Goal: Task Accomplishment & Management: Manage account settings

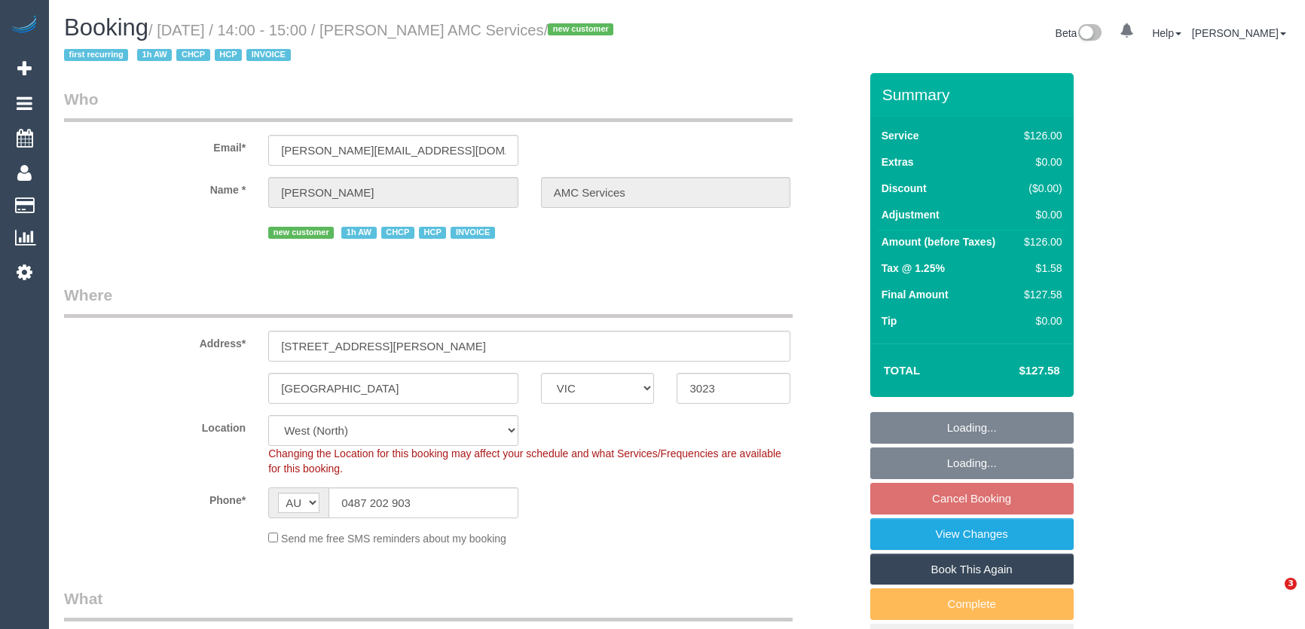
select select "VIC"
select select "number:28"
select select "number:14"
select select "number:19"
select select "number:36"
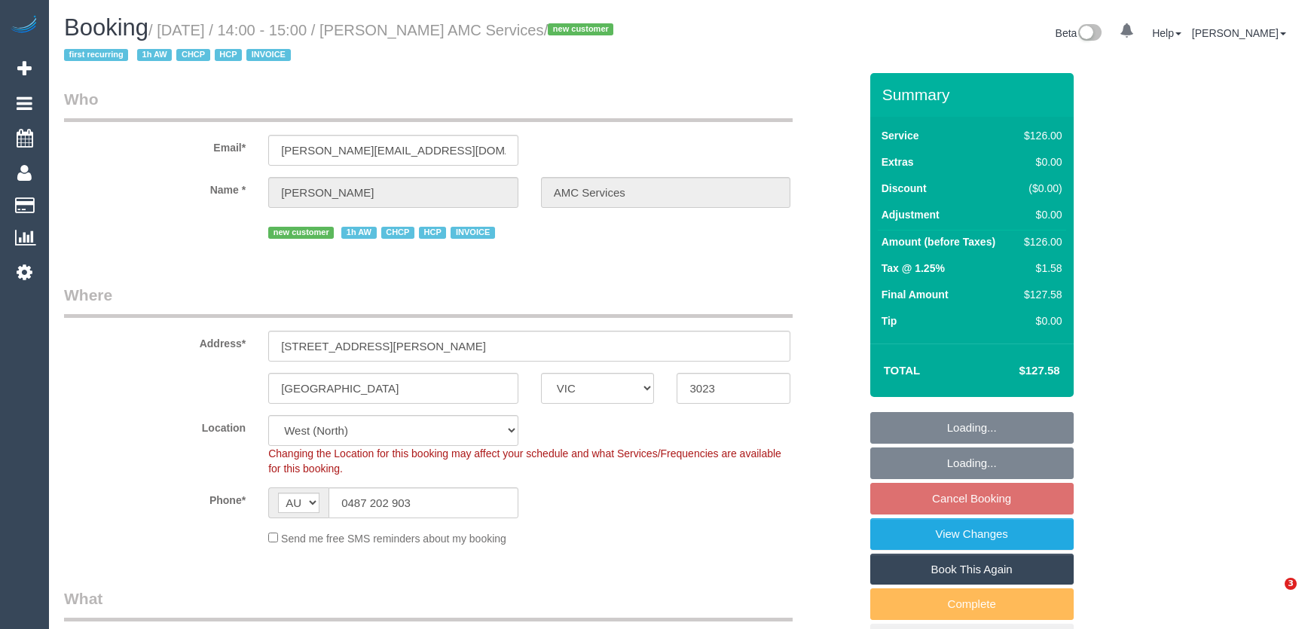
select select "number:35"
select select "object:707"
select select "120"
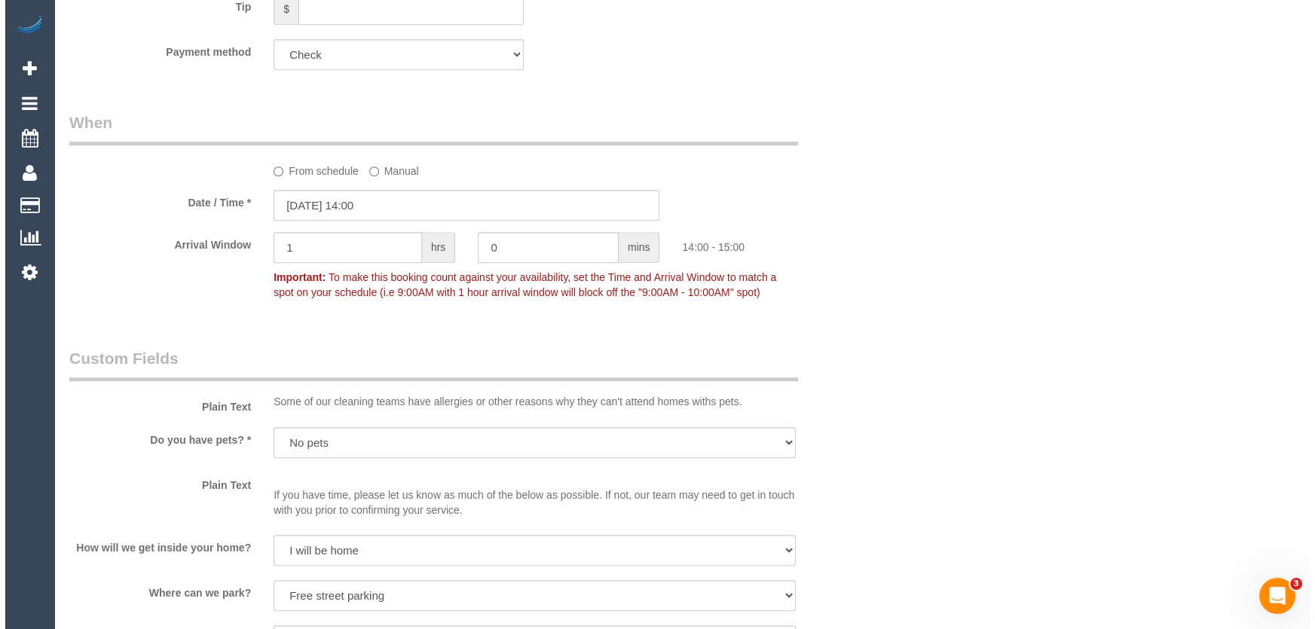
scroll to position [1712, 0]
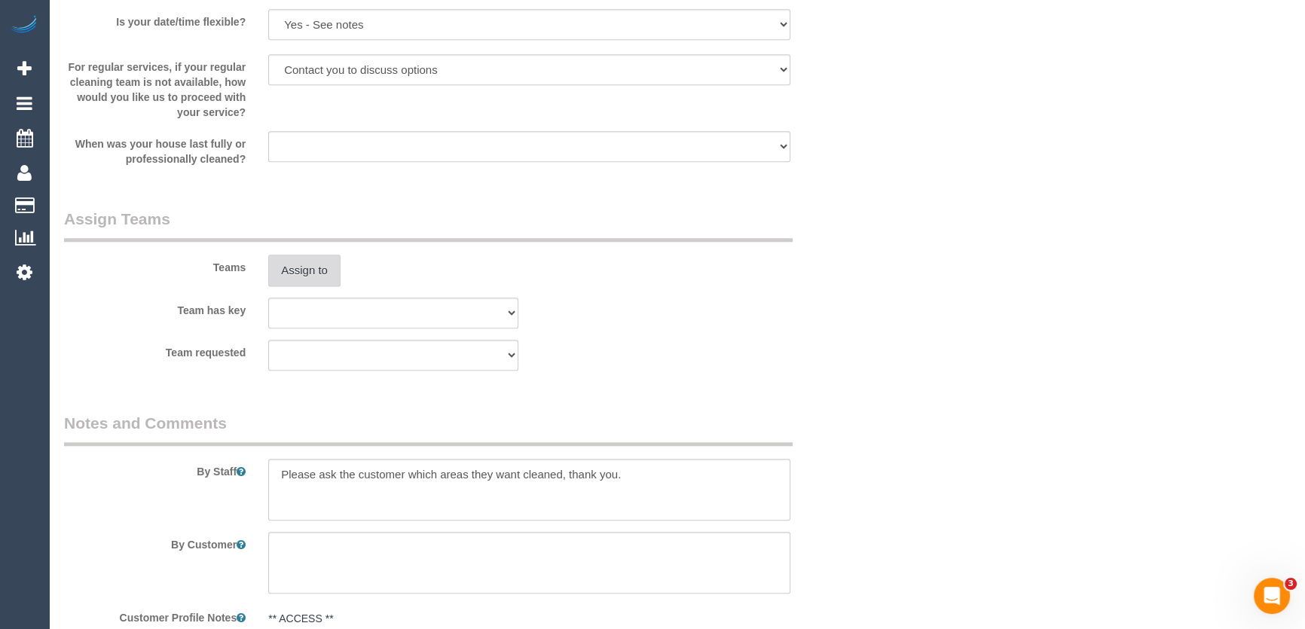
click at [288, 274] on button "Assign to" at bounding box center [304, 271] width 72 height 32
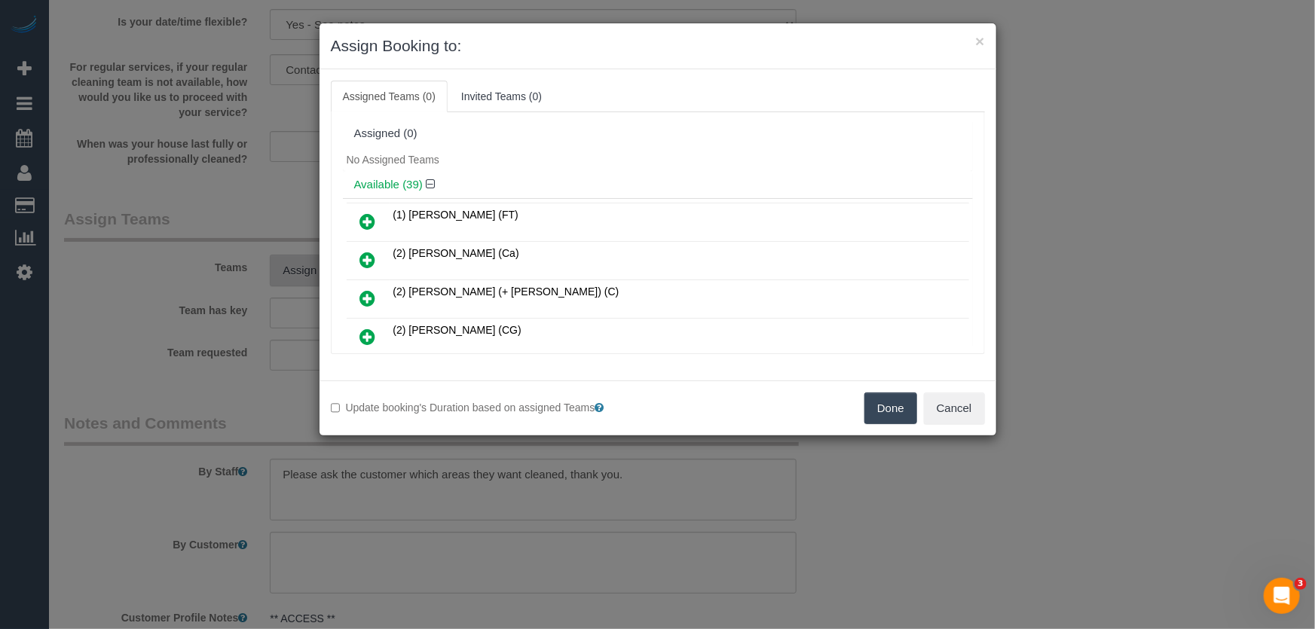
scroll to position [1339, 0]
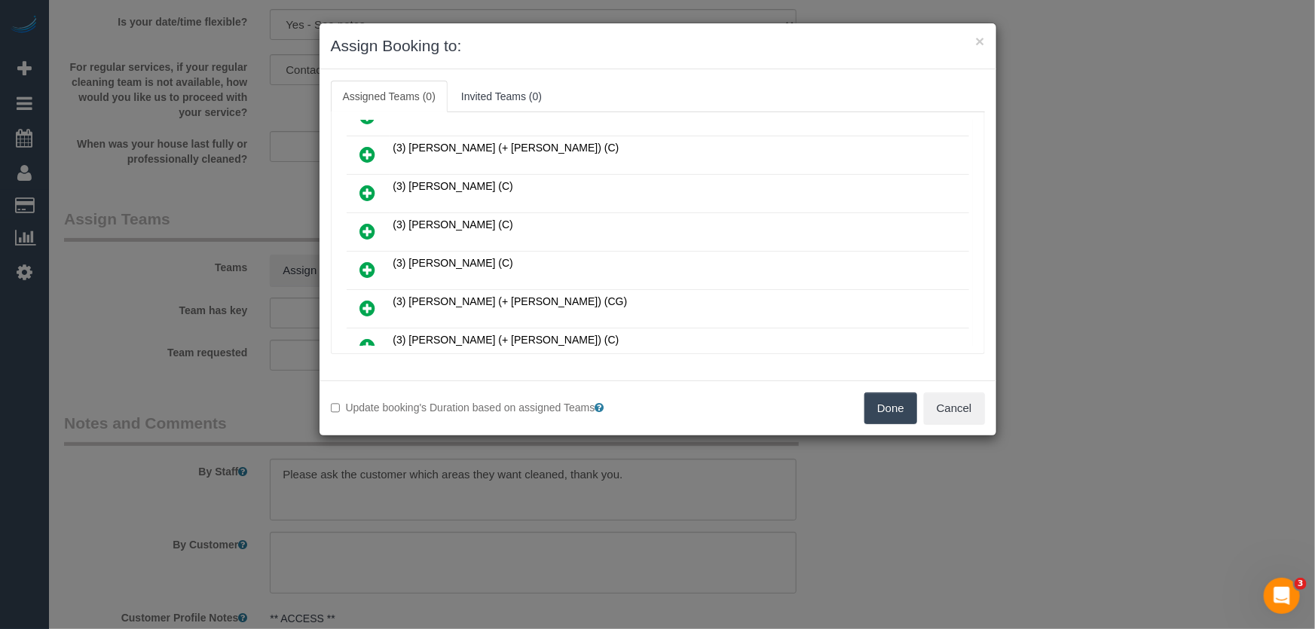
click at [374, 261] on icon at bounding box center [368, 270] width 16 height 18
click at [374, 299] on icon at bounding box center [368, 308] width 16 height 18
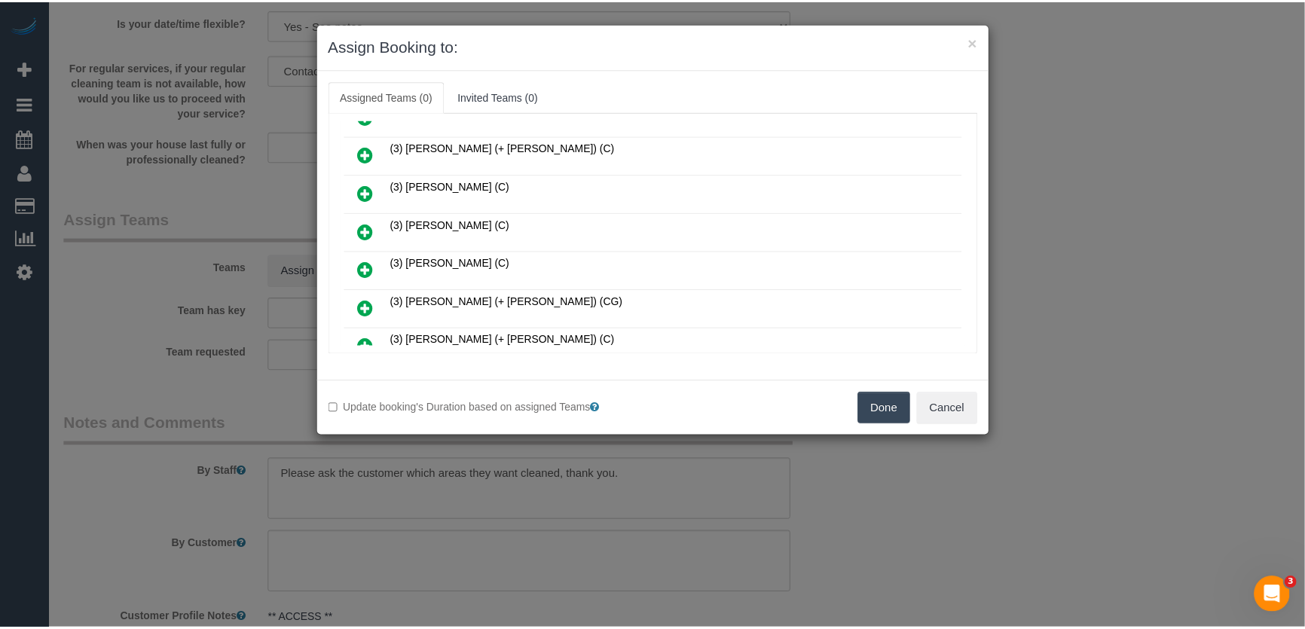
scroll to position [1412, 0]
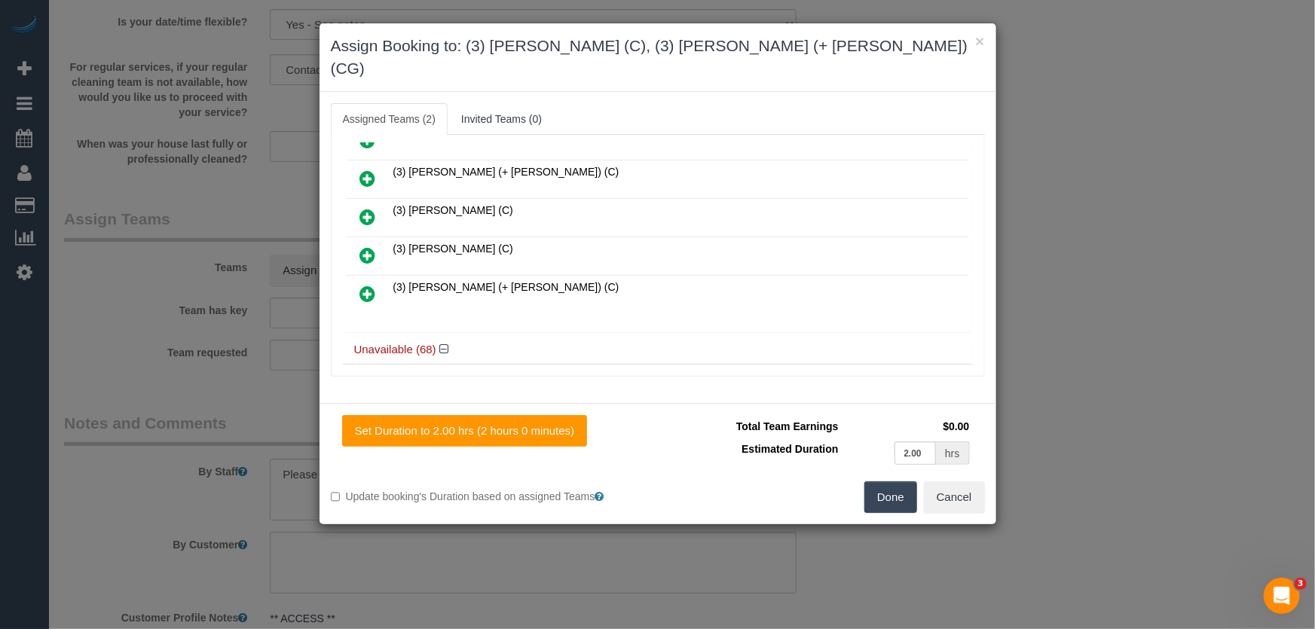
click at [887, 481] on button "Done" at bounding box center [890, 497] width 53 height 32
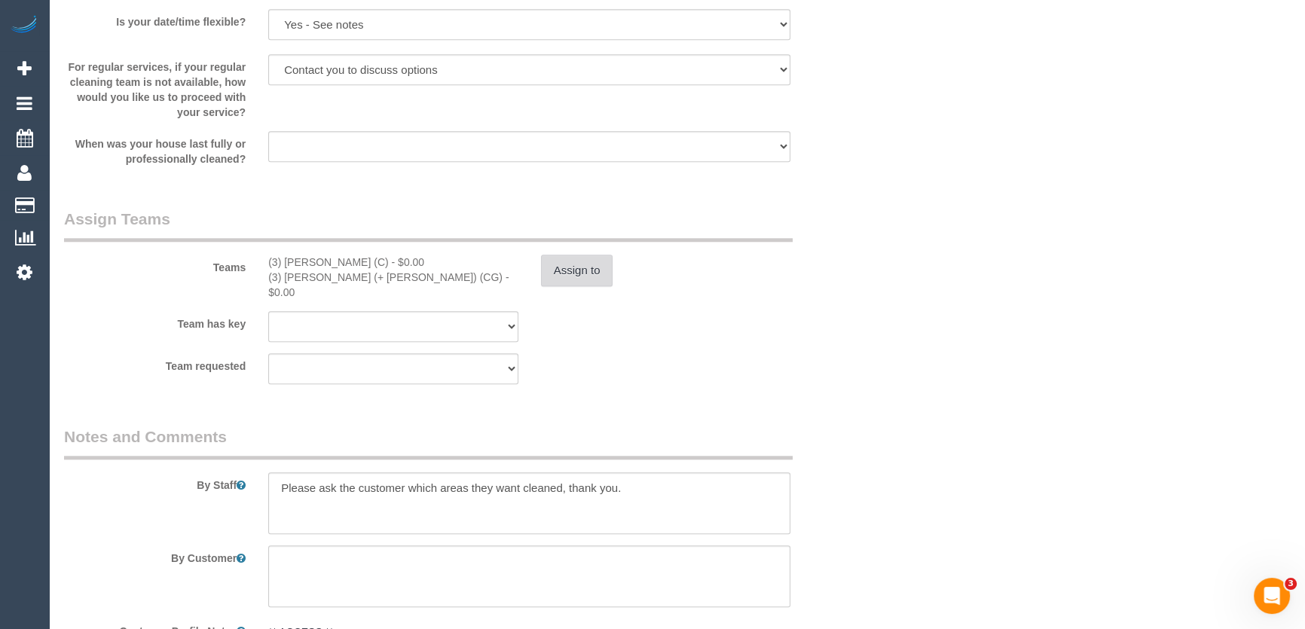
click at [565, 267] on button "Assign to" at bounding box center [577, 271] width 72 height 32
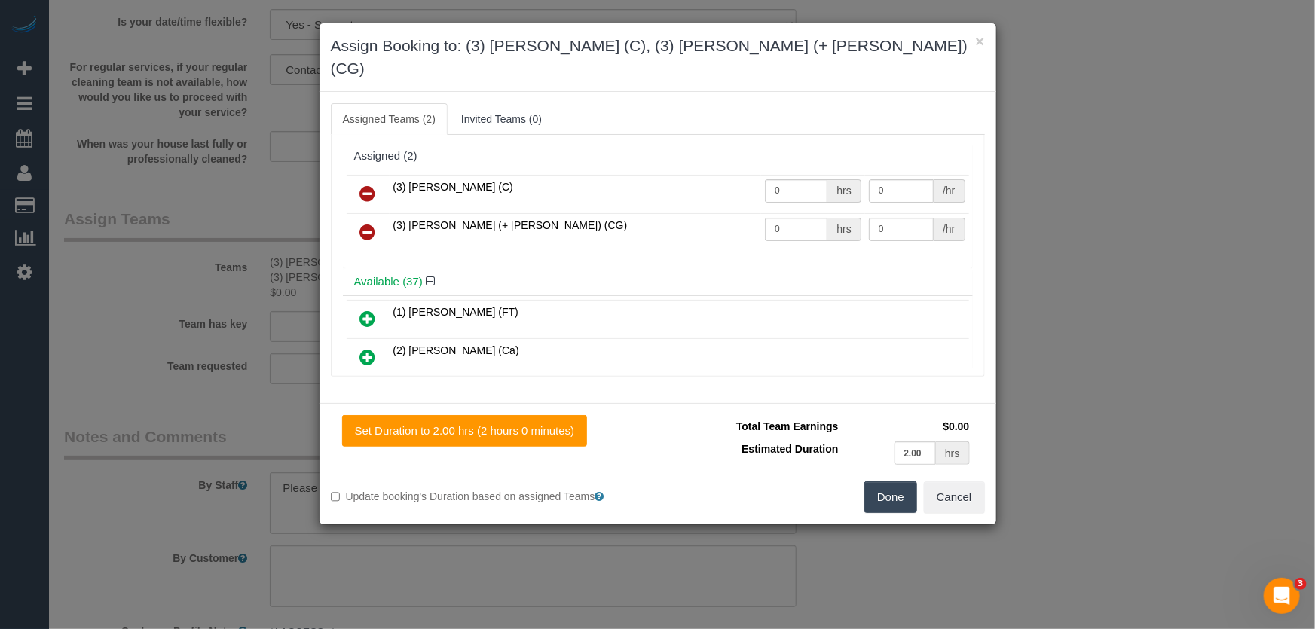
click at [363, 223] on icon at bounding box center [368, 232] width 16 height 18
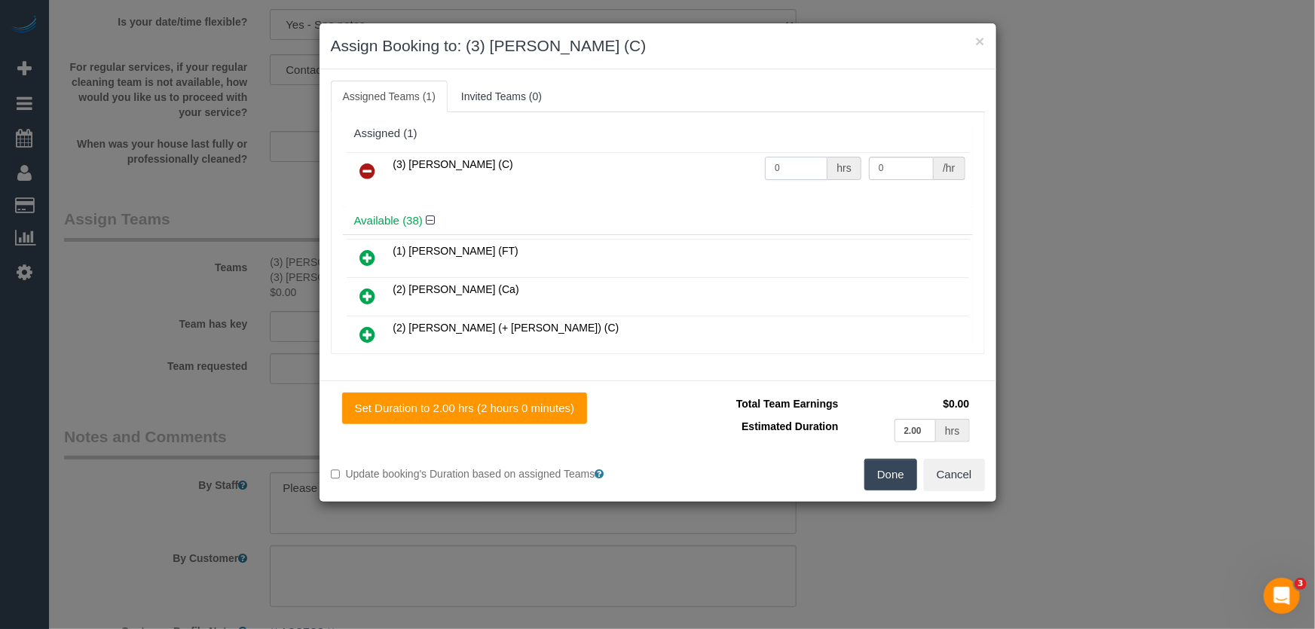
click at [801, 167] on input "0" at bounding box center [796, 168] width 63 height 23
type input "2"
type input "35"
click at [908, 479] on button "Done" at bounding box center [890, 475] width 53 height 32
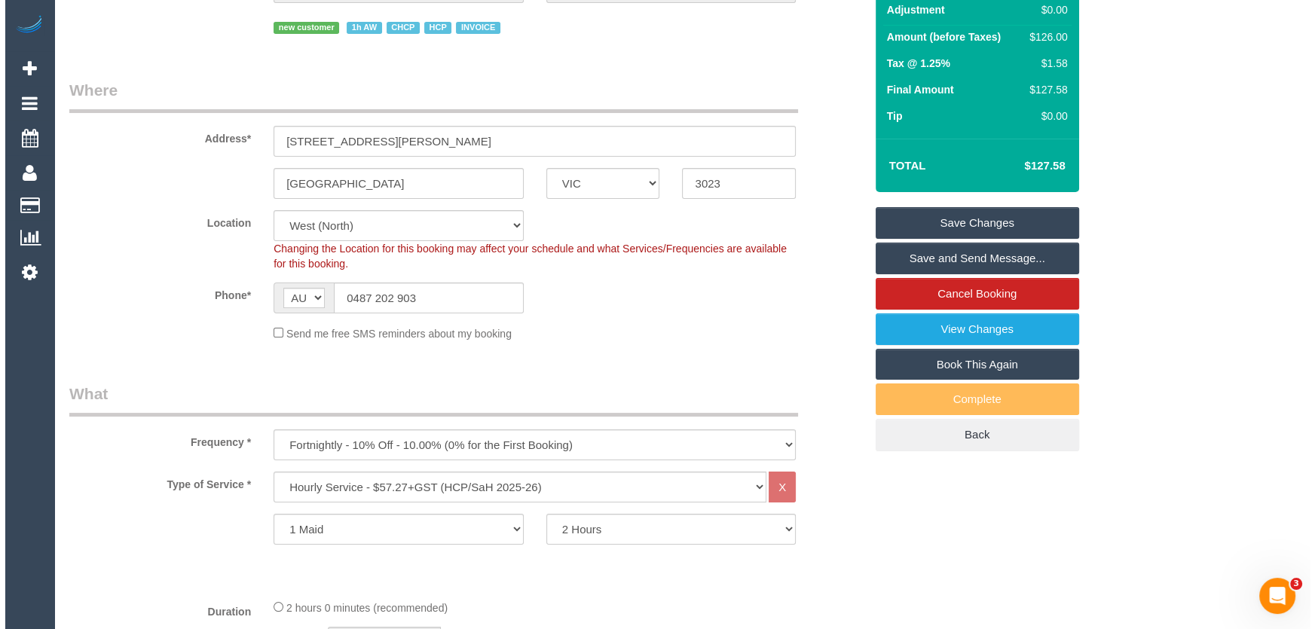
scroll to position [0, 0]
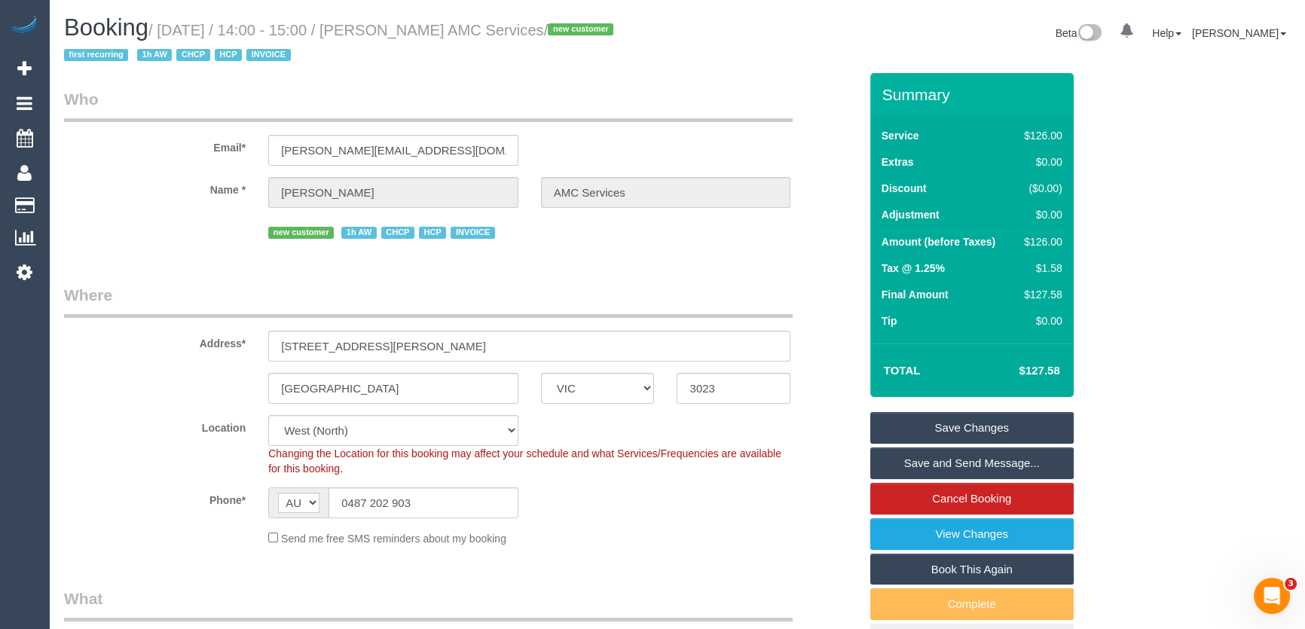
click at [429, 26] on small "/ September 02, 2025 / 14:00 - 15:00 / Mrs. Antonia GRIMA AMC Services / new cu…" at bounding box center [341, 43] width 554 height 42
copy small "Mrs. Antonia GRIMA AMC Services"
click at [946, 461] on link "Save and Send Message..." at bounding box center [971, 464] width 203 height 32
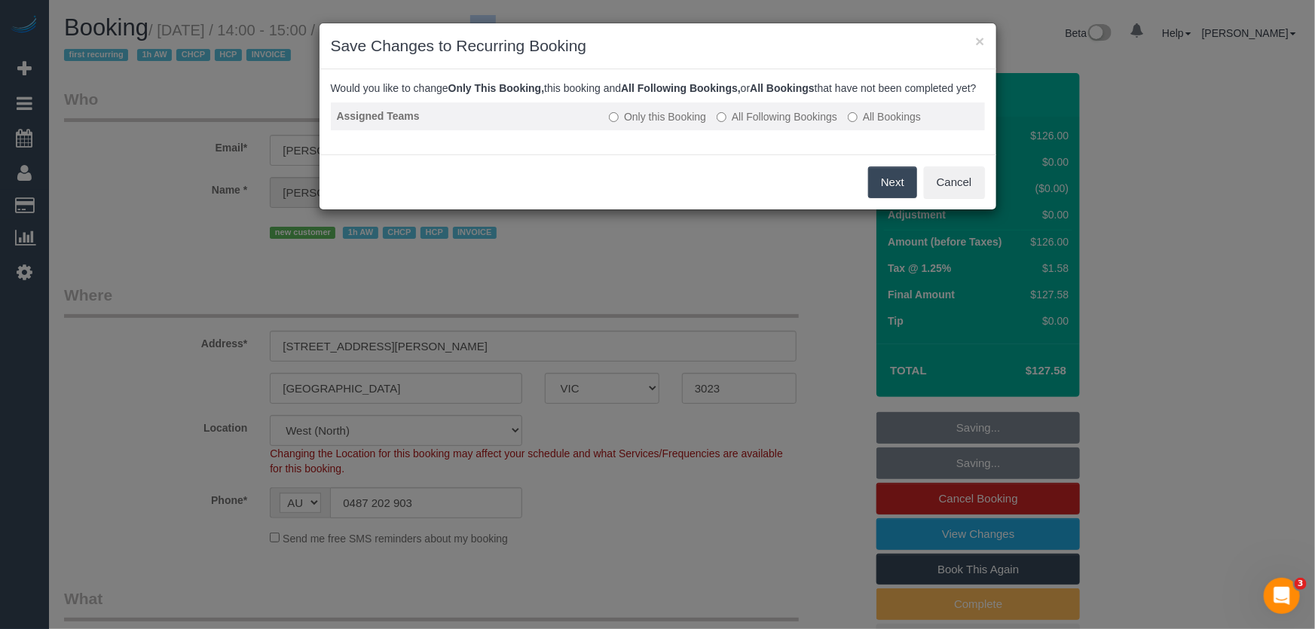
click at [772, 124] on label "All Following Bookings" at bounding box center [777, 116] width 121 height 15
click at [876, 198] on button "Save" at bounding box center [891, 183] width 51 height 32
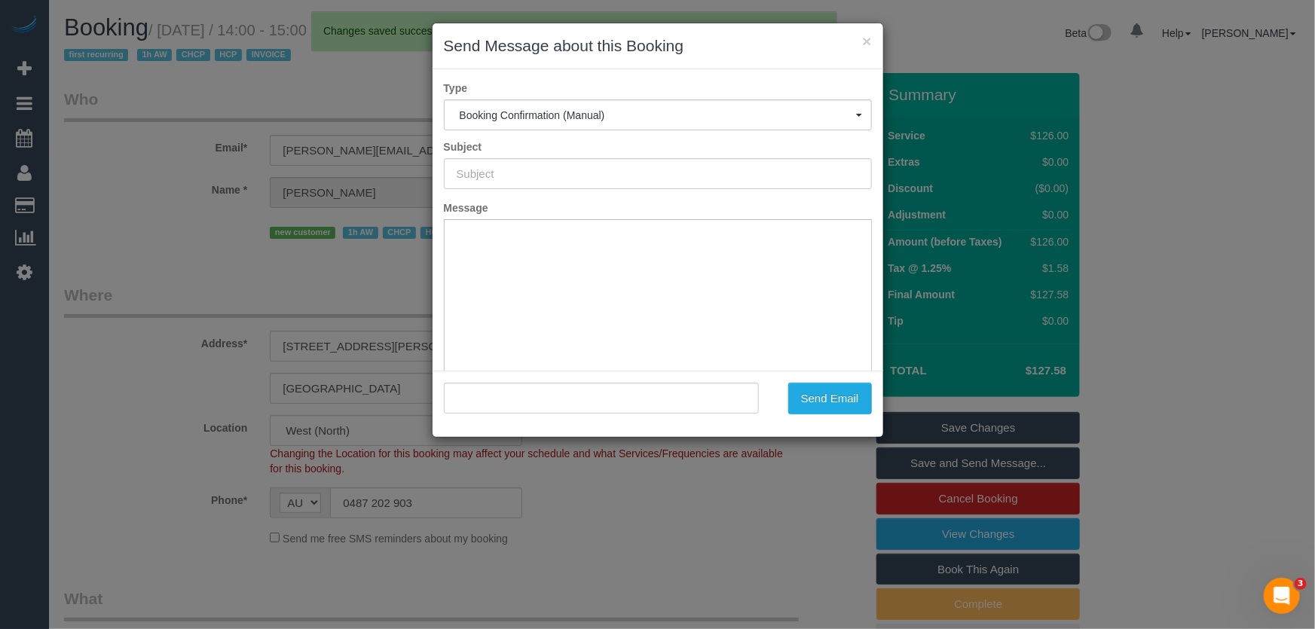
type input "Booking Confirmed"
type input ""Mrs. Antonia GRIMA AMC Services" <antonia.amcservices@fake.com>"
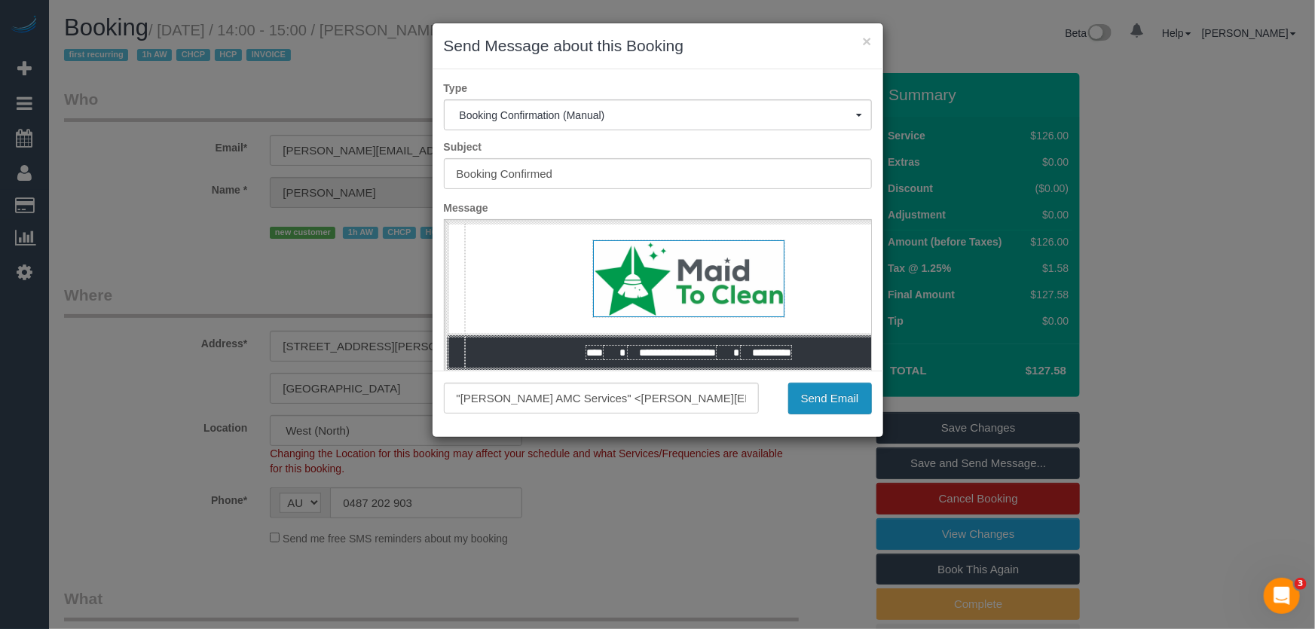
click at [840, 405] on button "Send Email" at bounding box center [830, 399] width 84 height 32
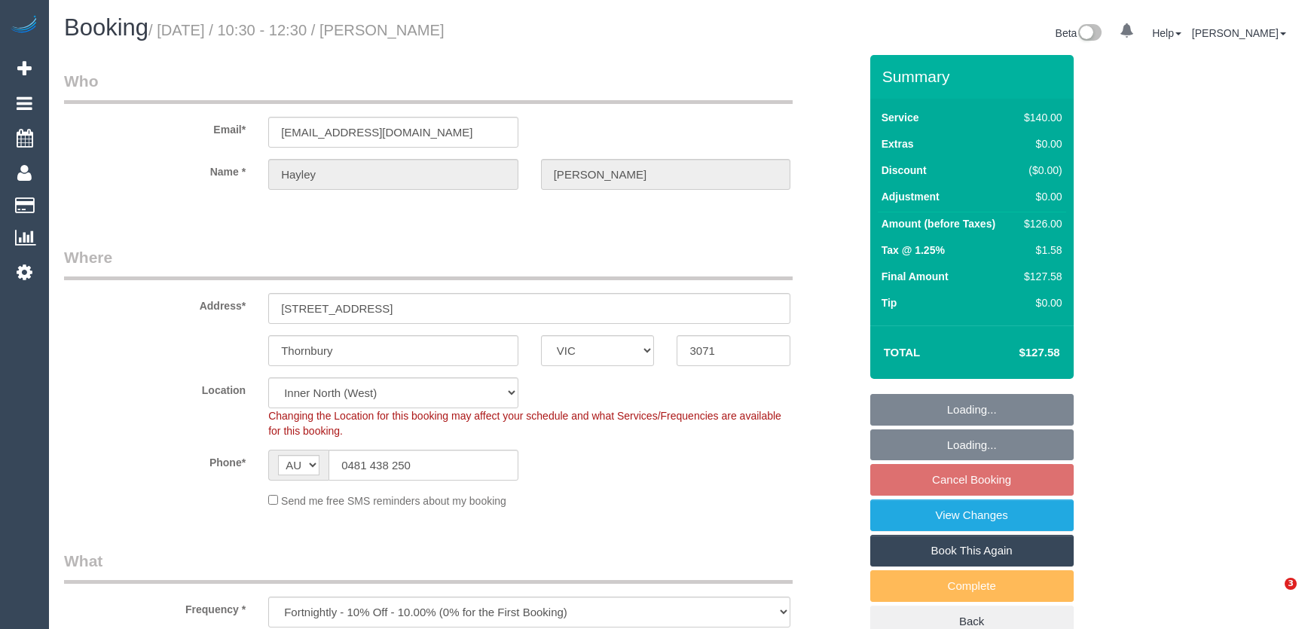
select select "VIC"
select select "number:28"
select select "number:16"
select select "number:19"
select select "number:22"
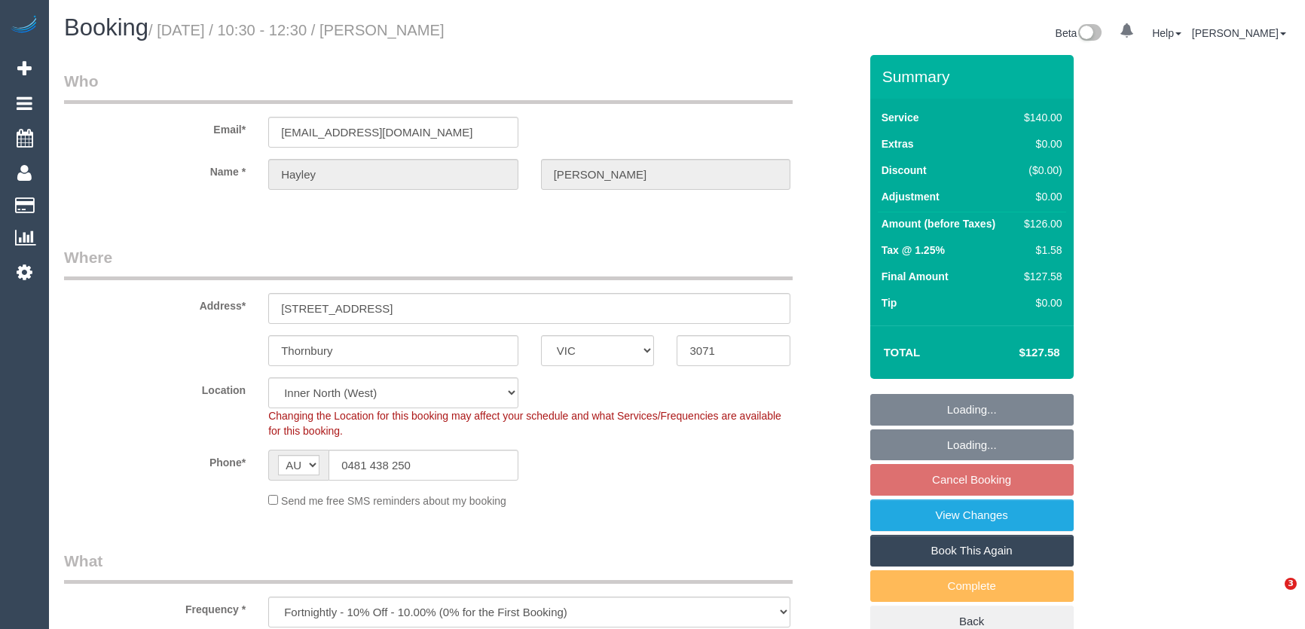
select select "number:34"
select select "number:13"
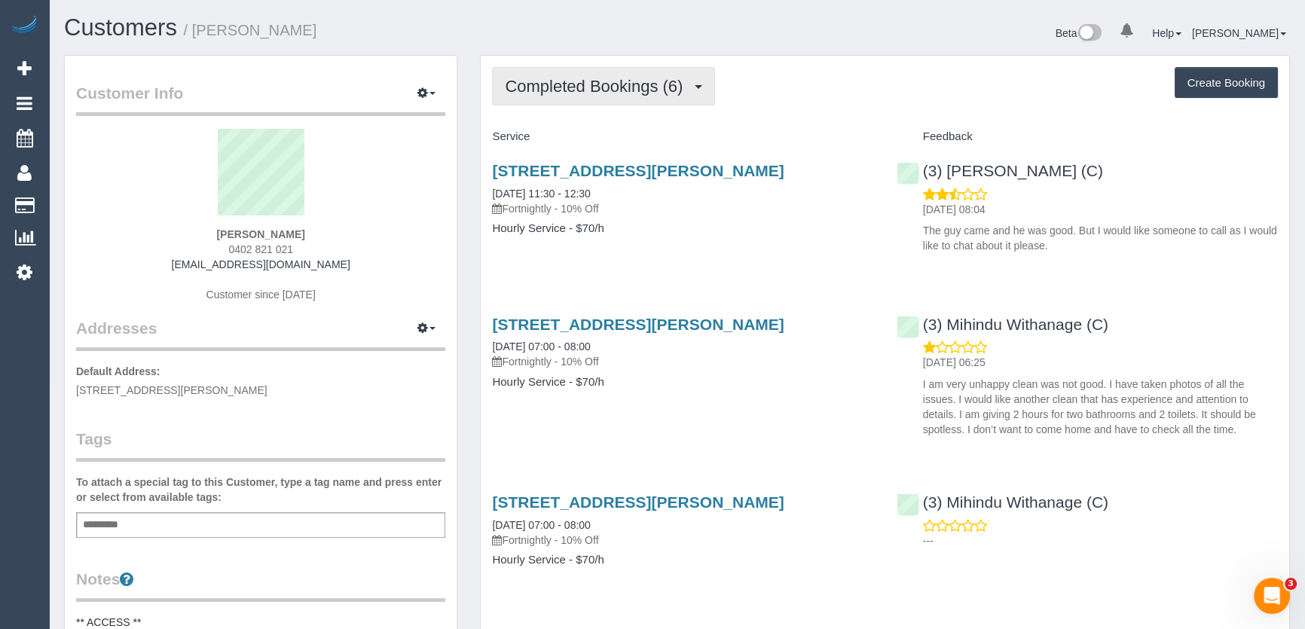
click at [685, 90] on span "Completed Bookings (6)" at bounding box center [597, 86] width 185 height 19
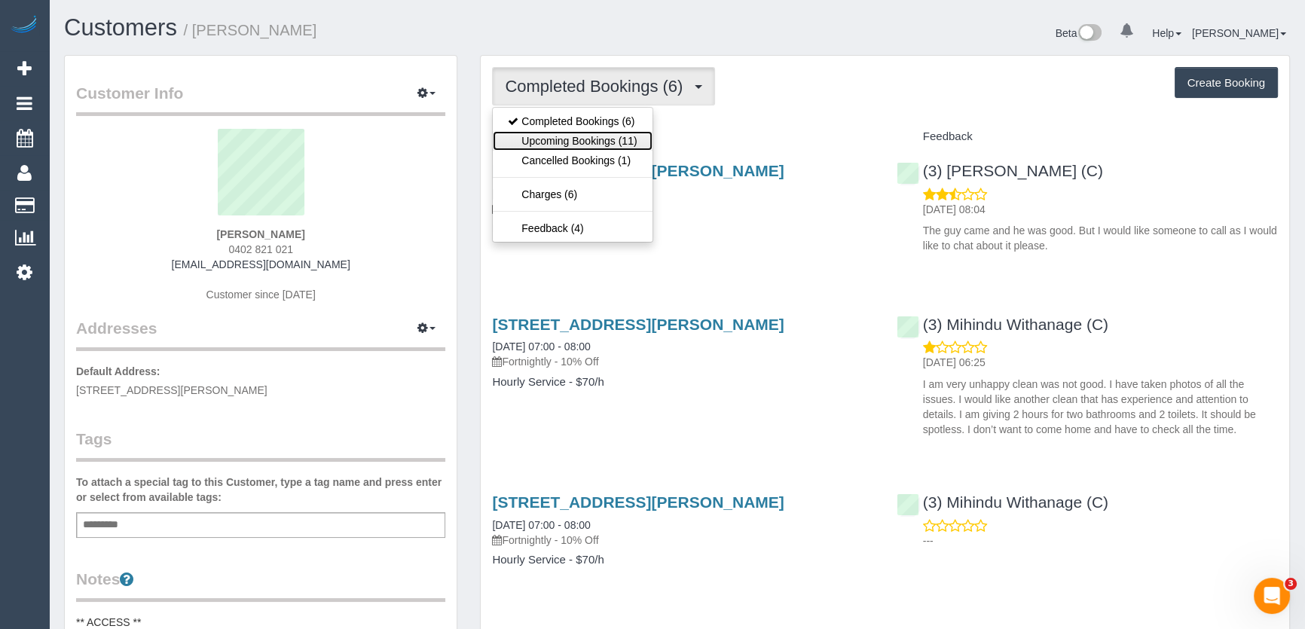
click at [634, 139] on link "Upcoming Bookings (11)" at bounding box center [572, 141] width 159 height 20
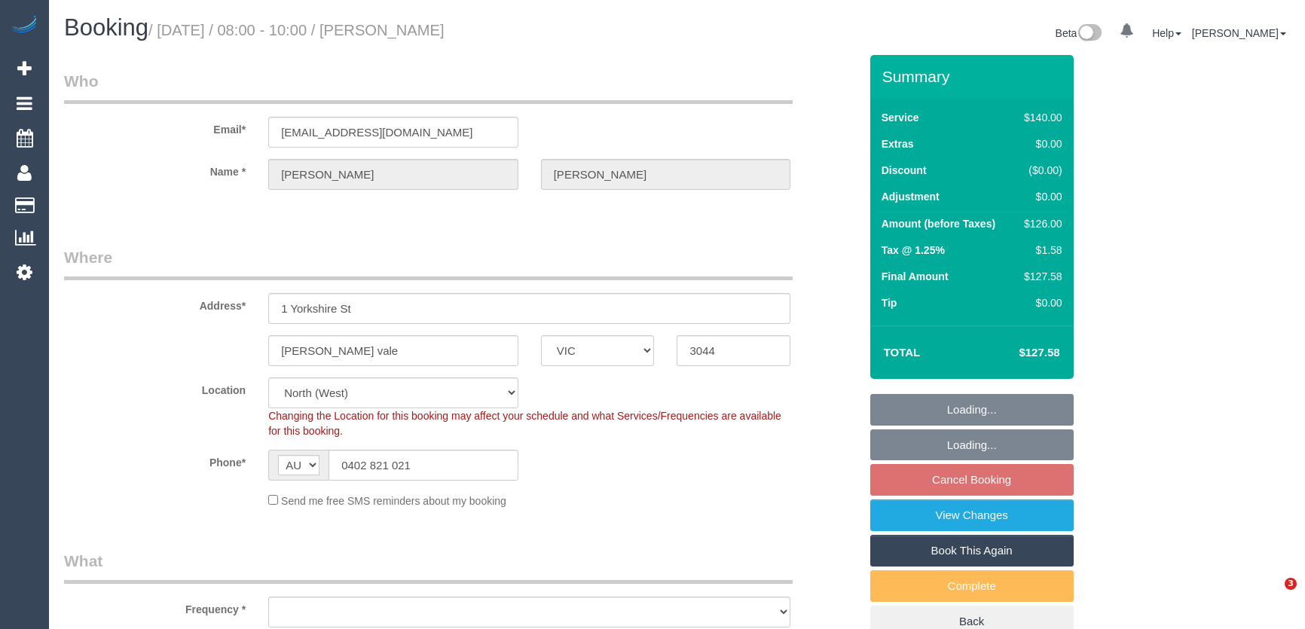
select select "VIC"
select select "number:27"
select select "number:14"
select select "number:19"
select select "number:22"
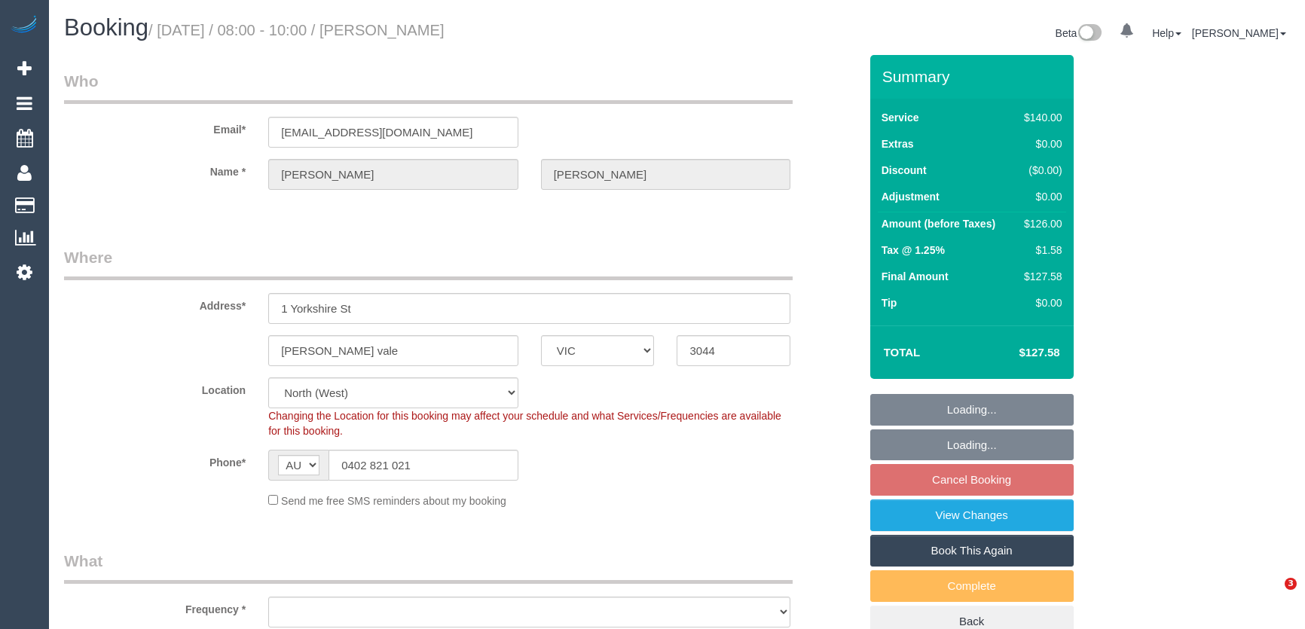
select select "number:35"
select select "number:11"
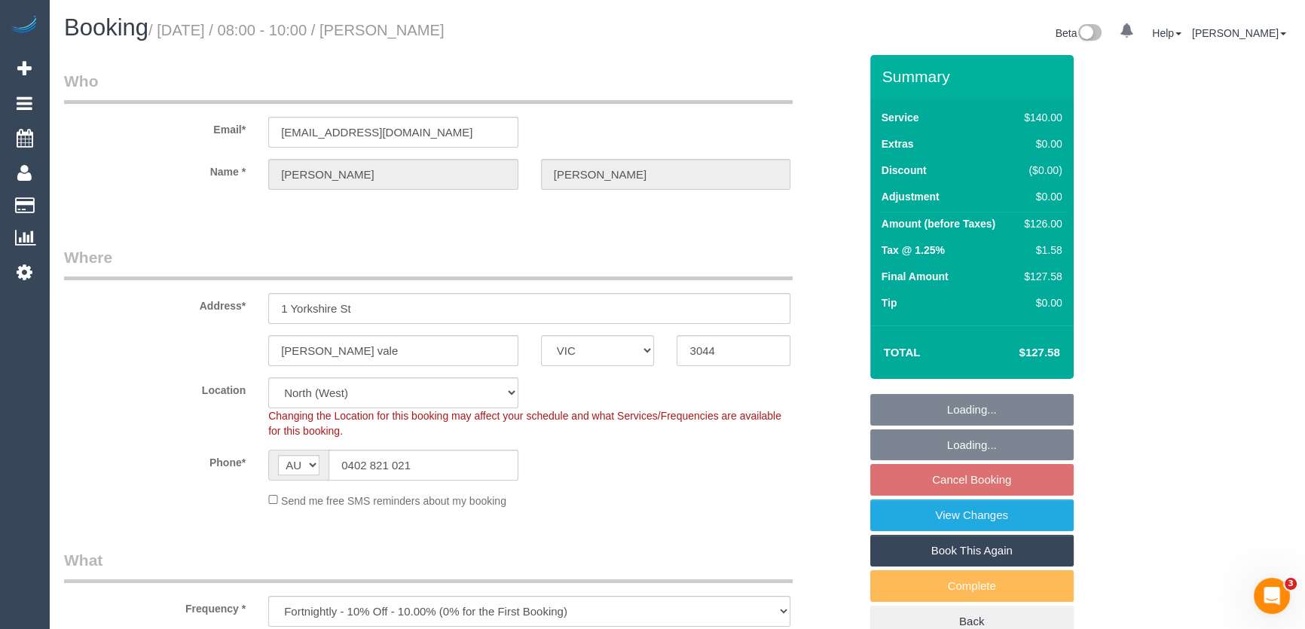
select select "object:1567"
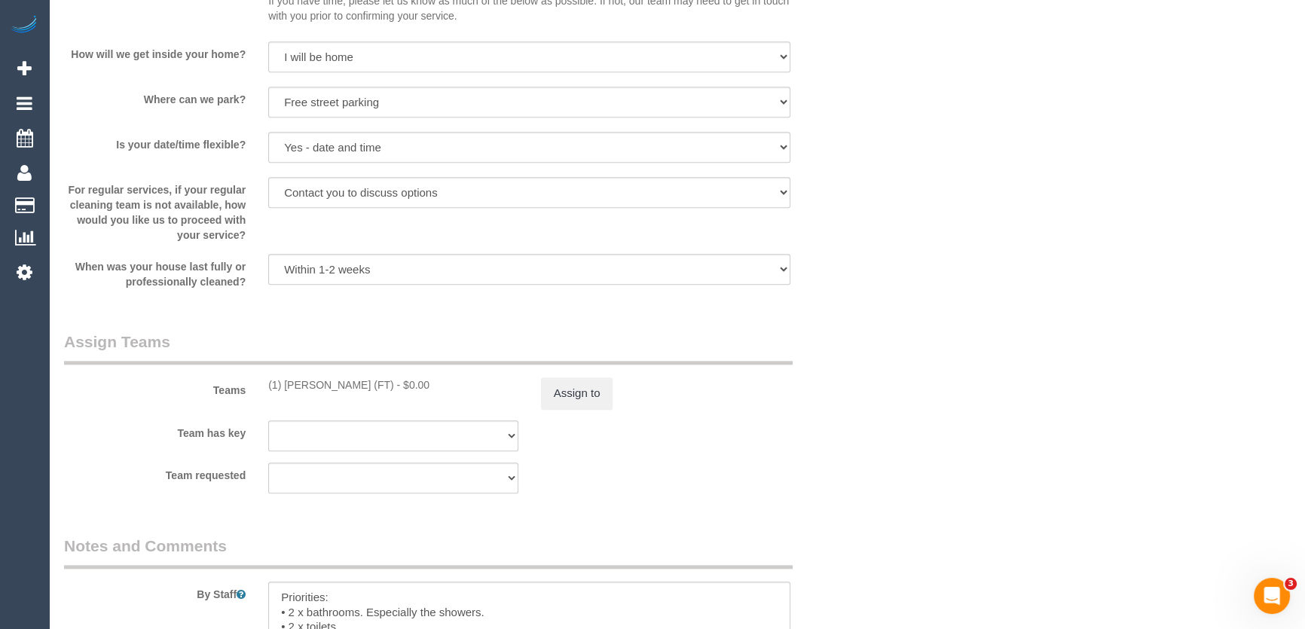
scroll to position [2055, 0]
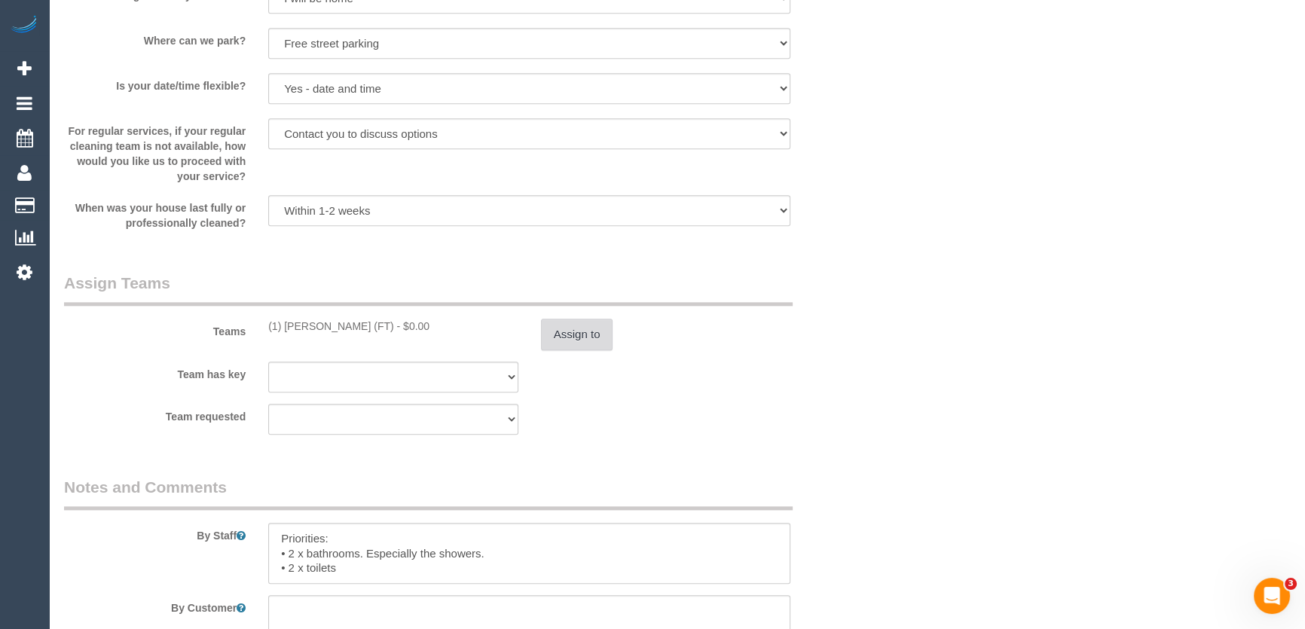
click at [564, 331] on button "Assign to" at bounding box center [577, 335] width 72 height 32
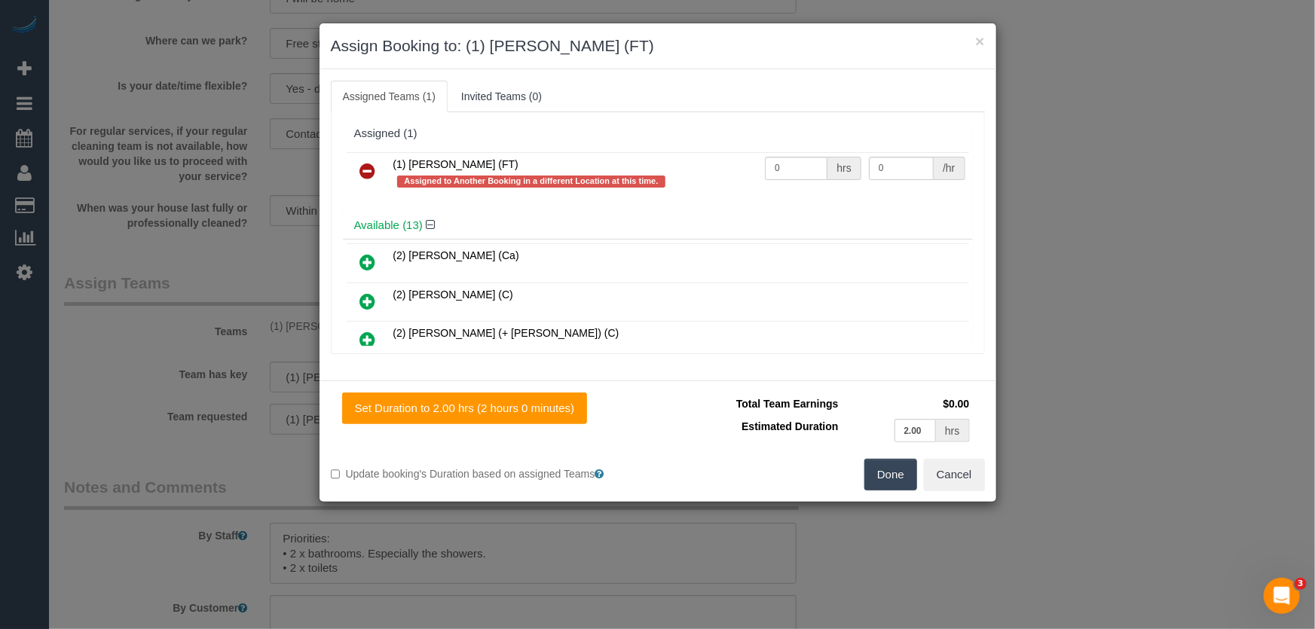
click at [368, 170] on icon at bounding box center [368, 171] width 16 height 18
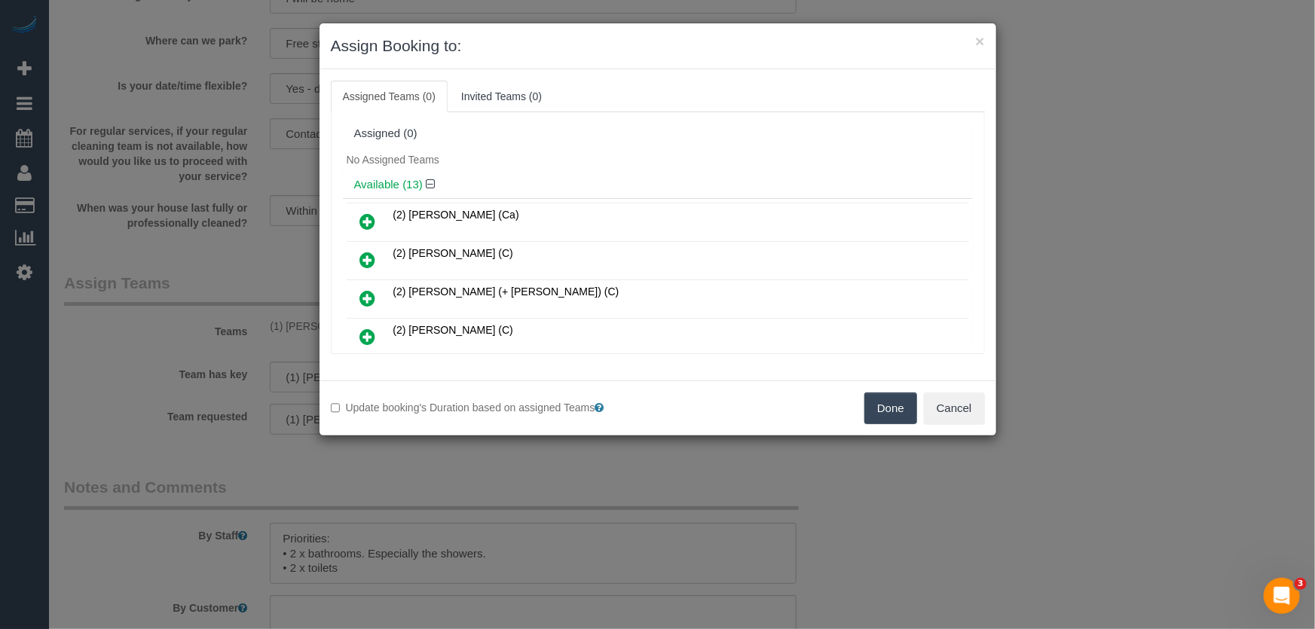
click at [897, 406] on button "Done" at bounding box center [890, 409] width 53 height 32
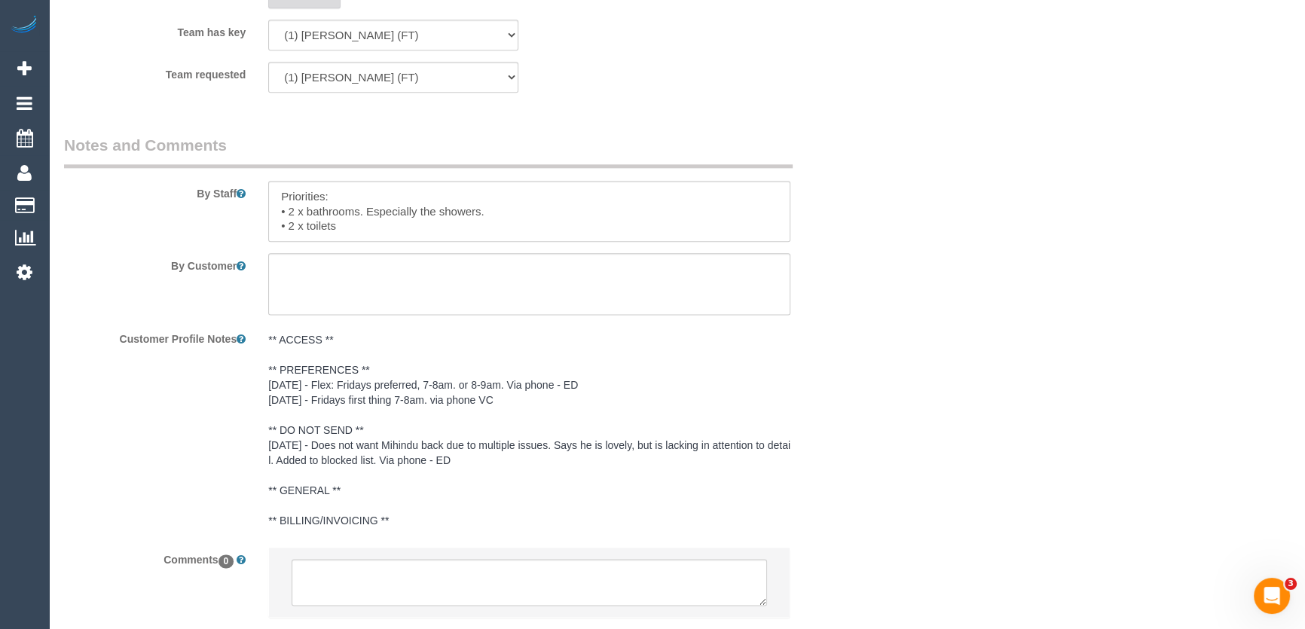
scroll to position [2494, 0]
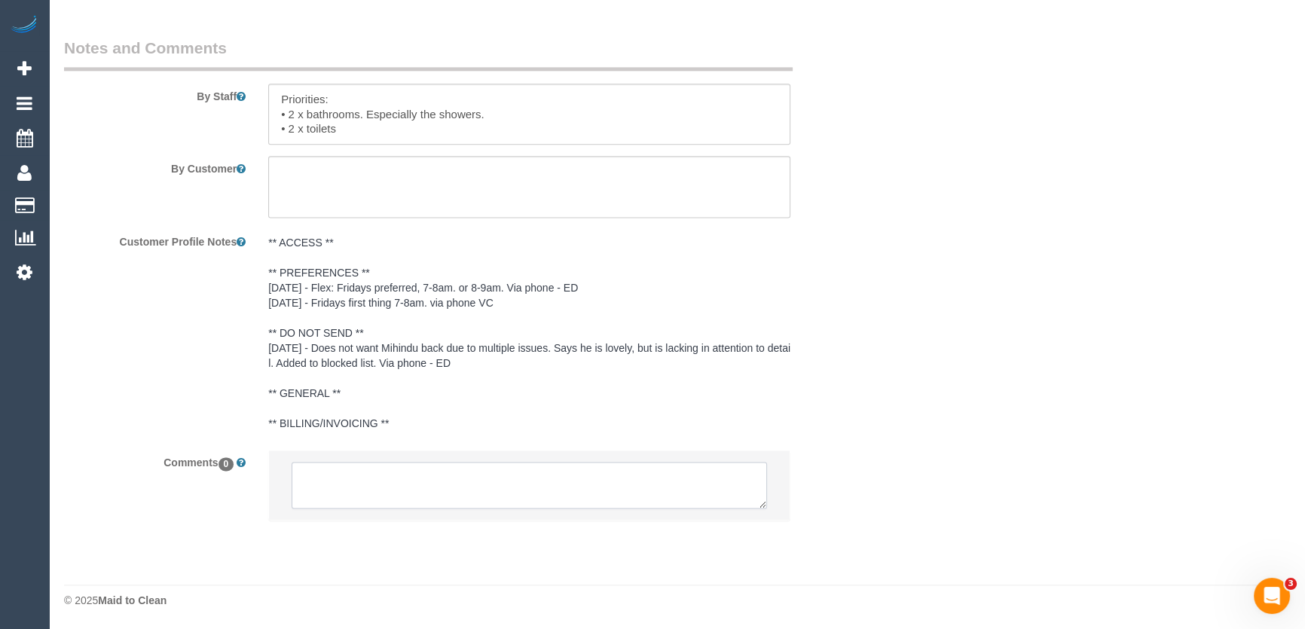
click at [460, 488] on textarea at bounding box center [529, 485] width 475 height 47
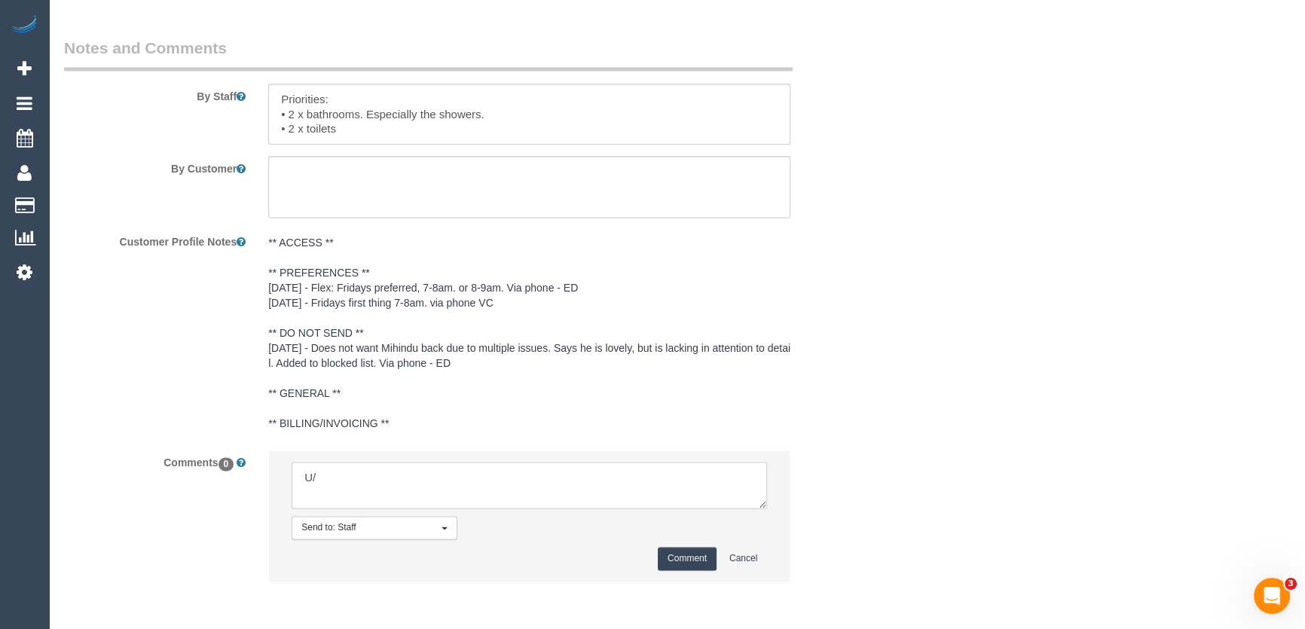
click at [463, 487] on textarea at bounding box center [529, 485] width 475 height 47
type textarea "U/A Sarah ongoing Customer reschedule request does not work Customer has not be…"
click at [684, 552] on button "Comment" at bounding box center [687, 558] width 59 height 23
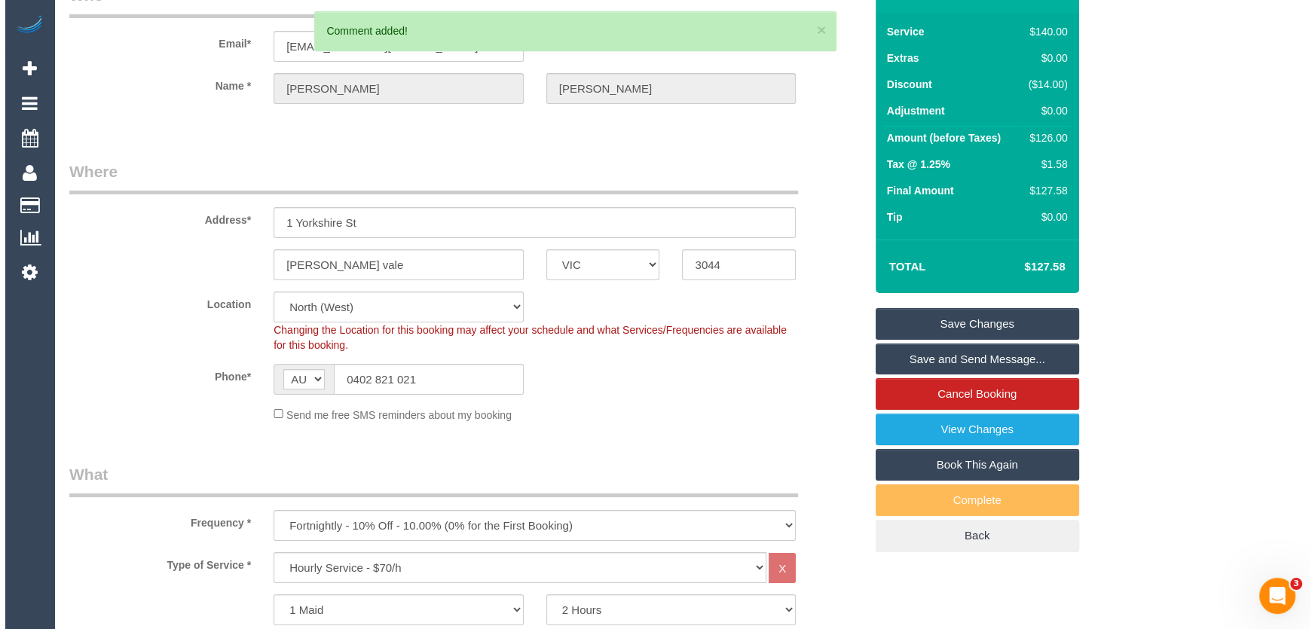
scroll to position [0, 0]
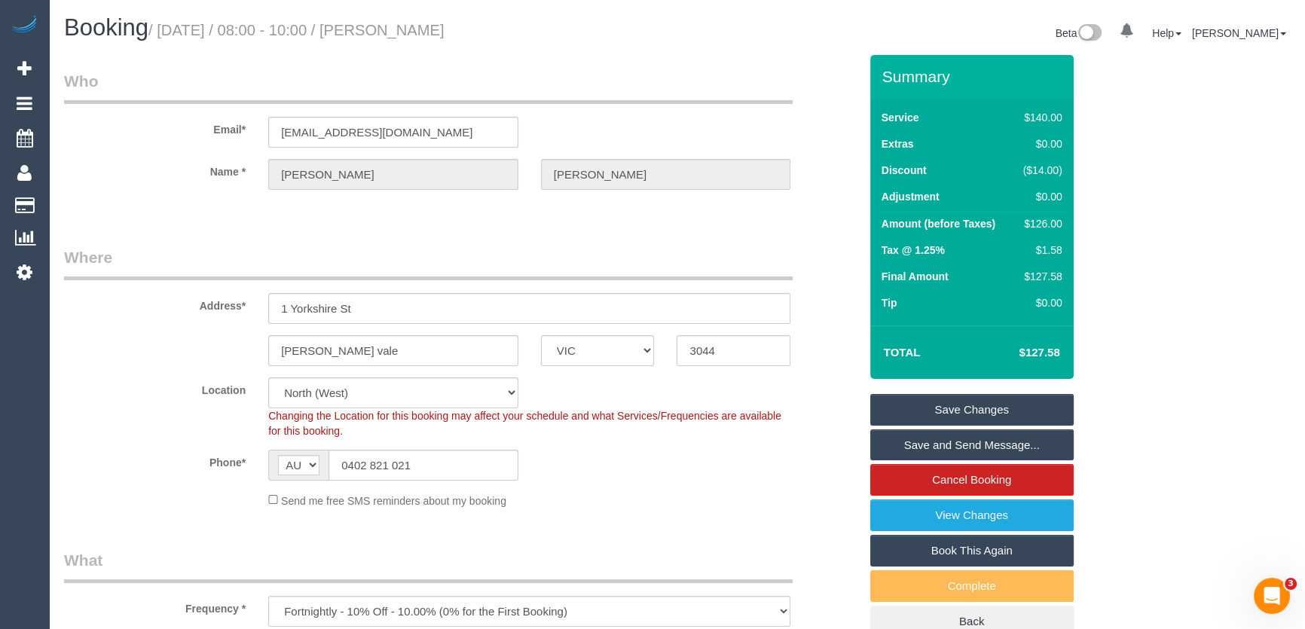
click at [984, 408] on link "Save Changes" at bounding box center [971, 410] width 203 height 32
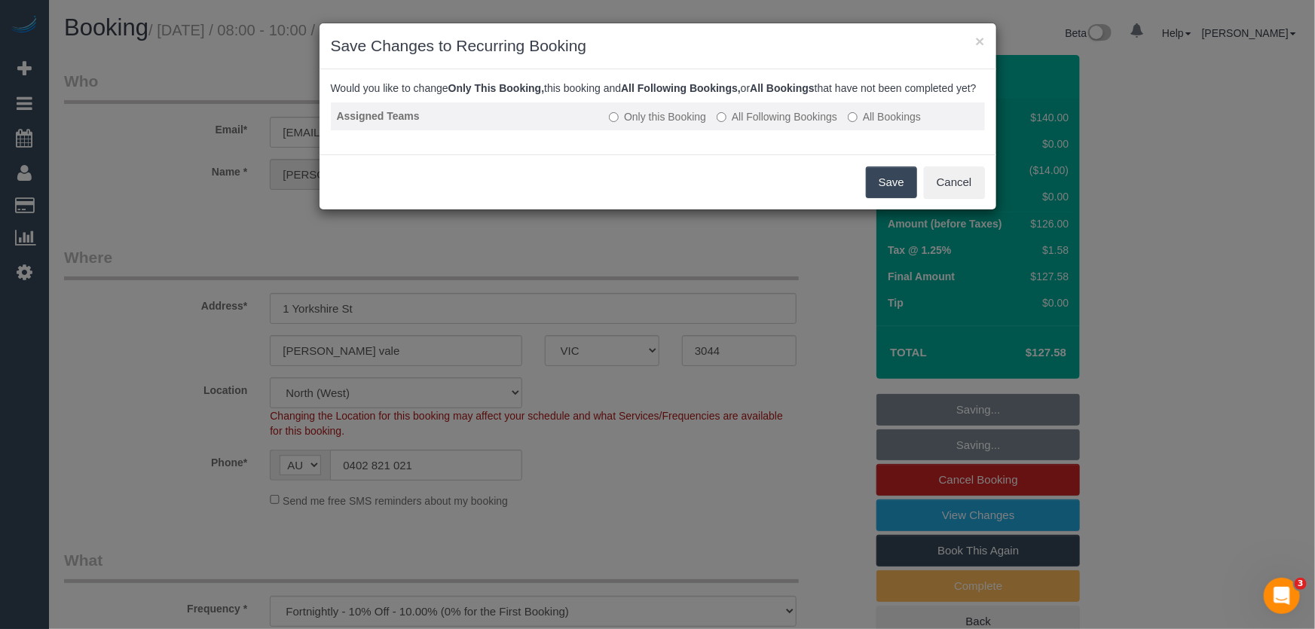
click at [778, 124] on label "All Following Bookings" at bounding box center [777, 116] width 121 height 15
click at [873, 194] on button "Save" at bounding box center [891, 183] width 51 height 32
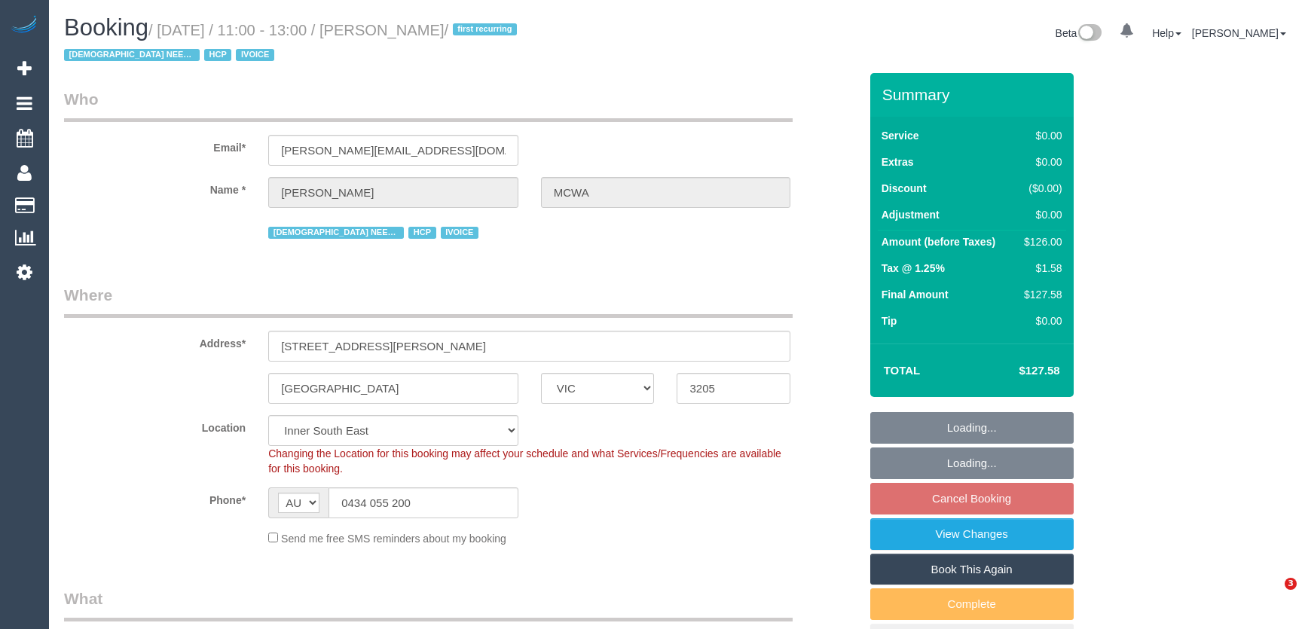
select select "VIC"
select select "object:696"
select select "120"
select select "number:28"
select select "number:16"
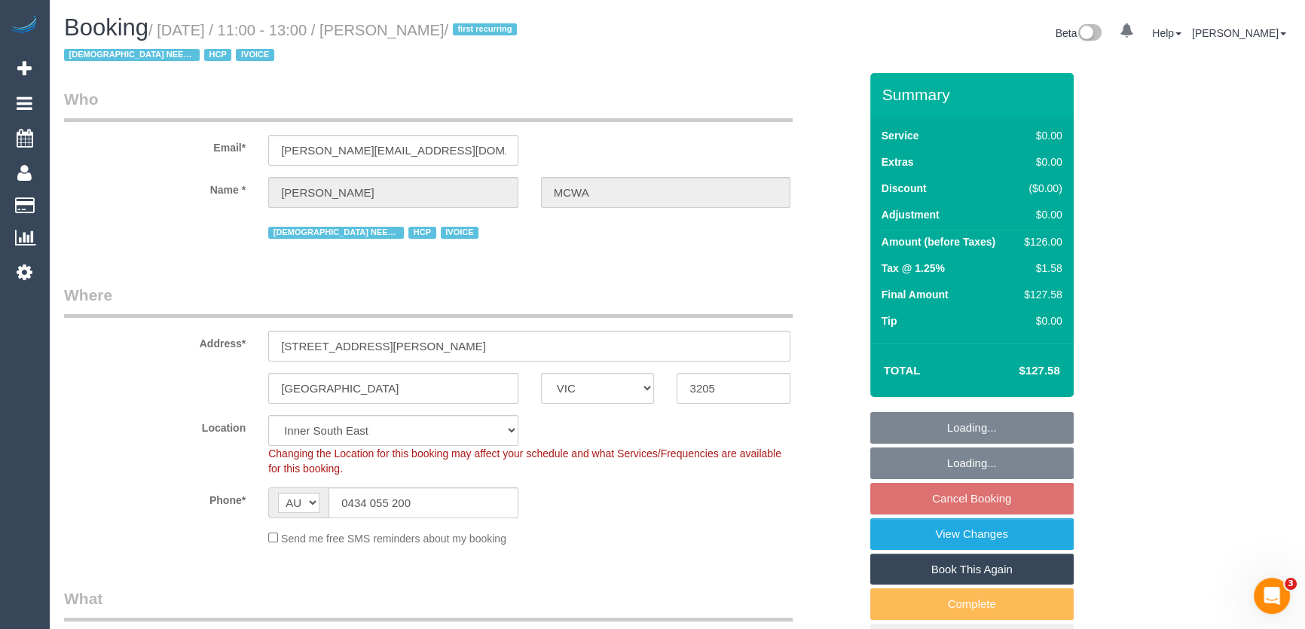
select select "number:19"
select select "number:25"
select select "number:35"
select select "object:847"
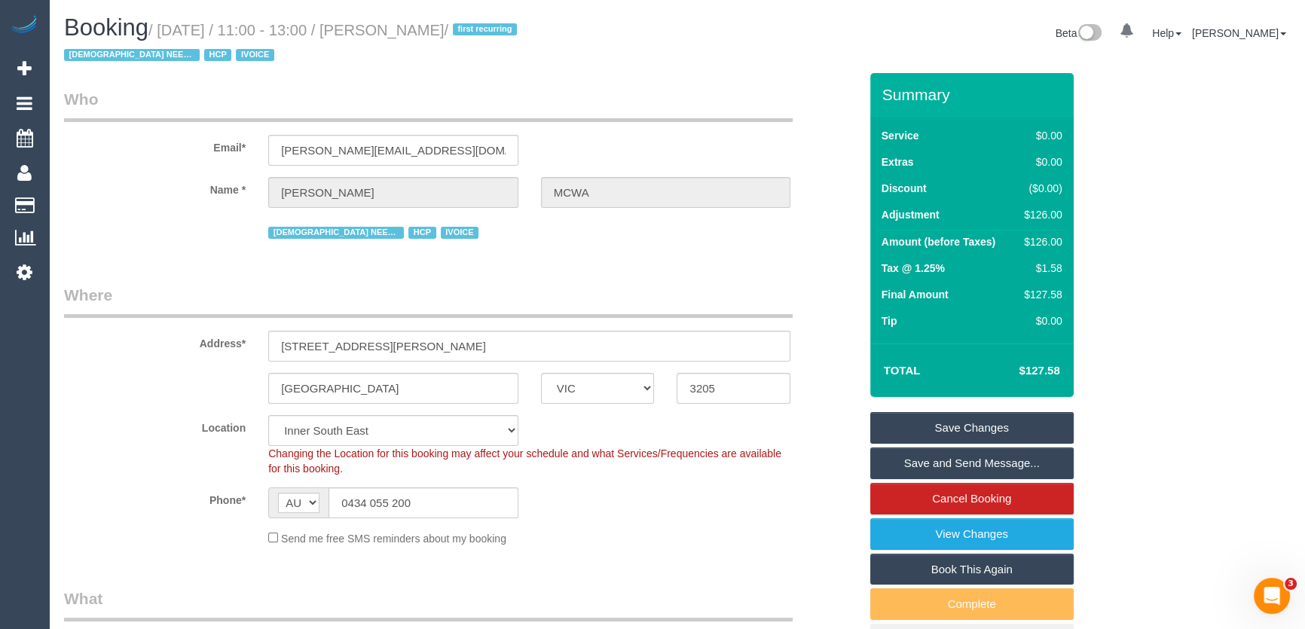
click at [931, 463] on link "Save and Send Message..." at bounding box center [971, 464] width 203 height 32
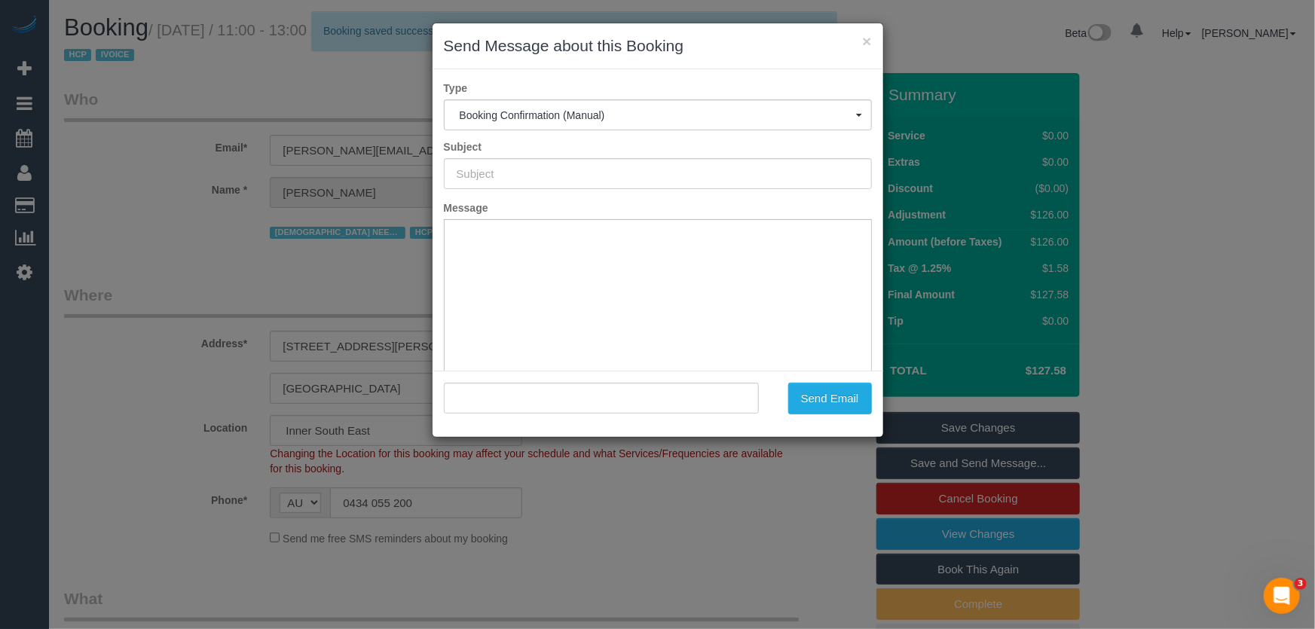
type input "Booking Confirmed"
type input ""Dusanka Nikolic MCWA" <dusanka.mcwa@fake.com>"
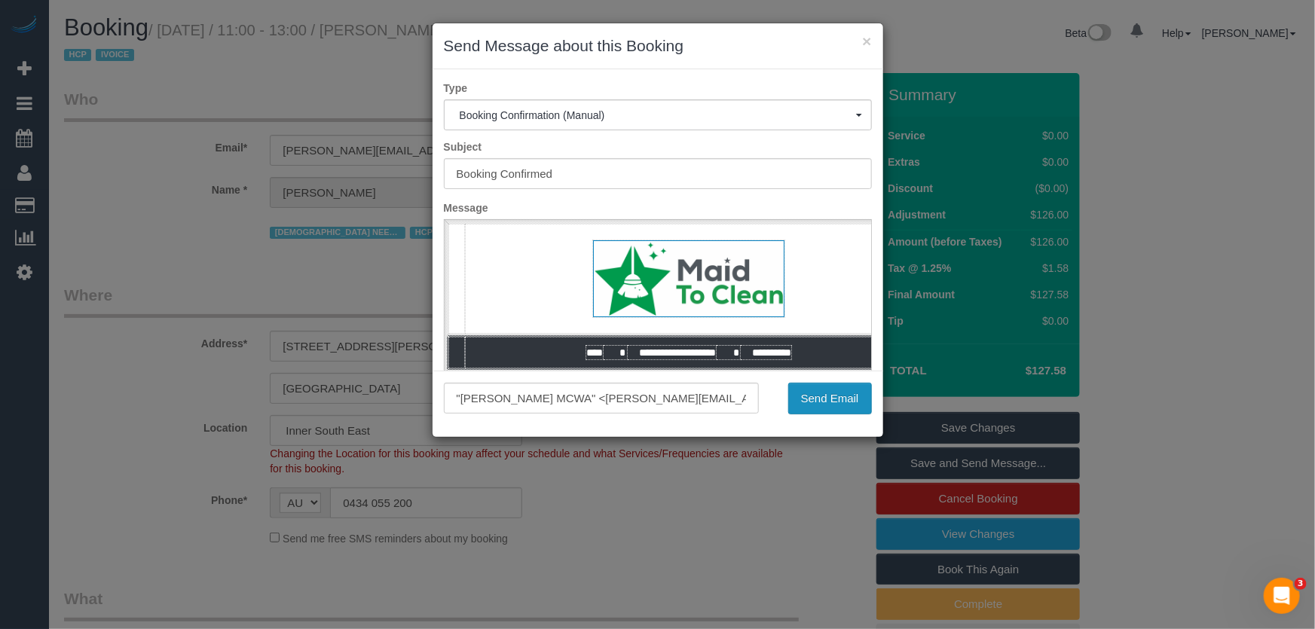
click at [821, 399] on button "Send Email" at bounding box center [830, 399] width 84 height 32
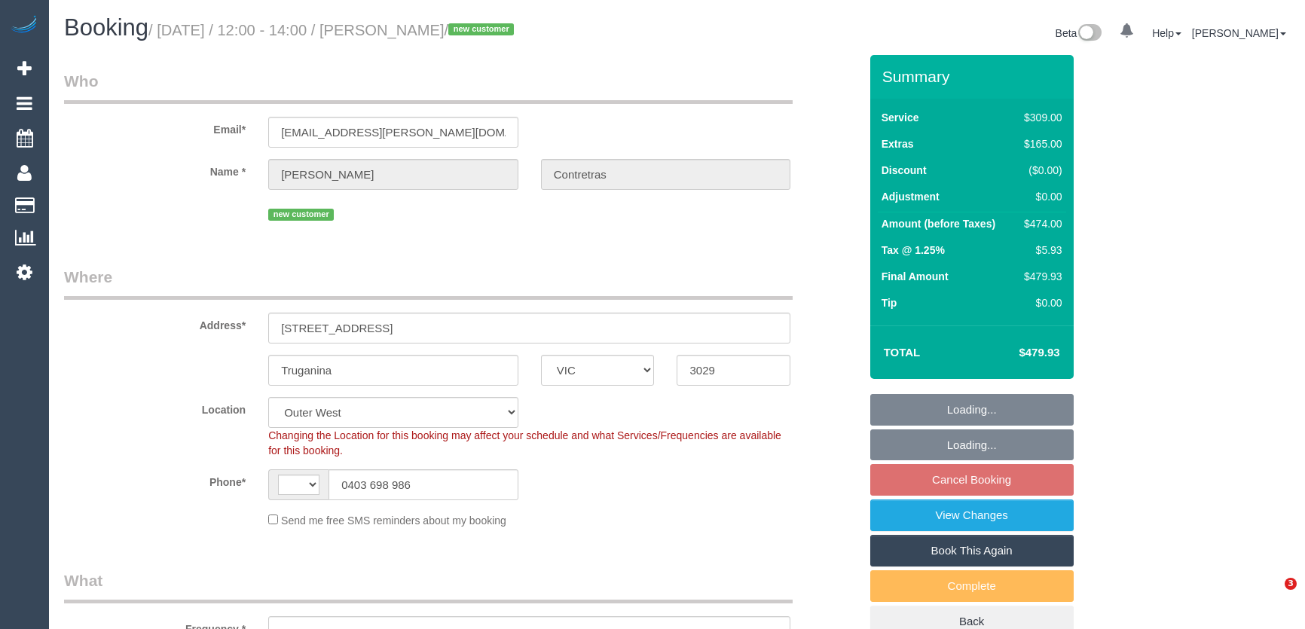
select select "VIC"
select select "string:AU"
select select "object:578"
select select "string:stripe-pm_1Ruk3j2GScqysDRVIYuccxRB"
select select "number:27"
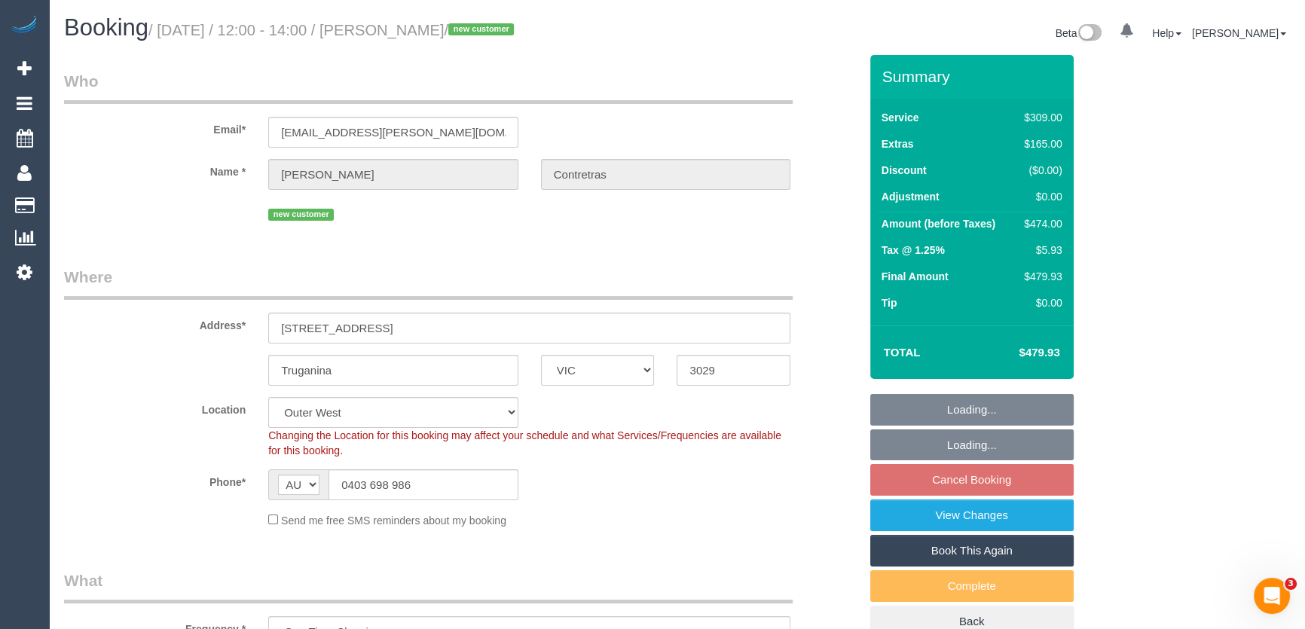
select select "number:14"
select select "number:18"
select select "number:24"
select select "object:729"
click at [443, 130] on input "[EMAIL_ADDRESS][PERSON_NAME][DOMAIN_NAME]" at bounding box center [393, 132] width 250 height 31
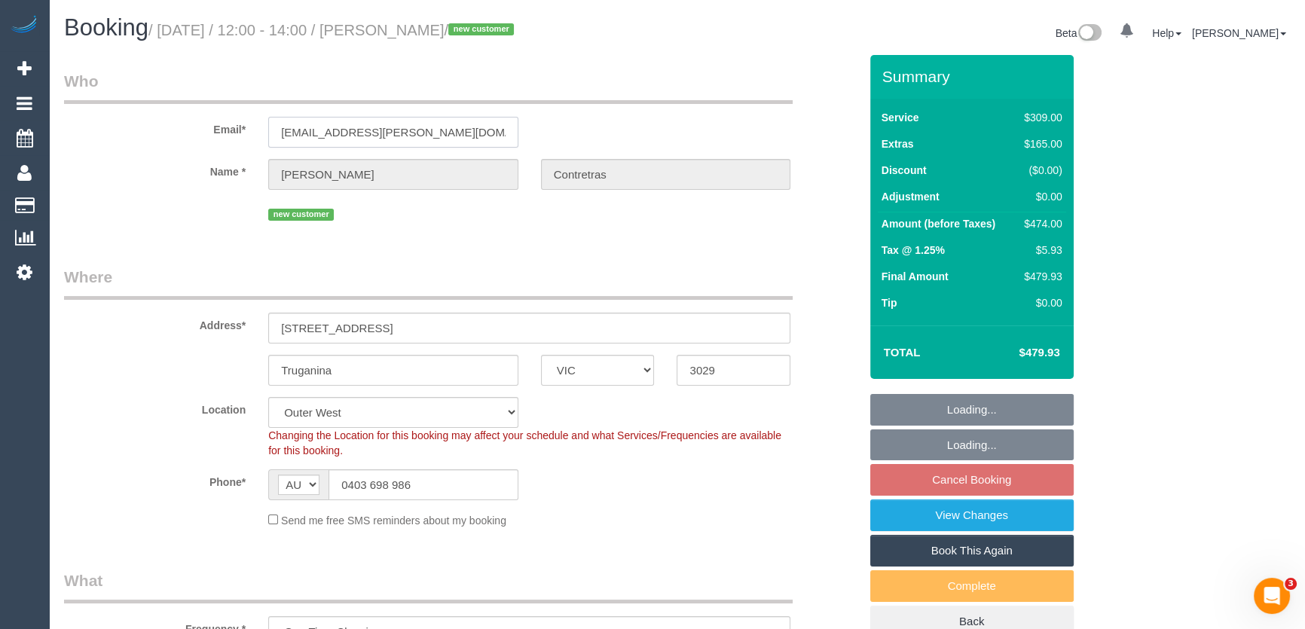
click at [443, 130] on input "[EMAIL_ADDRESS][PERSON_NAME][DOMAIN_NAME]" at bounding box center [393, 132] width 250 height 31
click at [443, 130] on input "pris.contreras.85@gmail.com" at bounding box center [393, 132] width 250 height 31
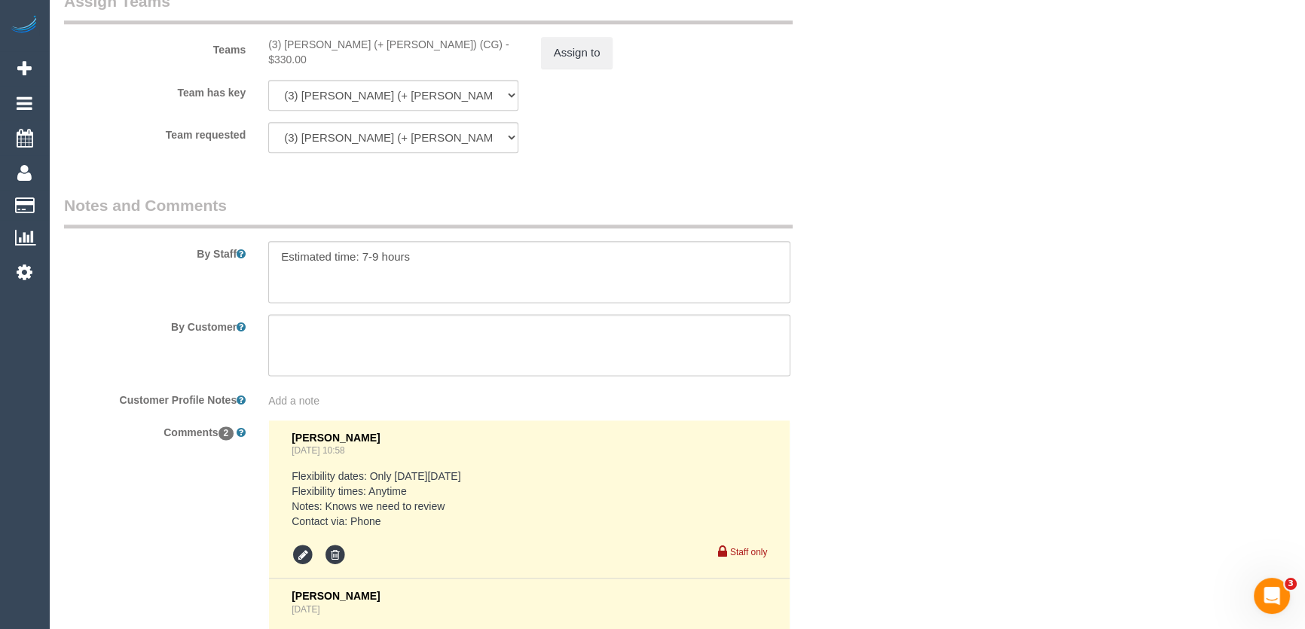
scroll to position [2639, 0]
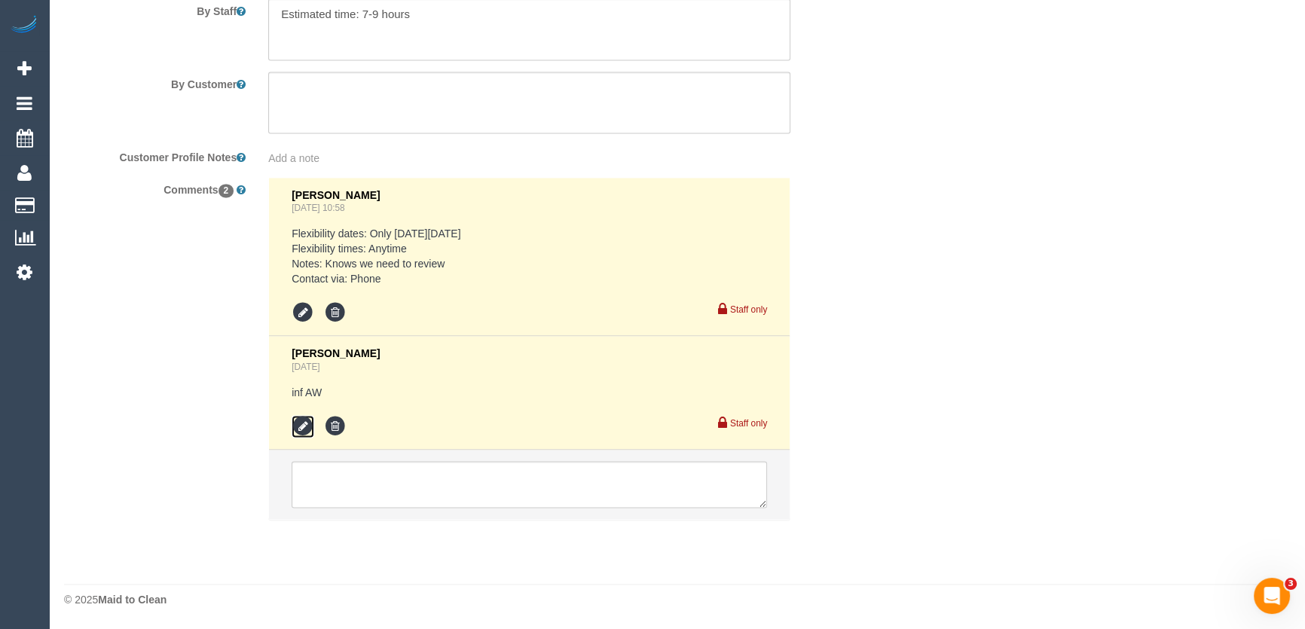
click at [300, 432] on icon at bounding box center [303, 426] width 23 height 23
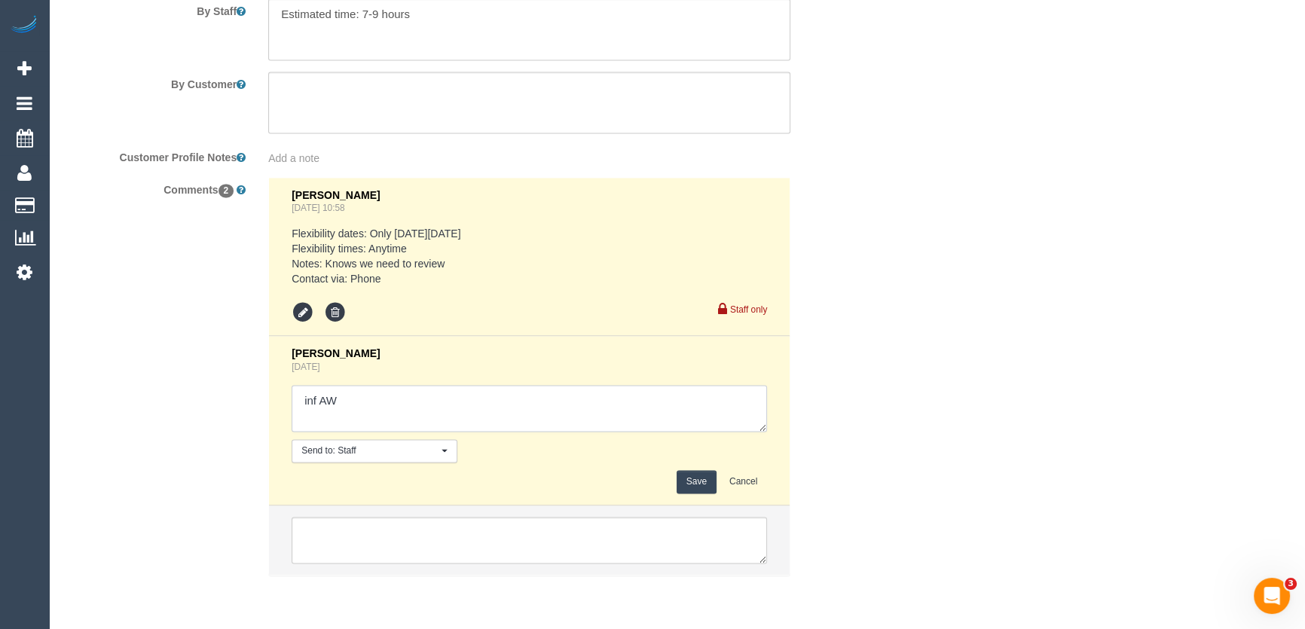
click at [362, 413] on textarea at bounding box center [529, 408] width 475 height 47
type textarea "inf AW - via email - pending"
click at [696, 484] on button "Save" at bounding box center [697, 481] width 40 height 23
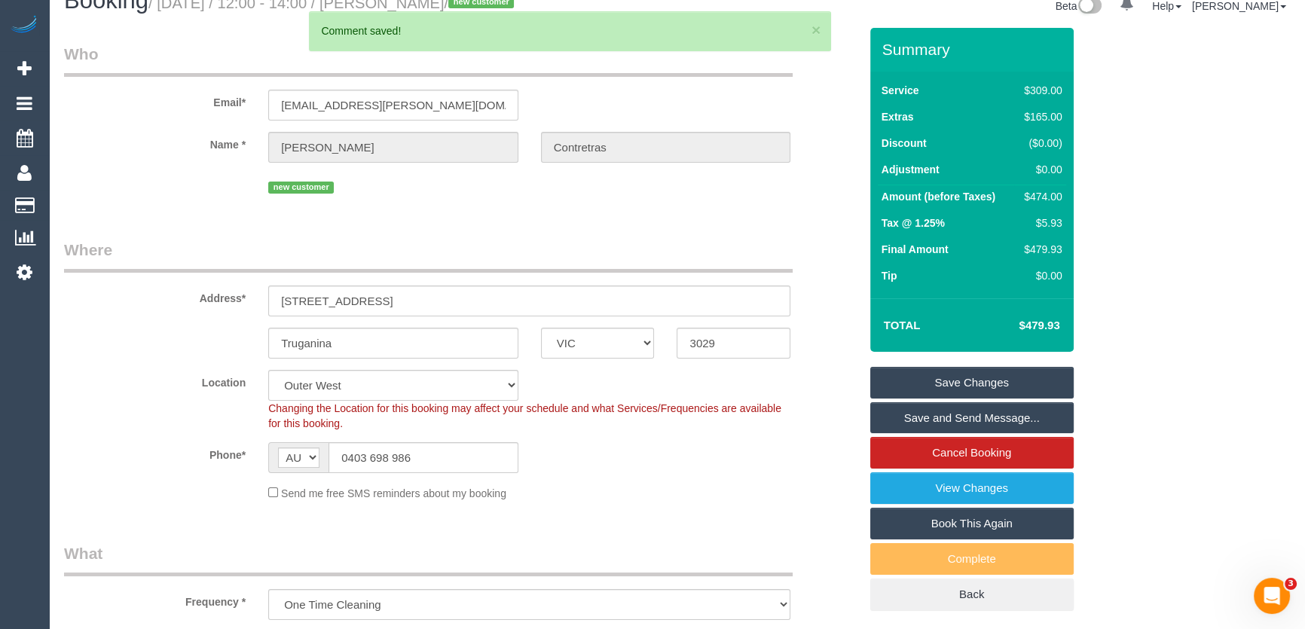
scroll to position [0, 0]
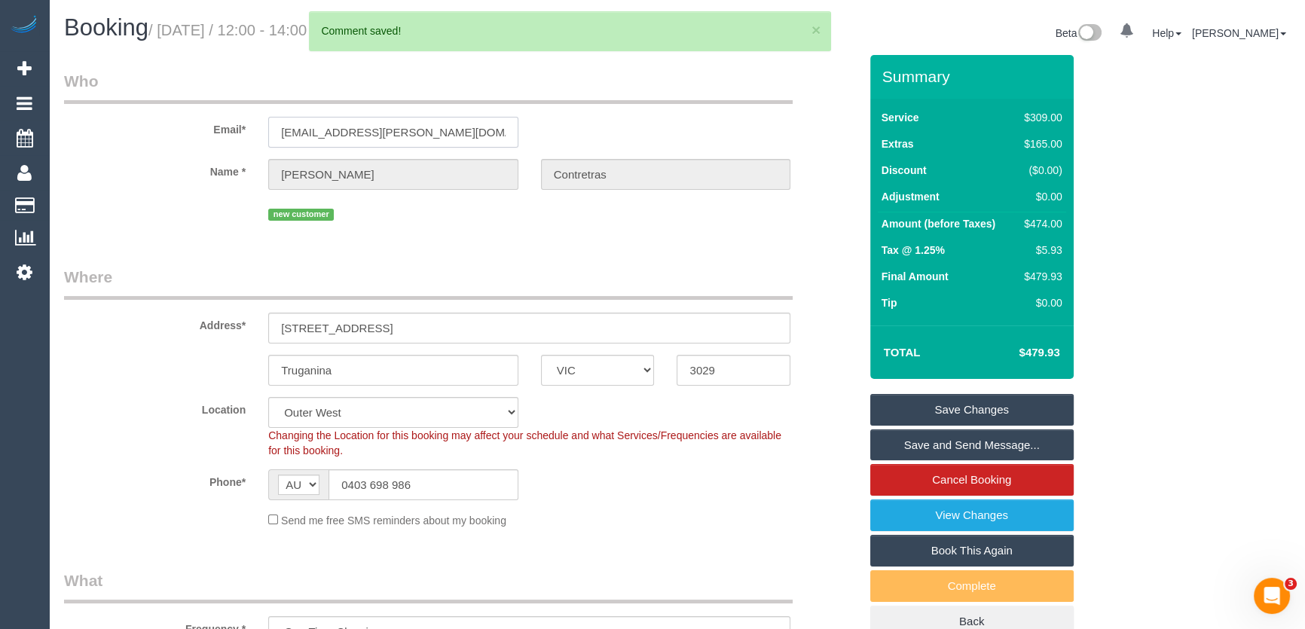
click at [454, 128] on input "pris.contreras.85@gmail.com" at bounding box center [393, 132] width 250 height 31
click at [453, 128] on input "pris.contreras.85@gmail.com" at bounding box center [393, 132] width 250 height 31
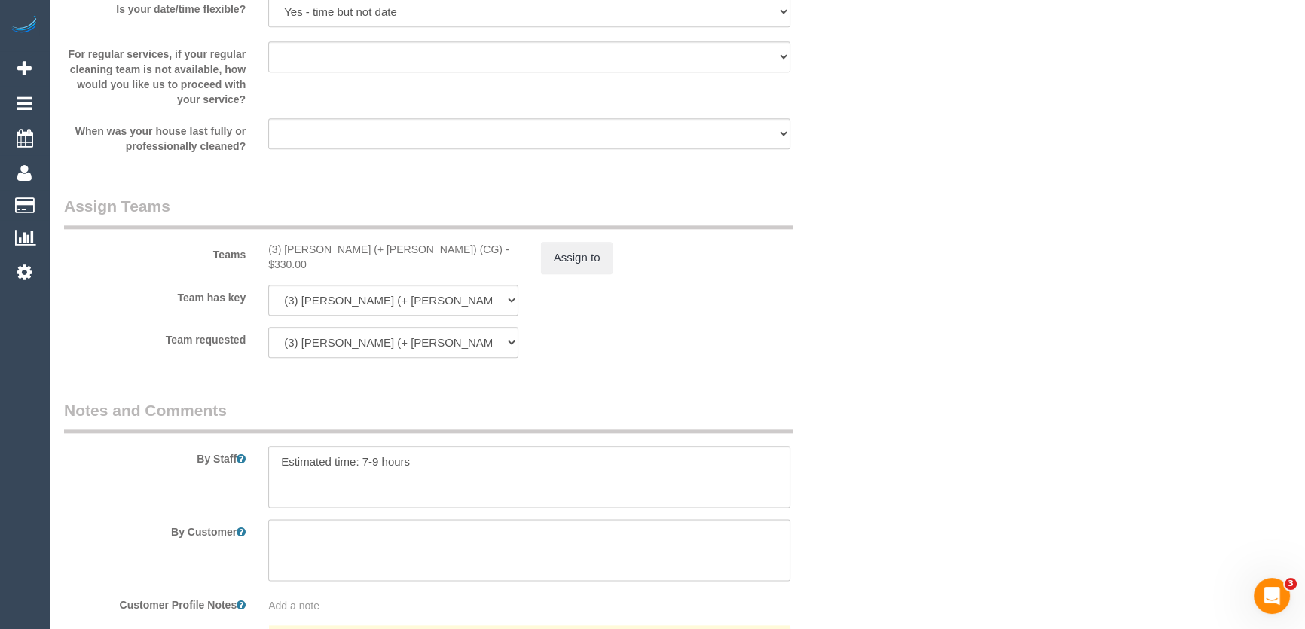
scroll to position [2692, 0]
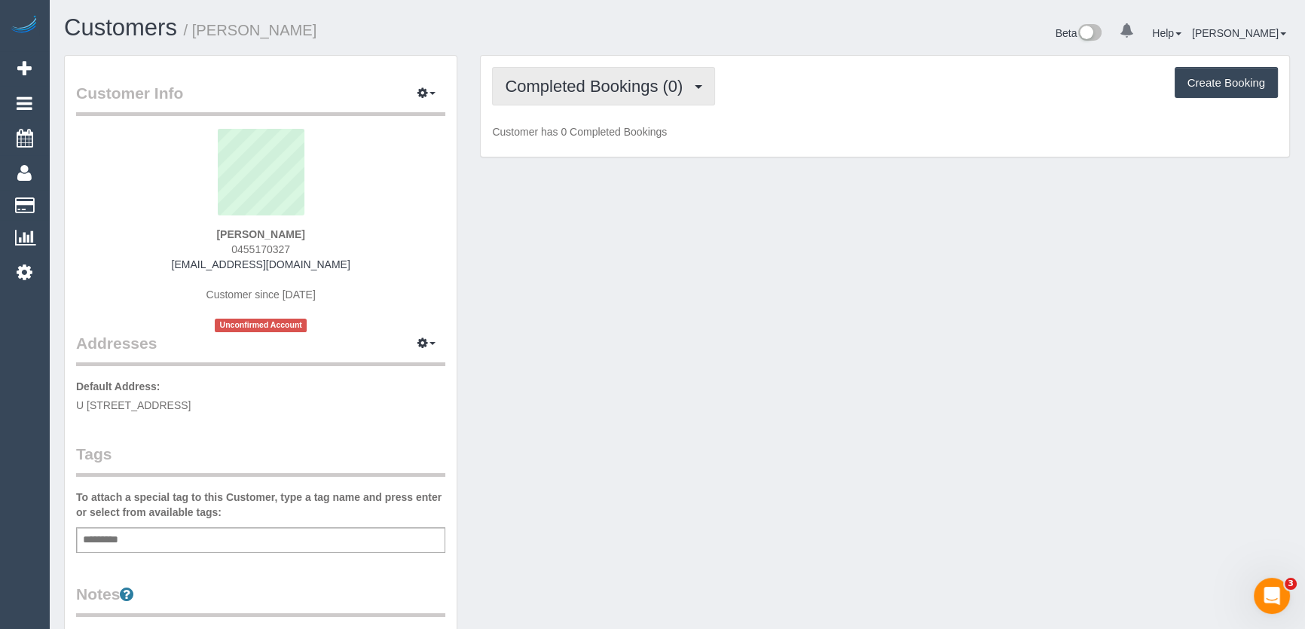
click at [658, 89] on span "Completed Bookings (0)" at bounding box center [597, 86] width 185 height 19
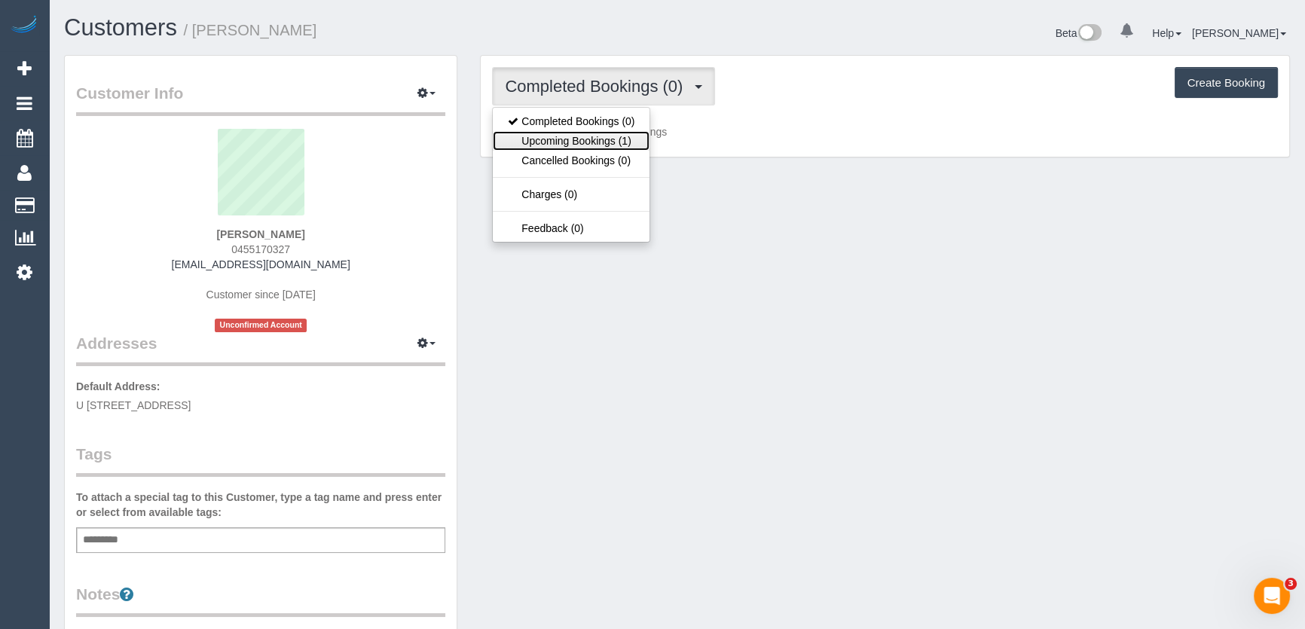
click at [614, 143] on link "Upcoming Bookings (1)" at bounding box center [571, 141] width 157 height 20
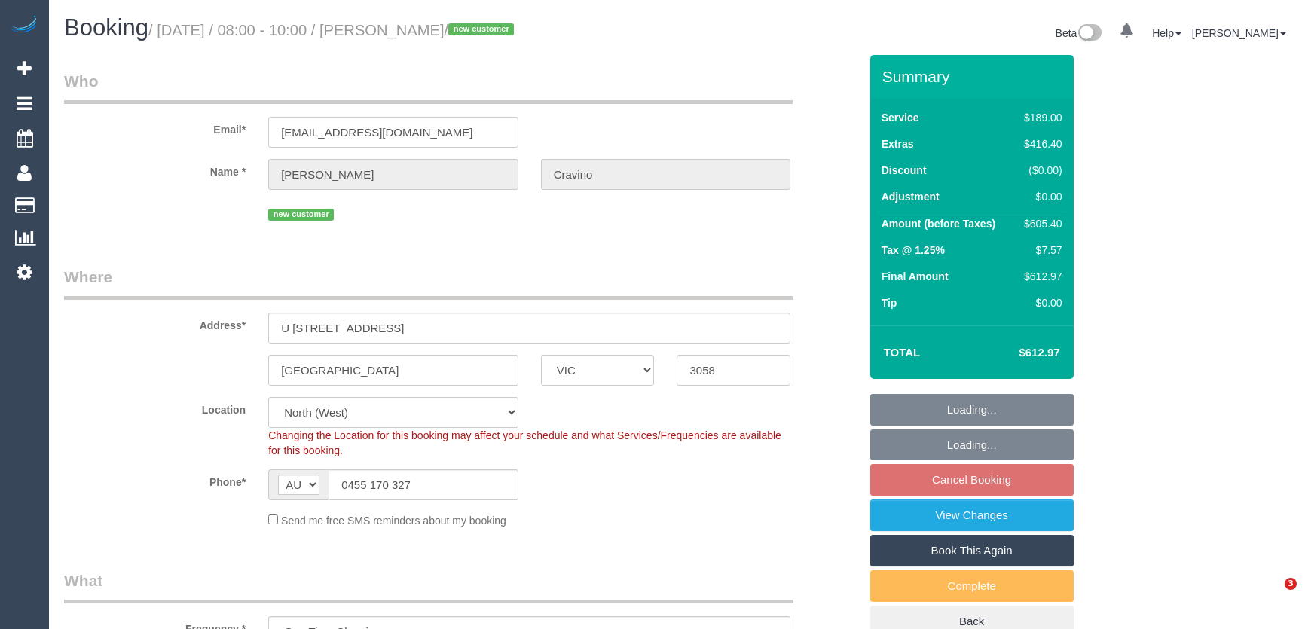
select select "VIC"
select select "object:1515"
select select "string:stripe-pm_1RsJld2GScqysDRVNmZyXOpp"
select select "number:27"
select select "number:14"
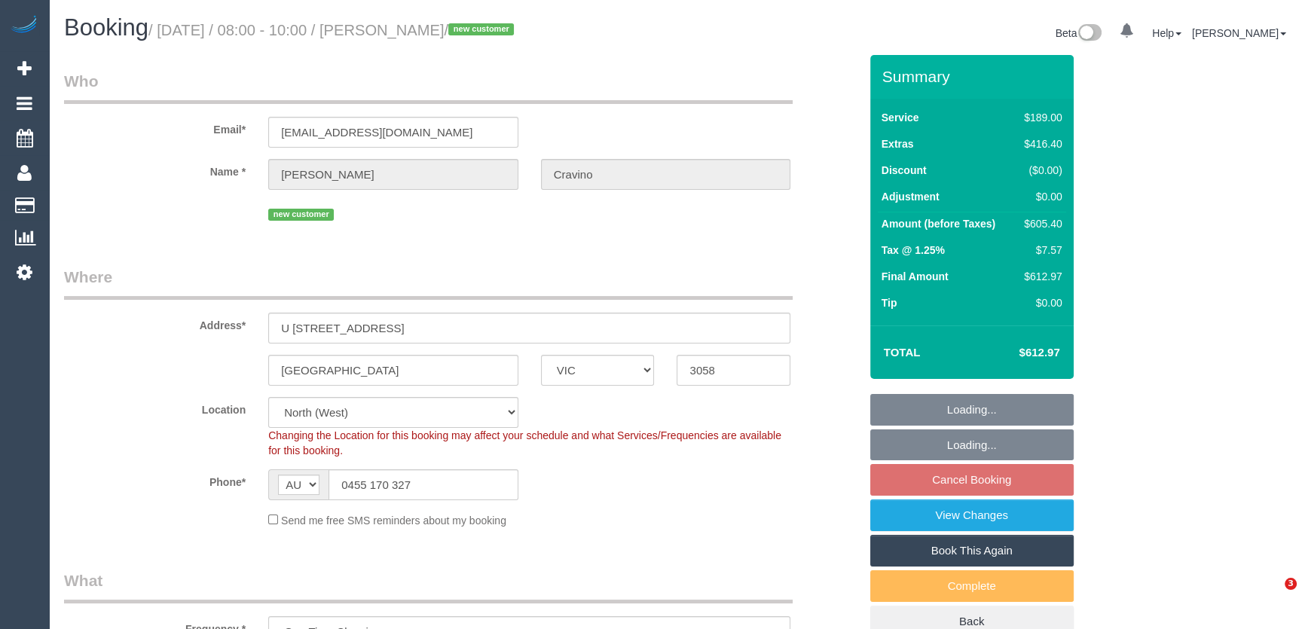
select select "number:21"
select select "number:24"
select select "number:13"
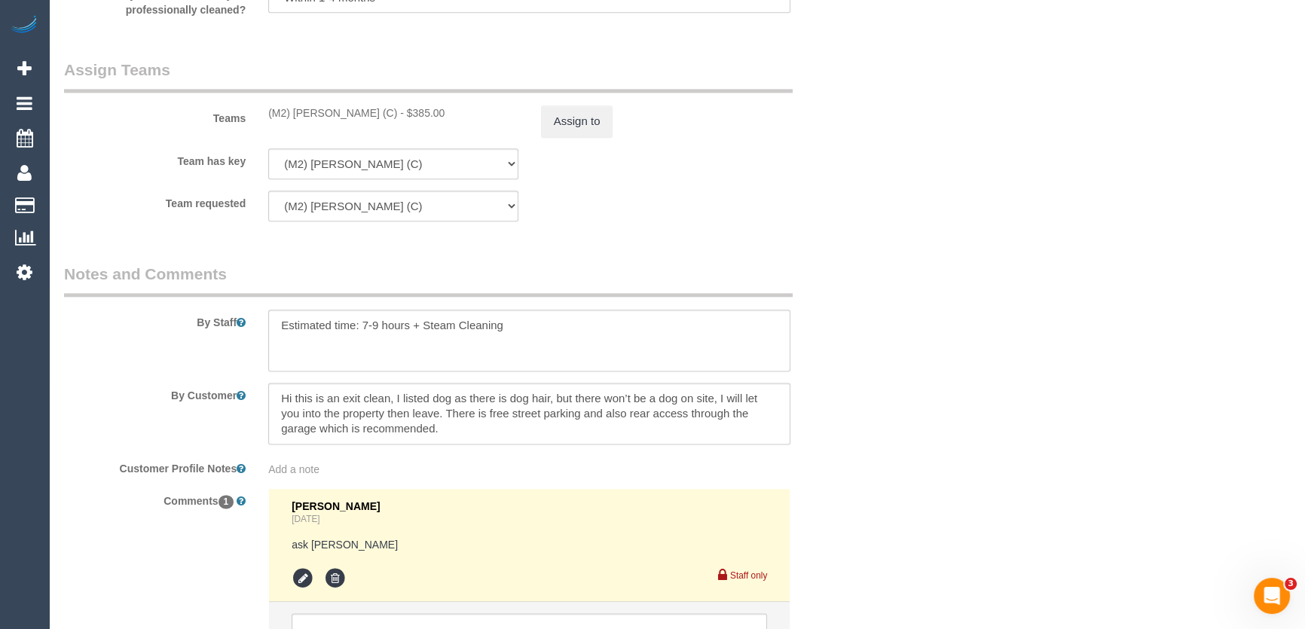
scroll to position [2465, 0]
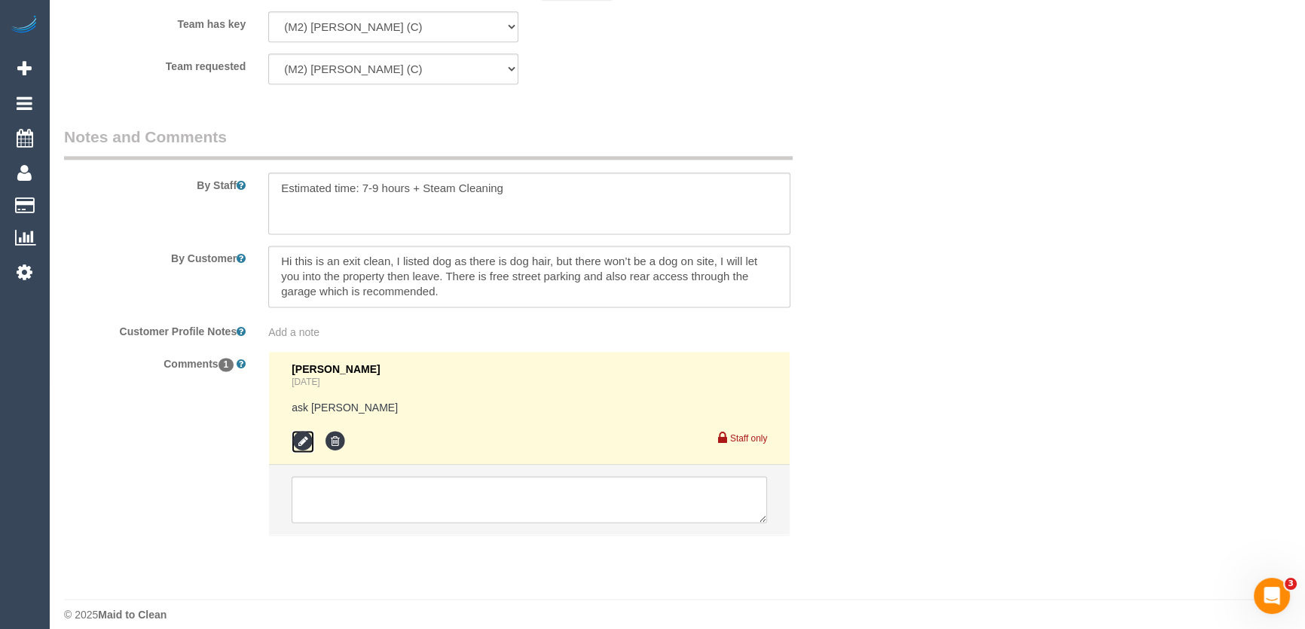
click at [298, 444] on icon at bounding box center [303, 441] width 23 height 23
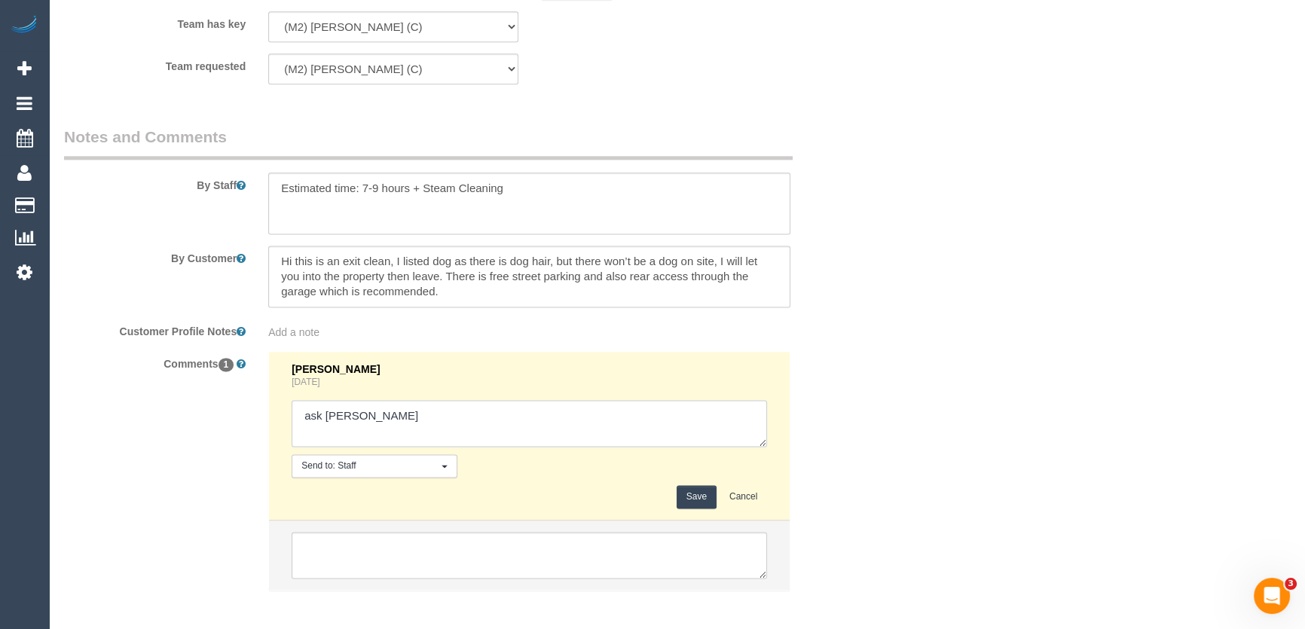
click at [375, 417] on textarea at bounding box center [529, 423] width 475 height 47
type textarea "ask [PERSON_NAME] - via text - pending"
click at [692, 492] on button "Save" at bounding box center [697, 496] width 40 height 23
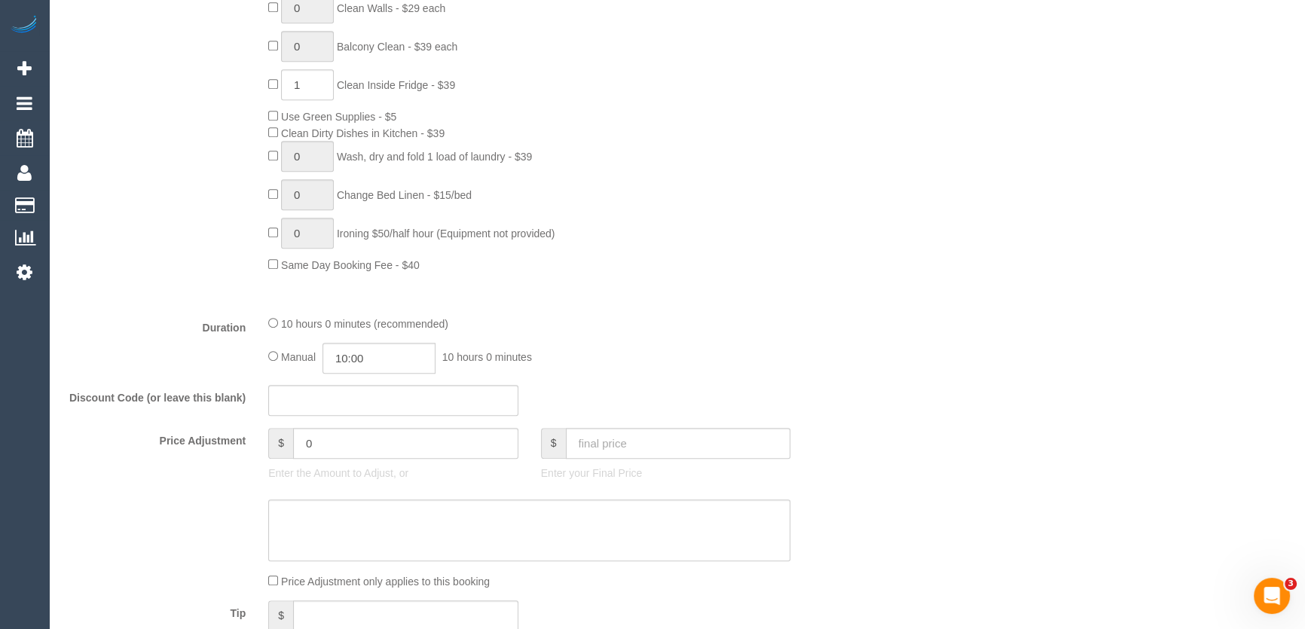
scroll to position [1096, 0]
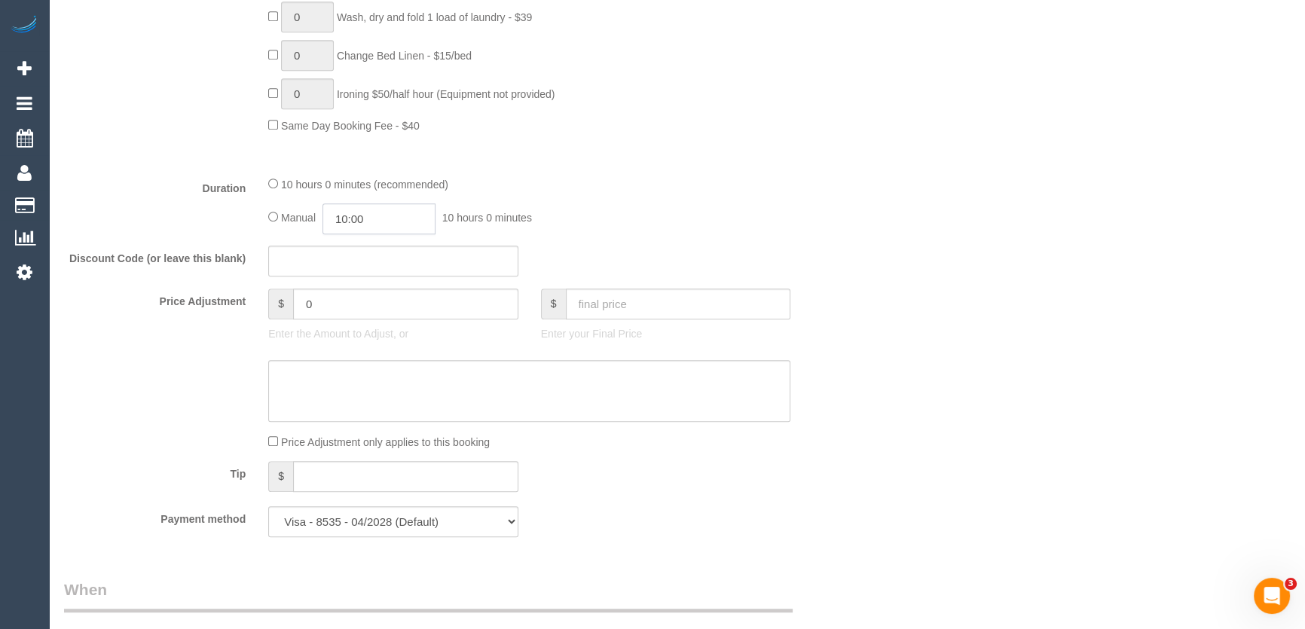
click at [391, 219] on input "10:00" at bounding box center [378, 218] width 113 height 31
type input "09:00"
click at [377, 258] on li "09:00" at bounding box center [362, 256] width 67 height 20
click at [675, 231] on div "Manual 09:00 9 hours 0 minutes" at bounding box center [529, 218] width 522 height 31
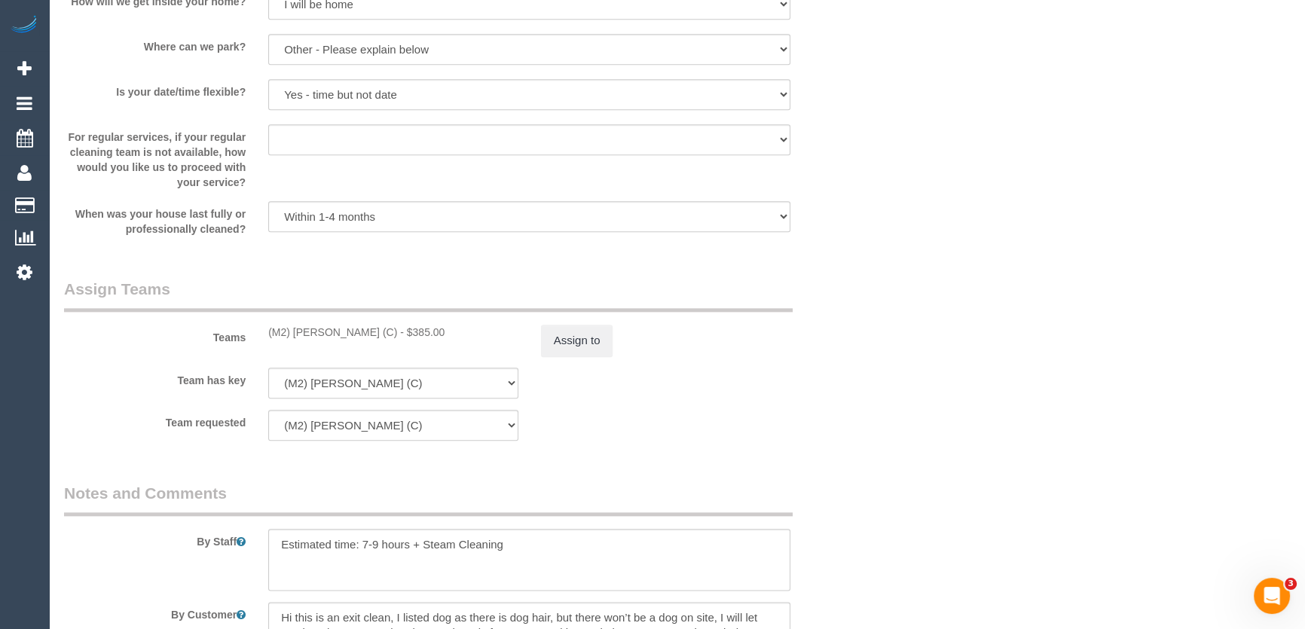
scroll to position [2260, 0]
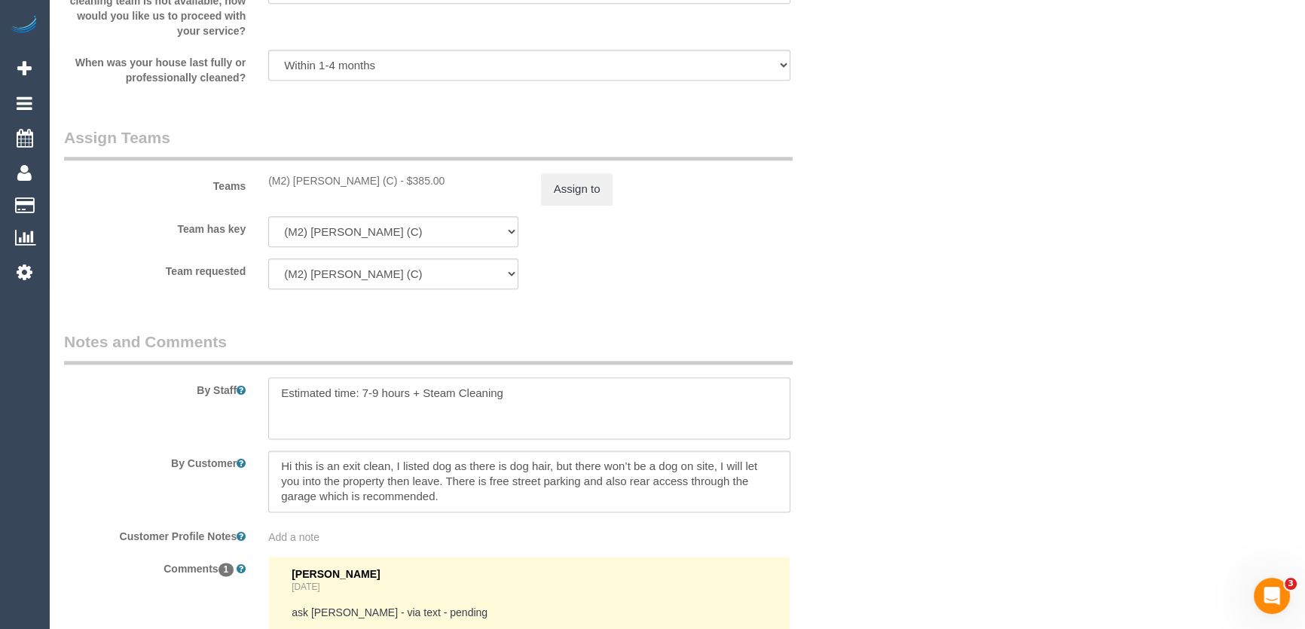
click at [377, 396] on textarea at bounding box center [529, 408] width 522 height 62
type textarea "Estimated time: 5.5-7.5 hours + Steam Cleaning"
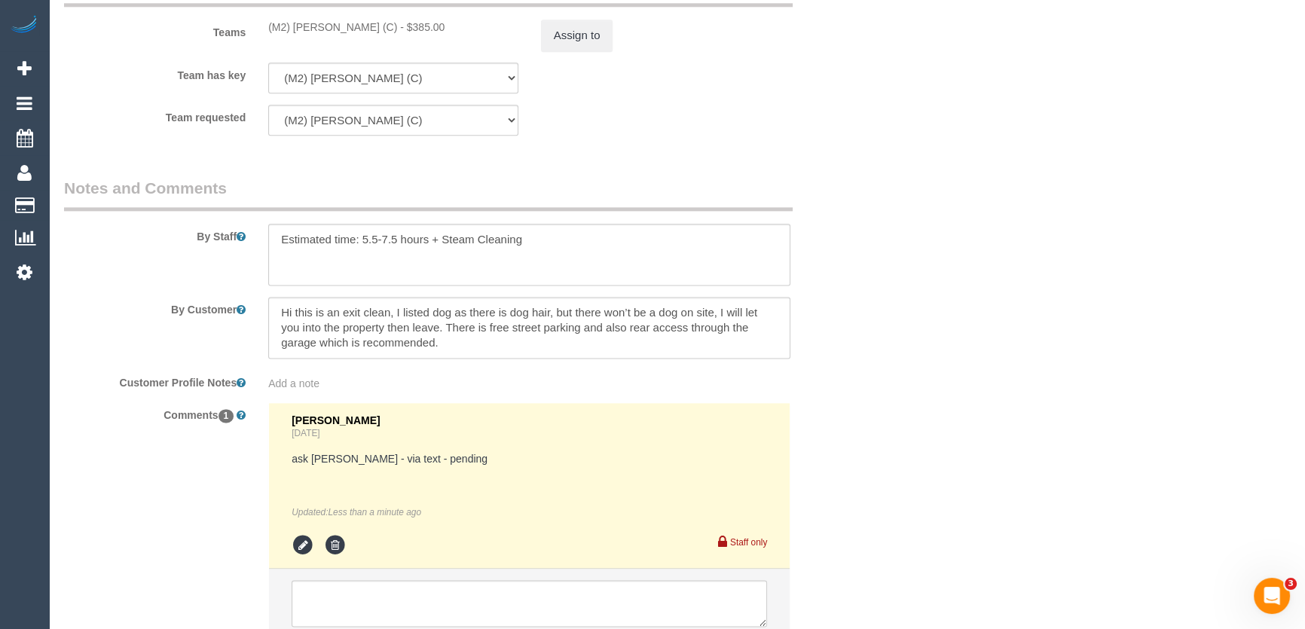
scroll to position [2534, 0]
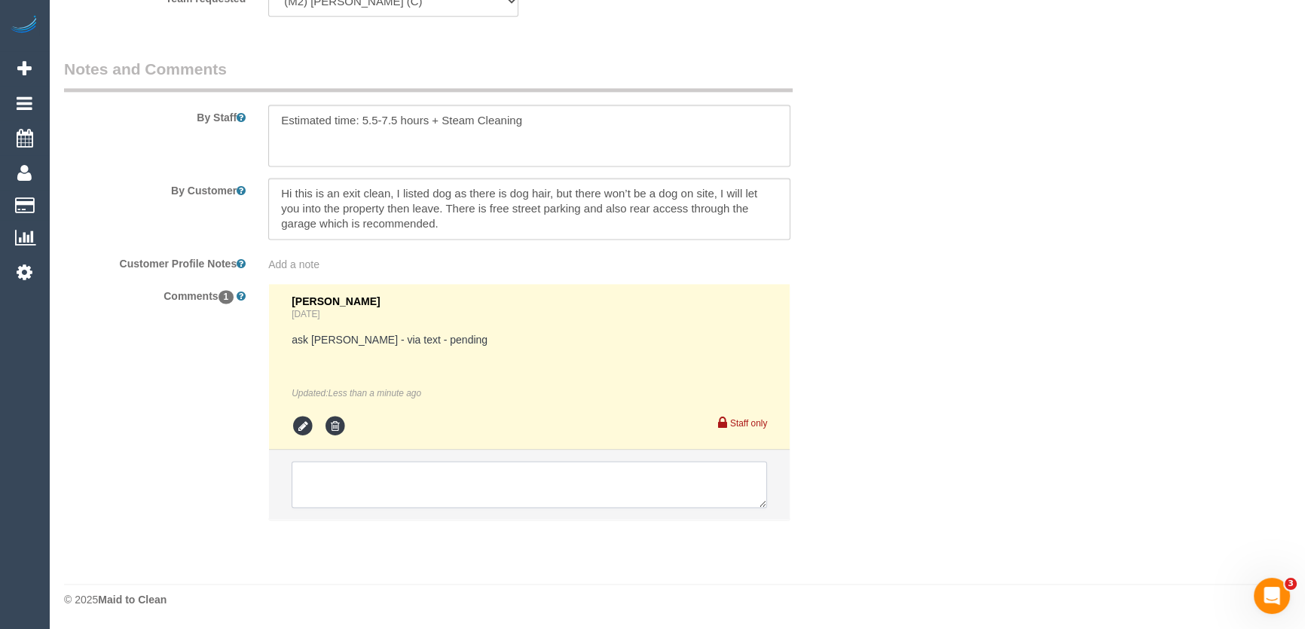
click at [407, 467] on textarea at bounding box center [529, 484] width 475 height 47
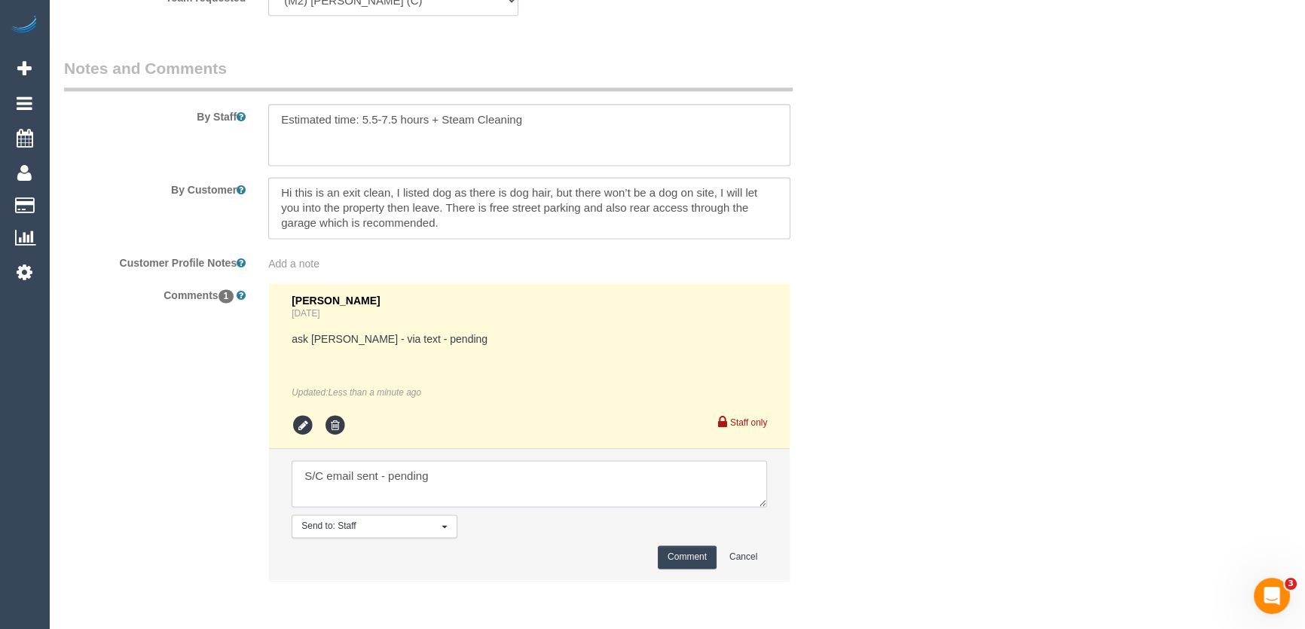
type textarea "S/C email sent - pending"
click at [669, 562] on button "Comment" at bounding box center [687, 557] width 59 height 23
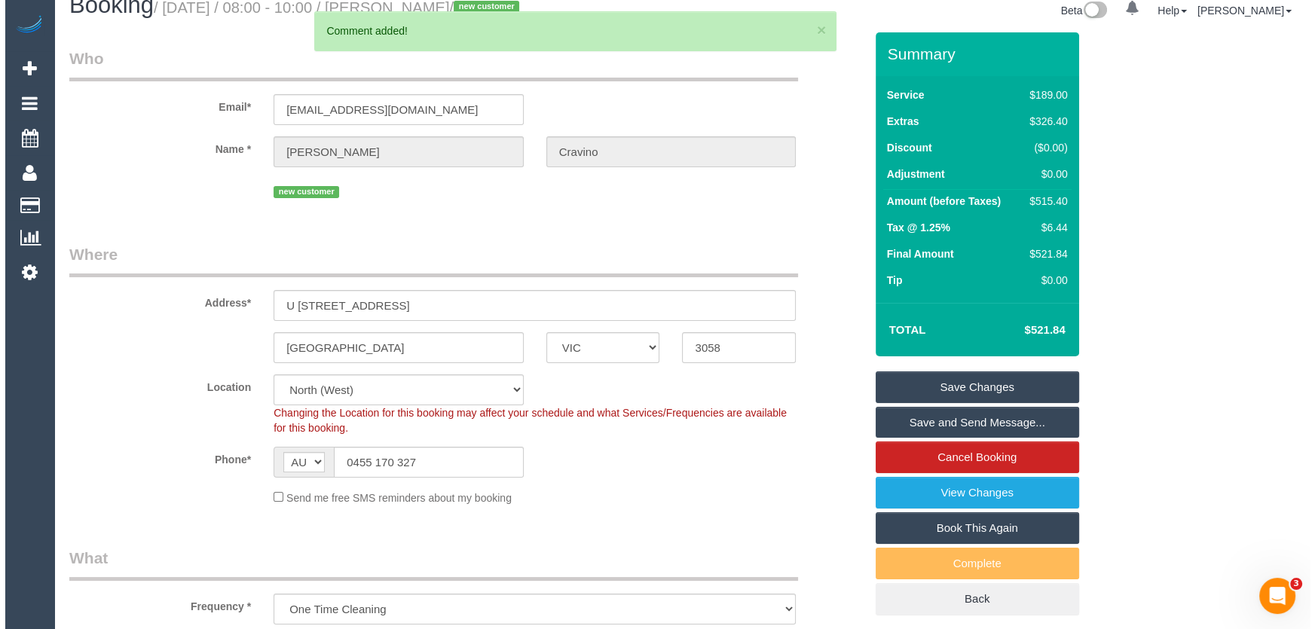
scroll to position [0, 0]
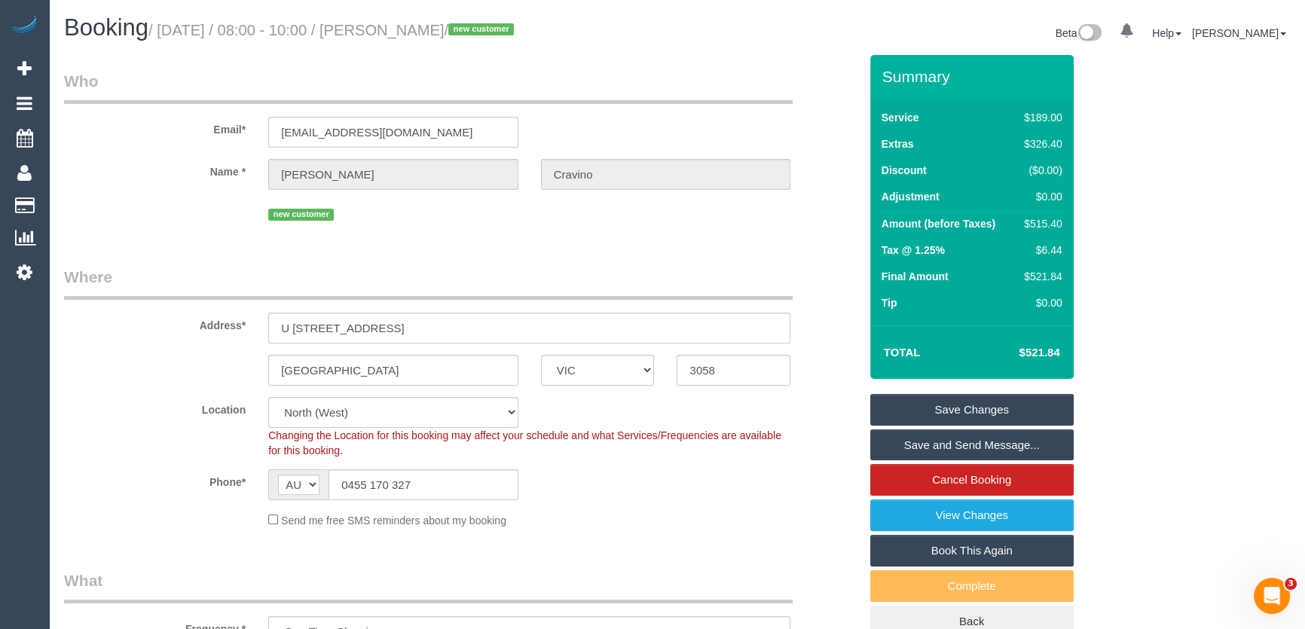
click at [913, 411] on link "Save Changes" at bounding box center [971, 410] width 203 height 32
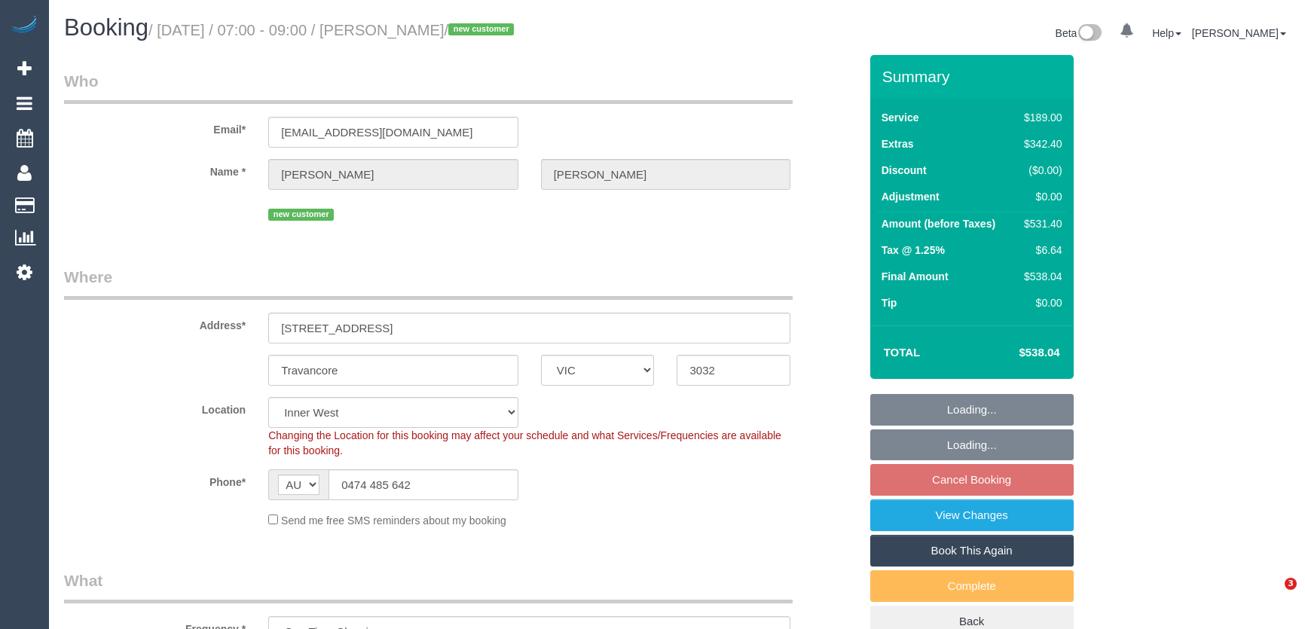
select select "VIC"
select select "number:29"
select select "number:14"
select select "number:18"
select select "number:25"
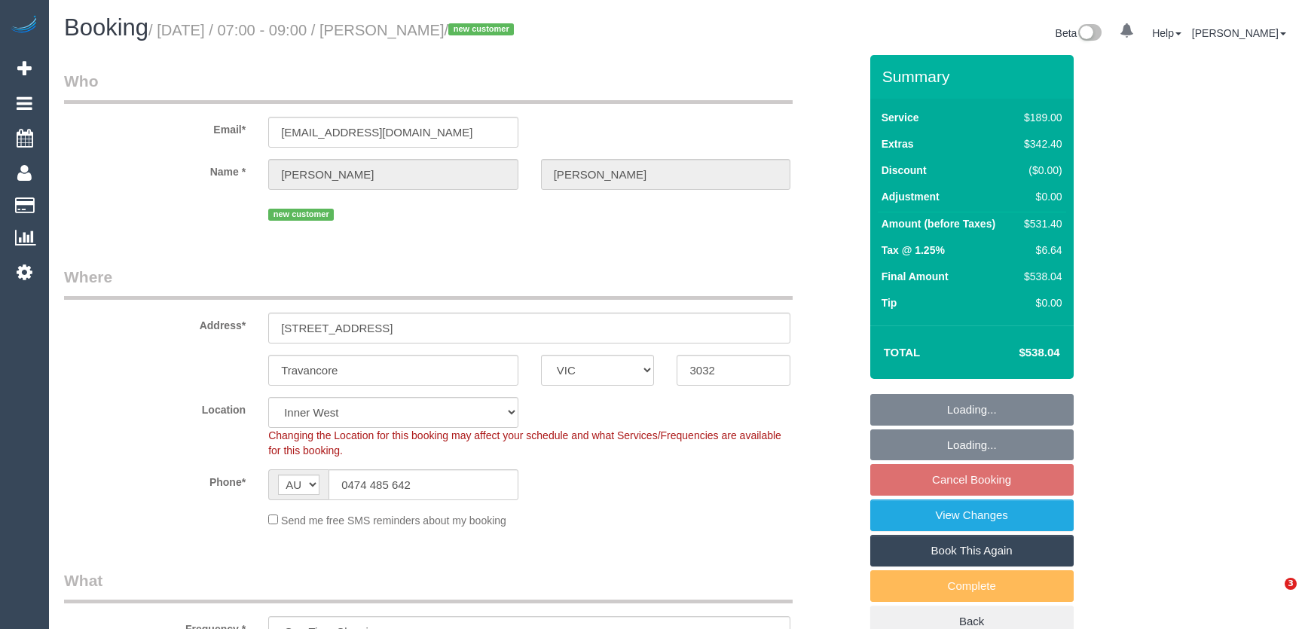
select select "number:26"
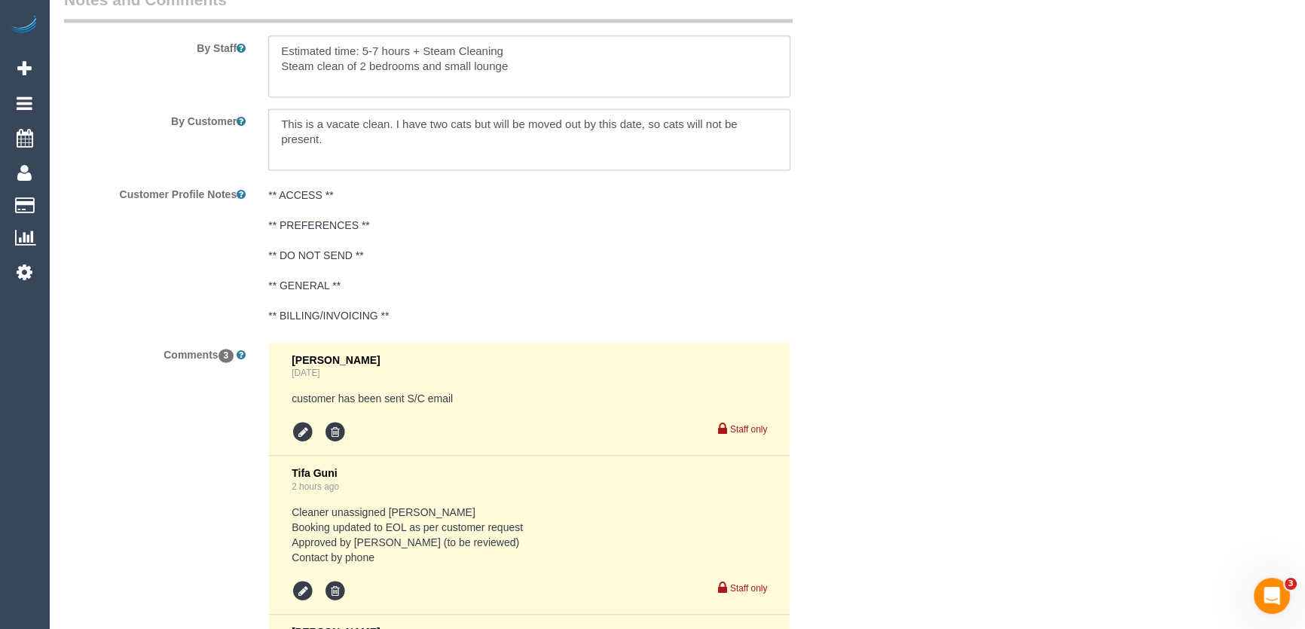
scroll to position [2934, 0]
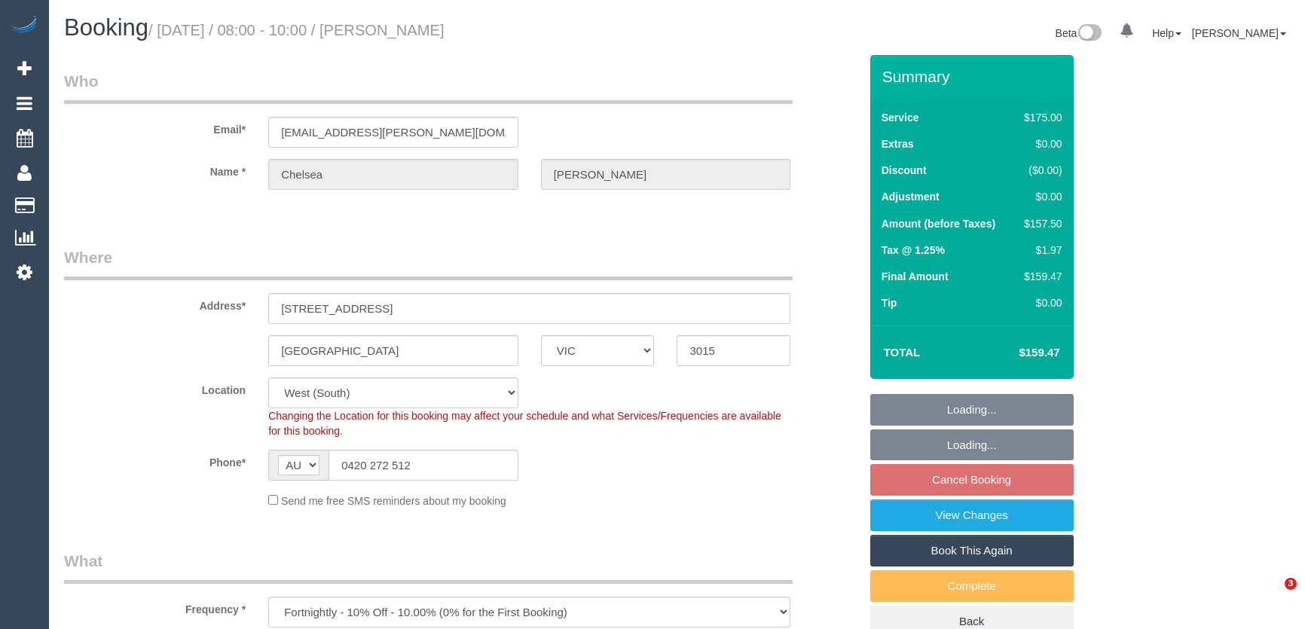
select select "VIC"
select select "object:574"
select select "number:29"
select select "number:14"
select select "number:19"
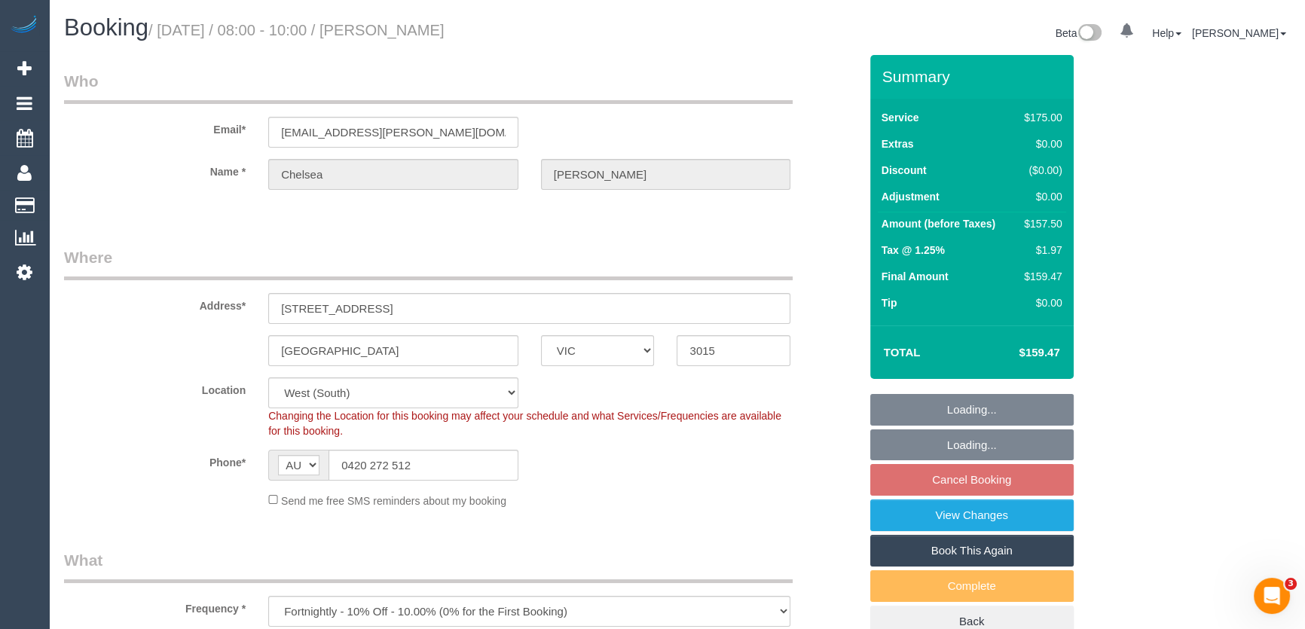
select select "number:24"
select select "number:35"
select select "number:11"
select select "150"
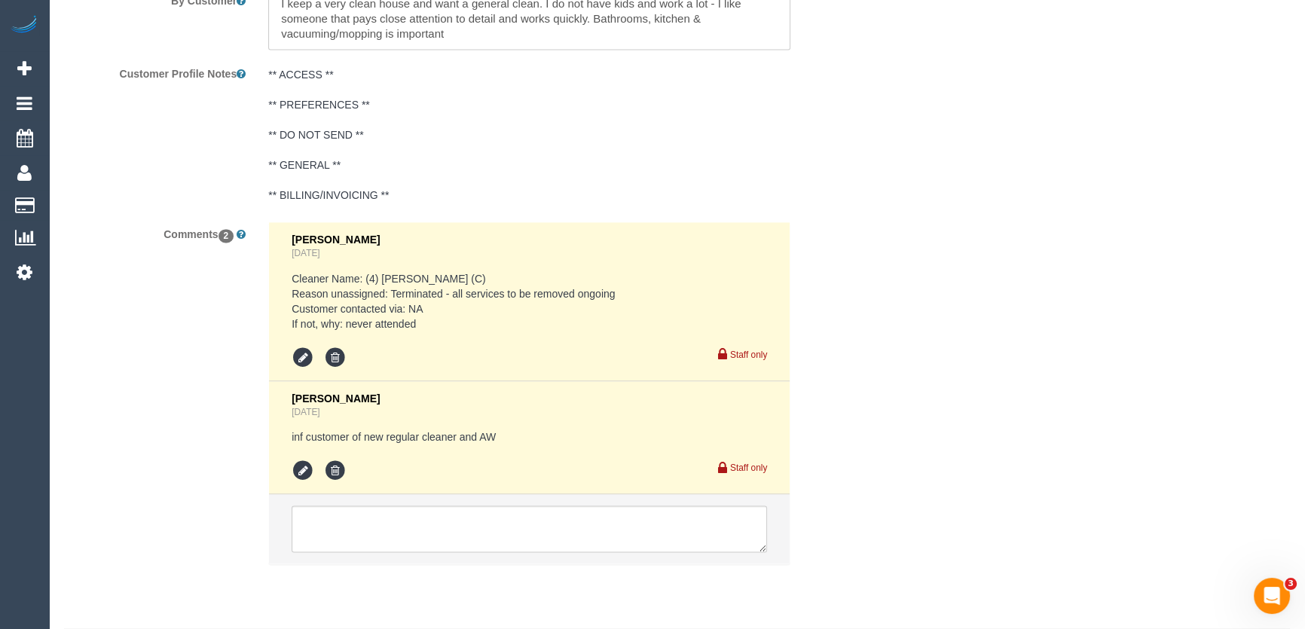
scroll to position [2705, 0]
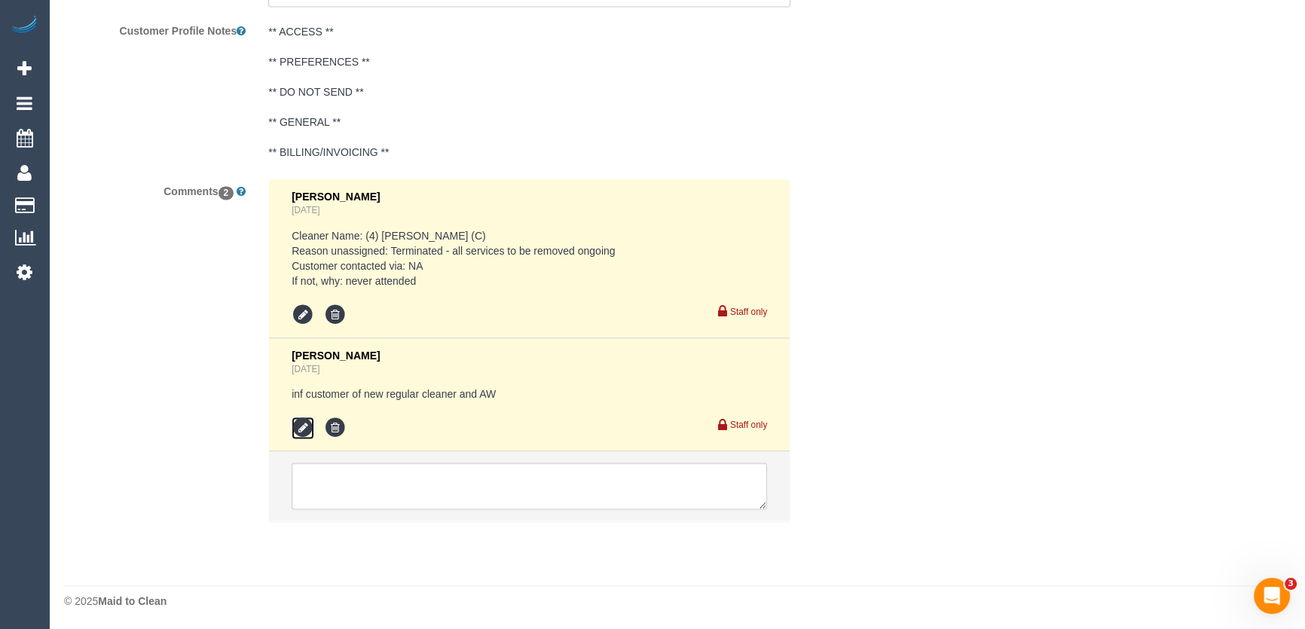
click at [294, 424] on icon at bounding box center [303, 428] width 23 height 23
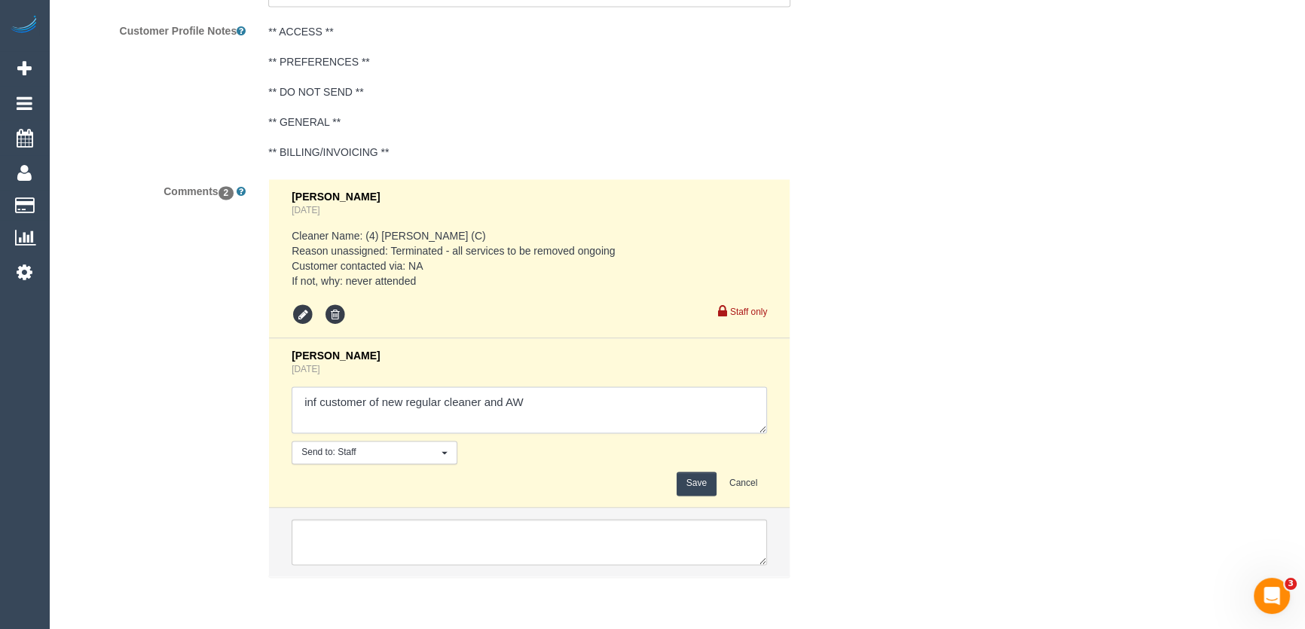
click at [548, 404] on textarea at bounding box center [529, 410] width 475 height 47
type textarea "inf customer of new regular cleaner and AW - via email - pending"
click at [690, 478] on button "Save" at bounding box center [697, 483] width 40 height 23
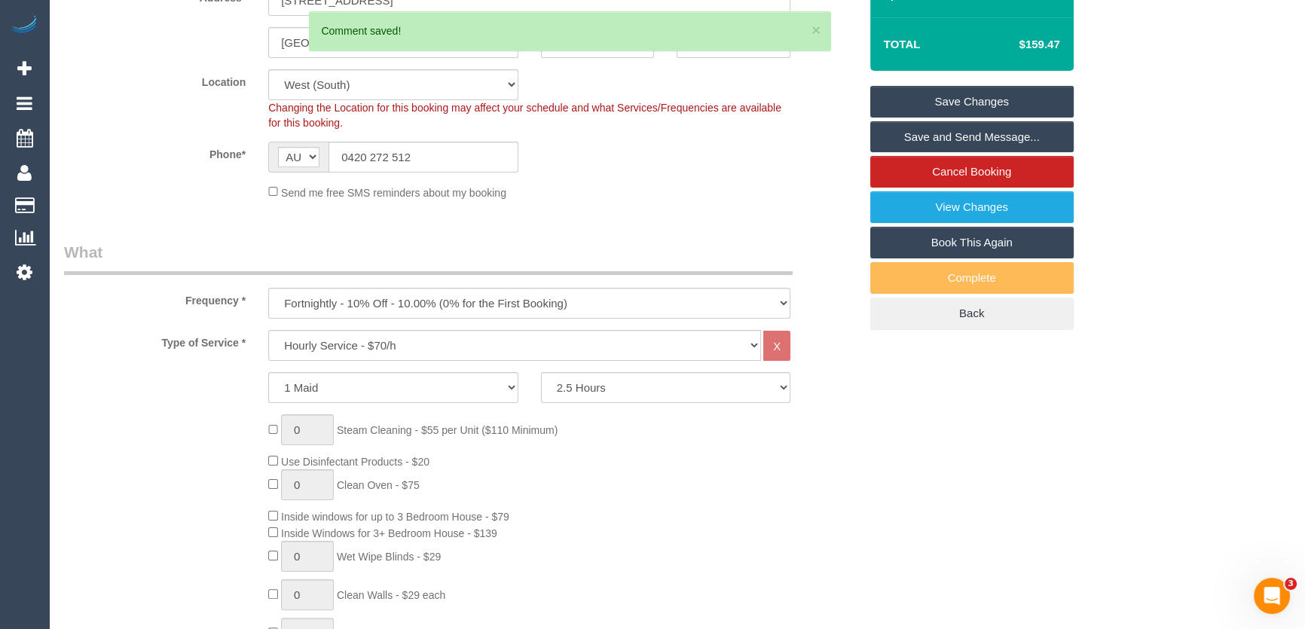
scroll to position [0, 0]
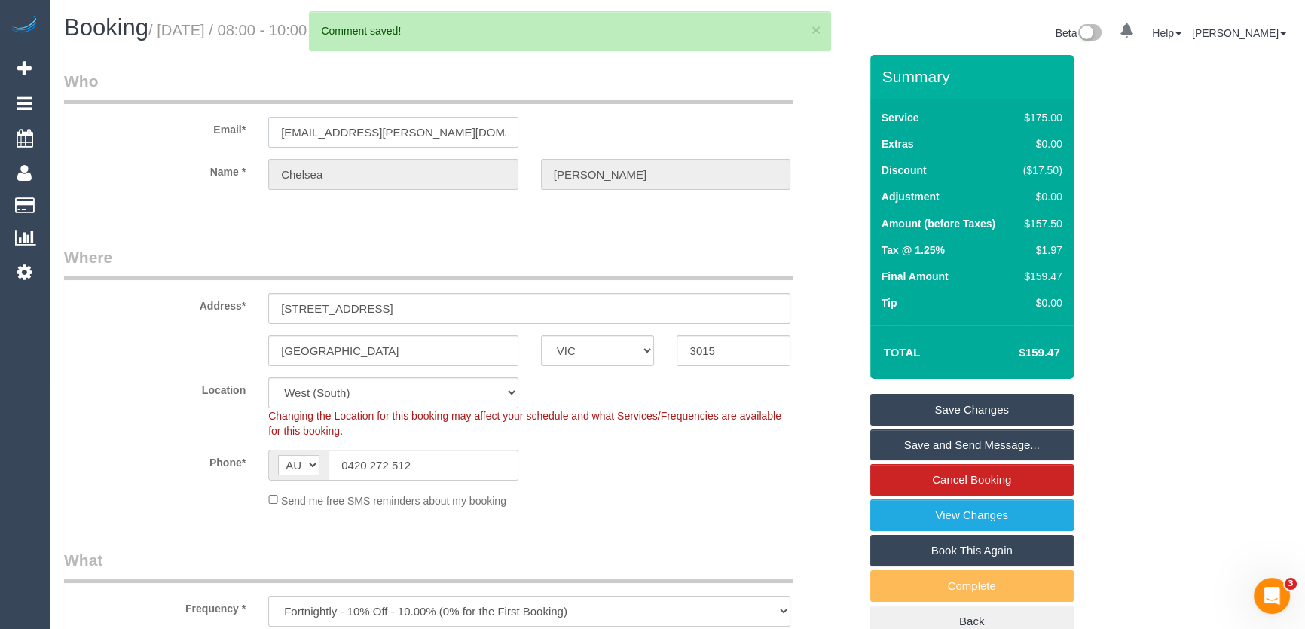
click at [448, 130] on input "chelseajayne.russell@gmail.com" at bounding box center [393, 132] width 250 height 31
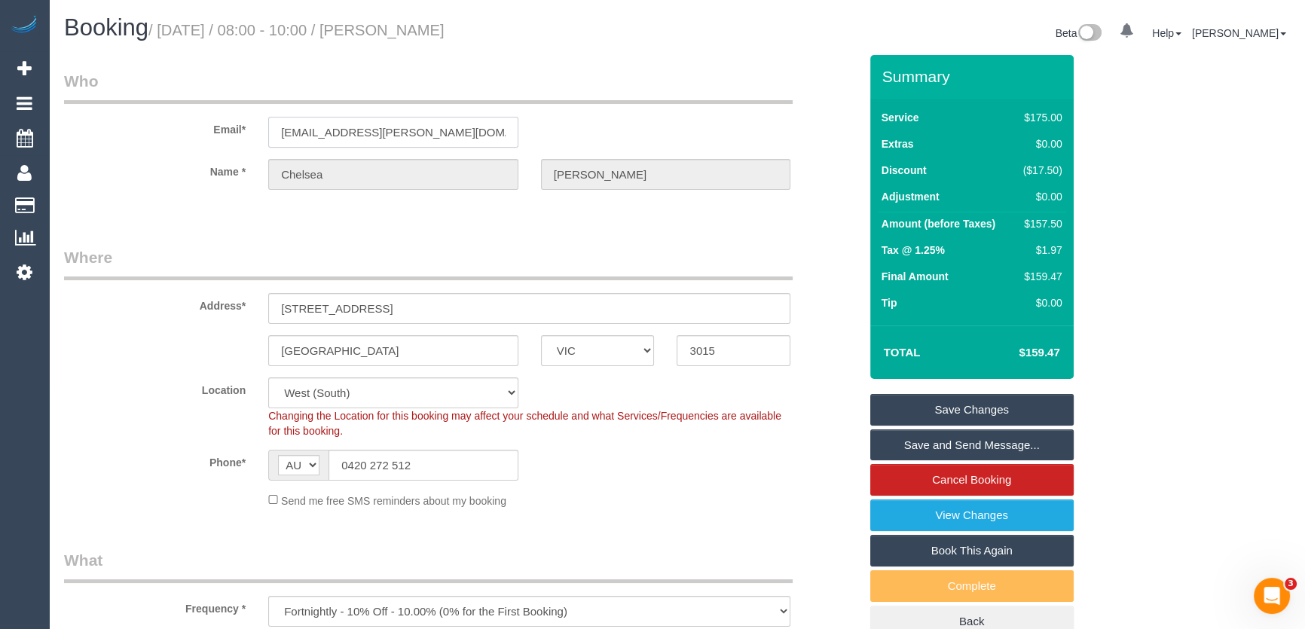
click at [448, 130] on input "chelseajayne.russell@gmail.com" at bounding box center [393, 132] width 250 height 31
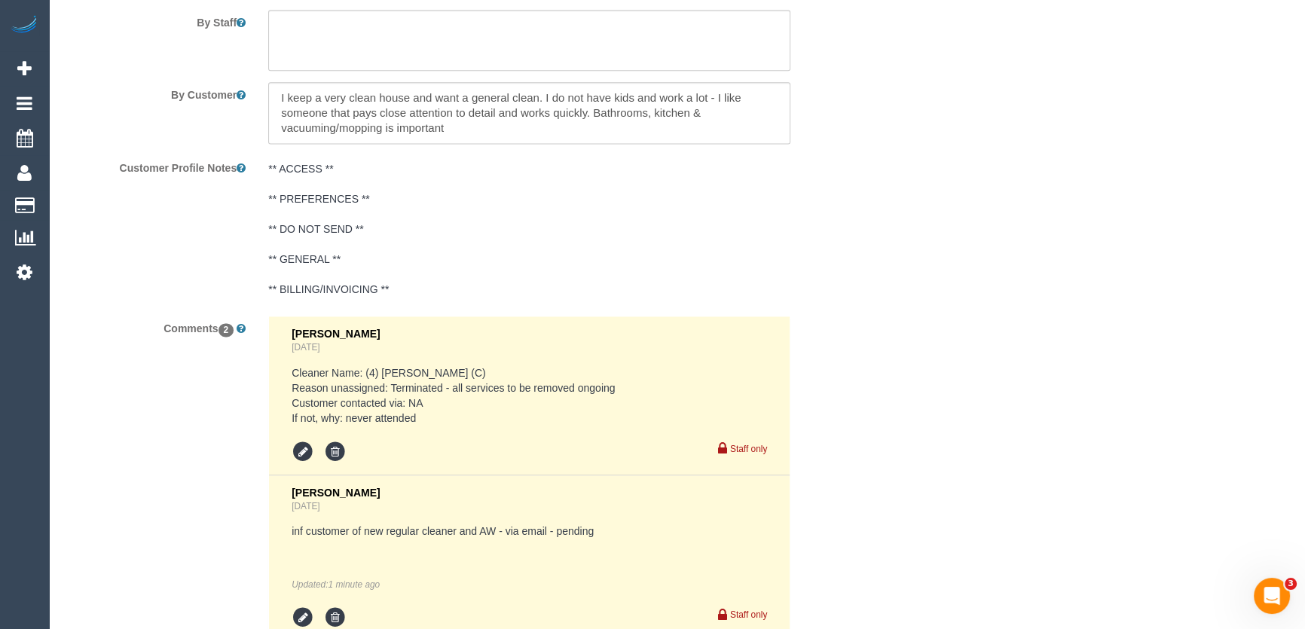
scroll to position [2279, 0]
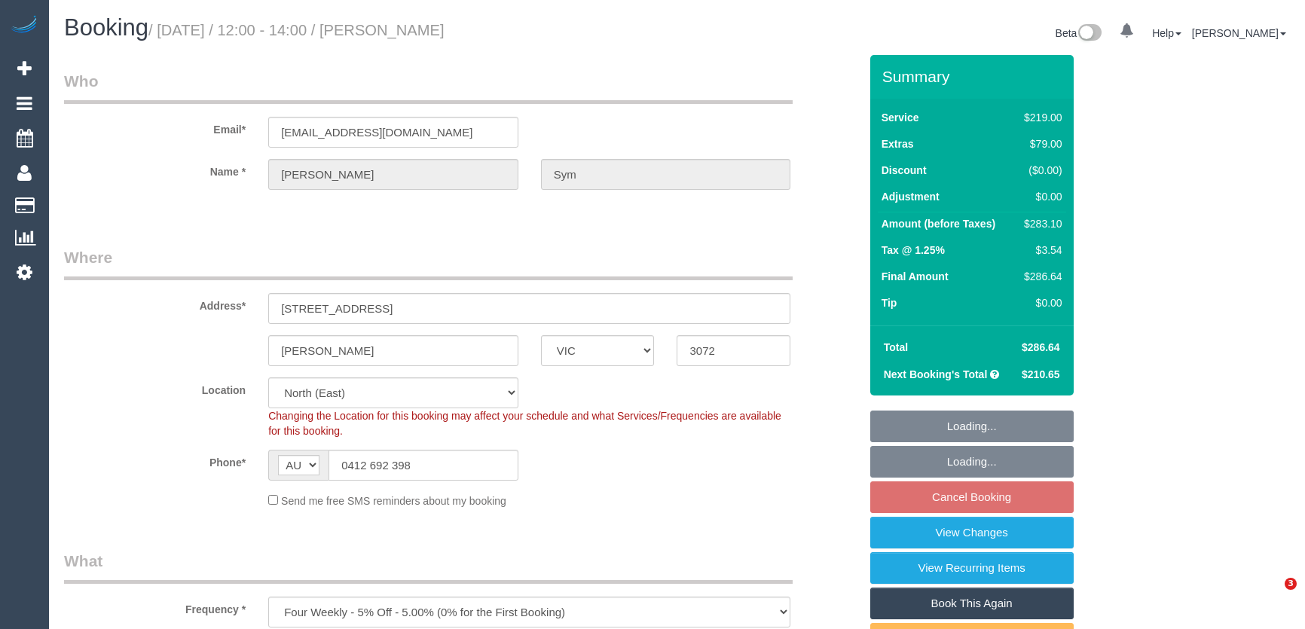
select select "VIC"
select select "string:stripe-pm_1QMNUa2GScqysDRVRcnSU3j9"
select select "spot4"
select select "number:29"
select select "number:14"
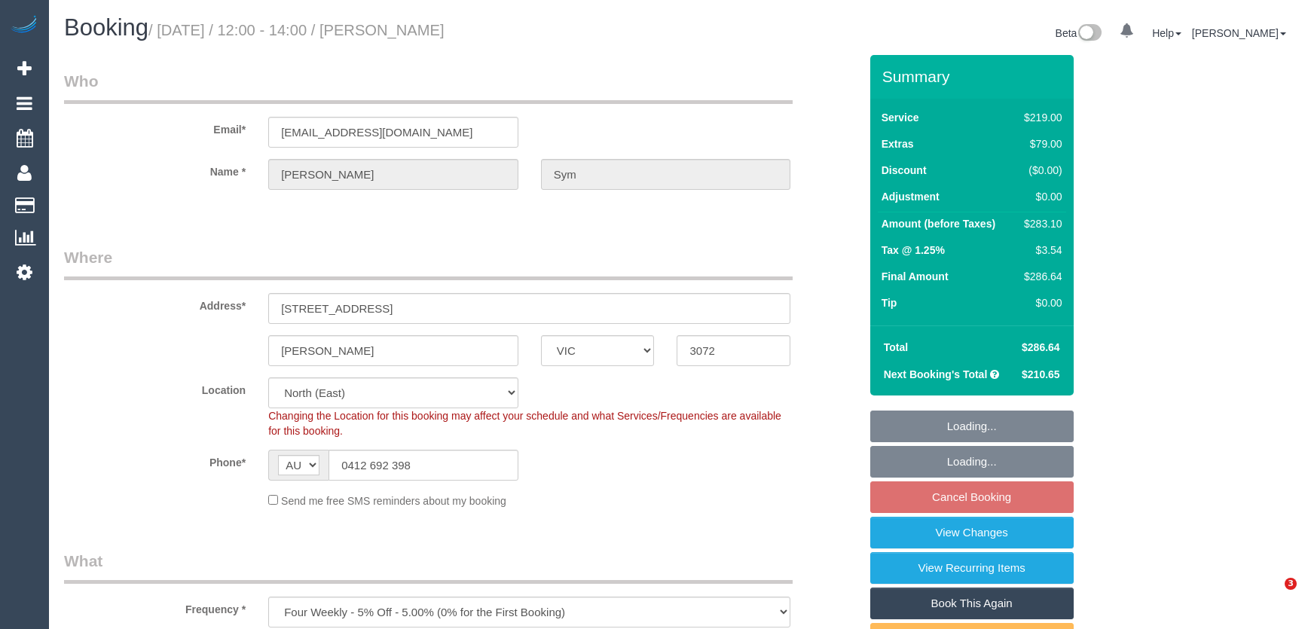
select select "number:19"
select select "number:24"
select select "number:34"
select select "number:13"
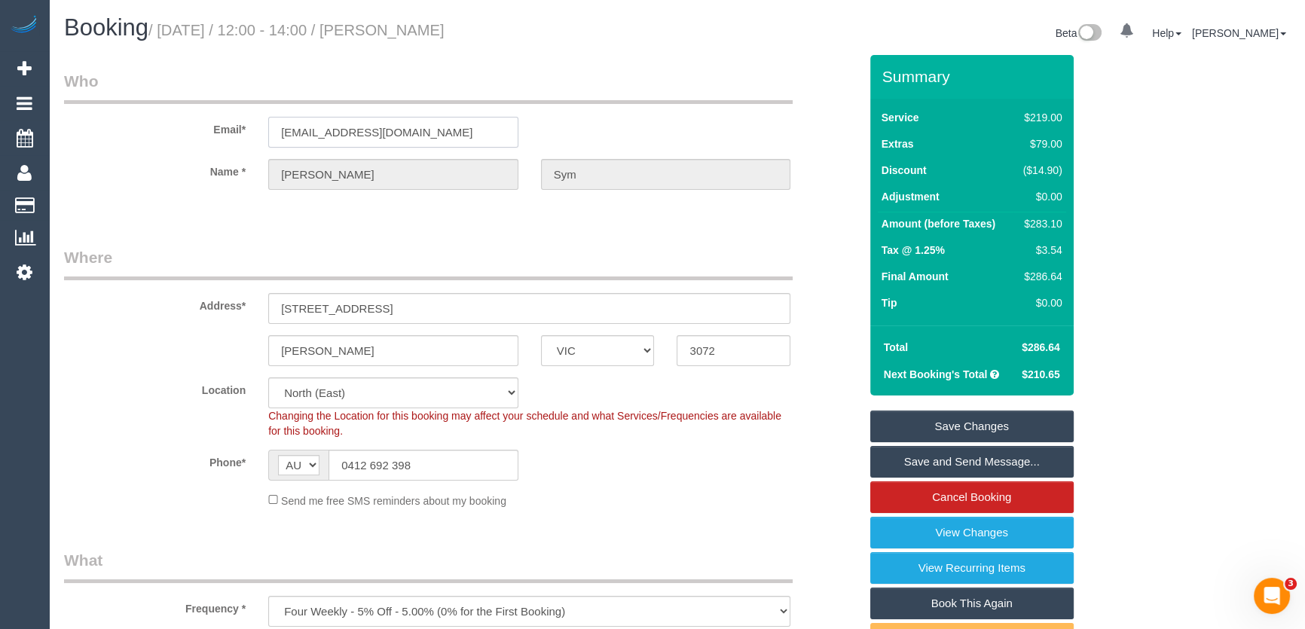
click at [448, 135] on input "miss.enimsaj@gmail.com" at bounding box center [393, 132] width 250 height 31
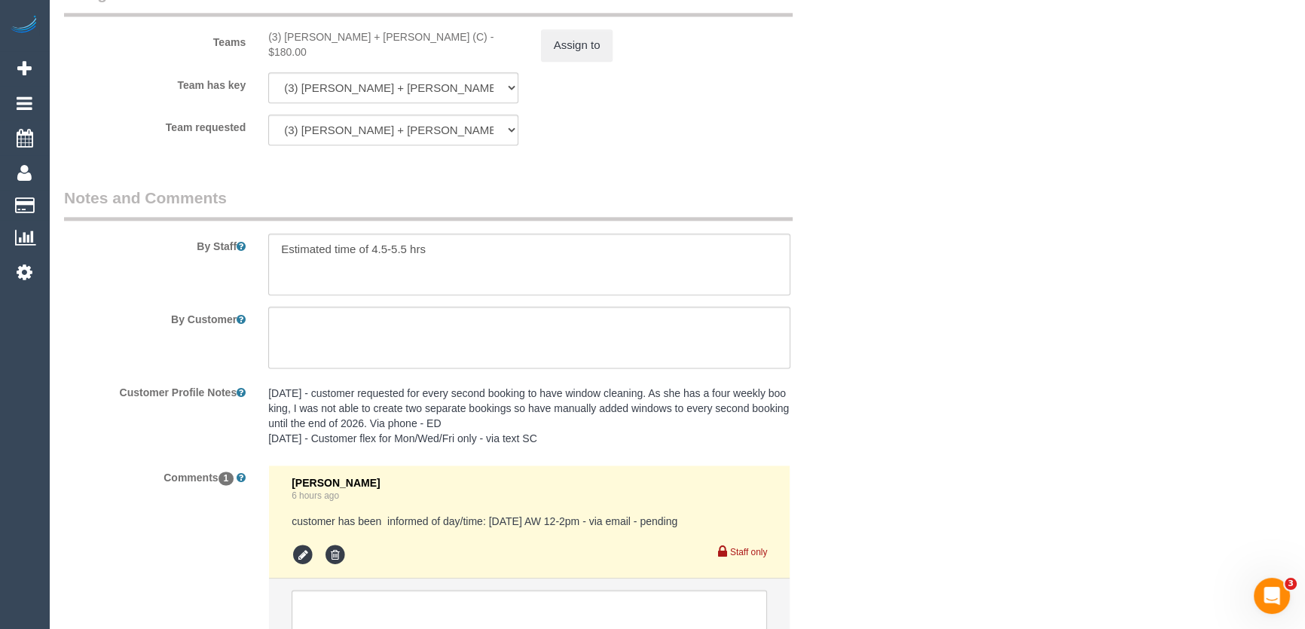
scroll to position [2457, 0]
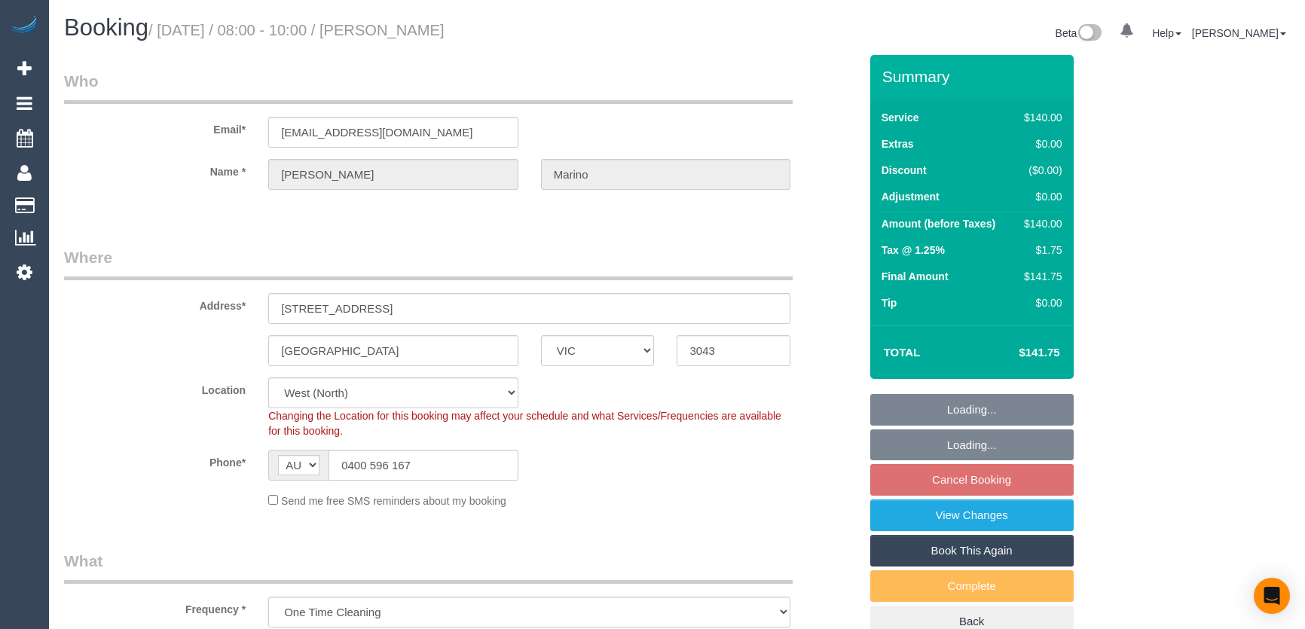
select select "VIC"
select select "string:stripe-pm_1OfW4a2GScqysDRV3IHCgtv3"
select select "number:28"
select select "number:14"
select select "number:18"
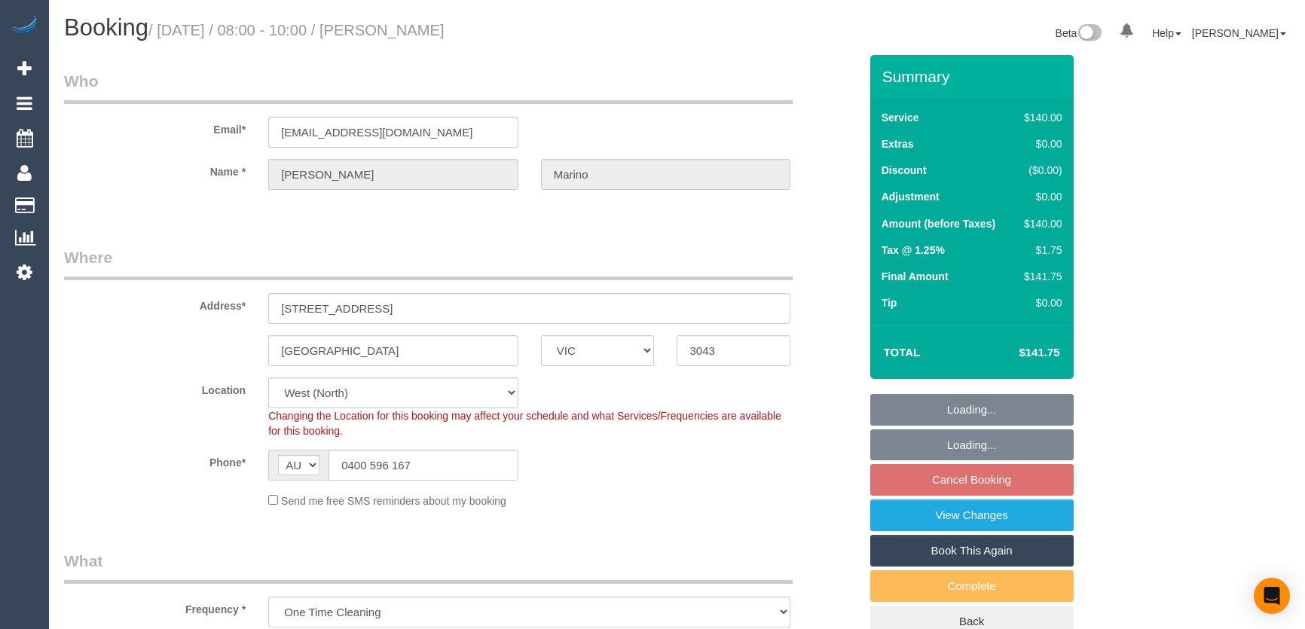
select select "number:24"
select select "number:12"
click at [419, 134] on input "[EMAIL_ADDRESS][DOMAIN_NAME]" at bounding box center [393, 132] width 250 height 31
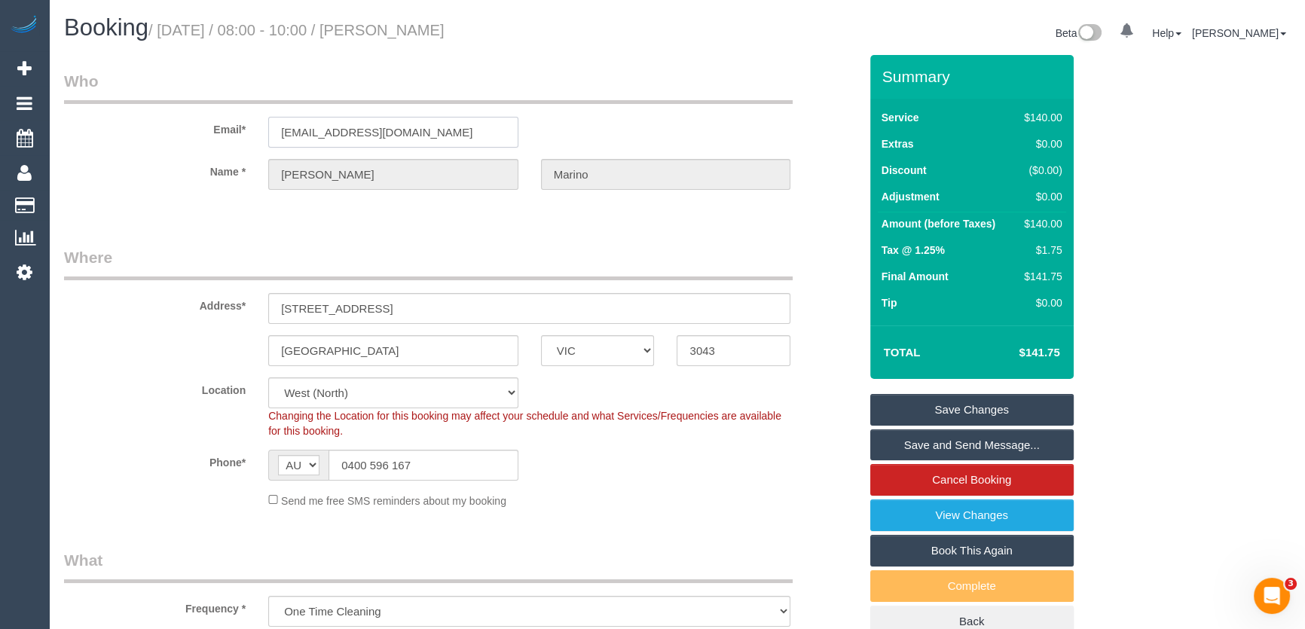
click at [419, 133] on input "[EMAIL_ADDRESS][DOMAIN_NAME]" at bounding box center [393, 132] width 250 height 31
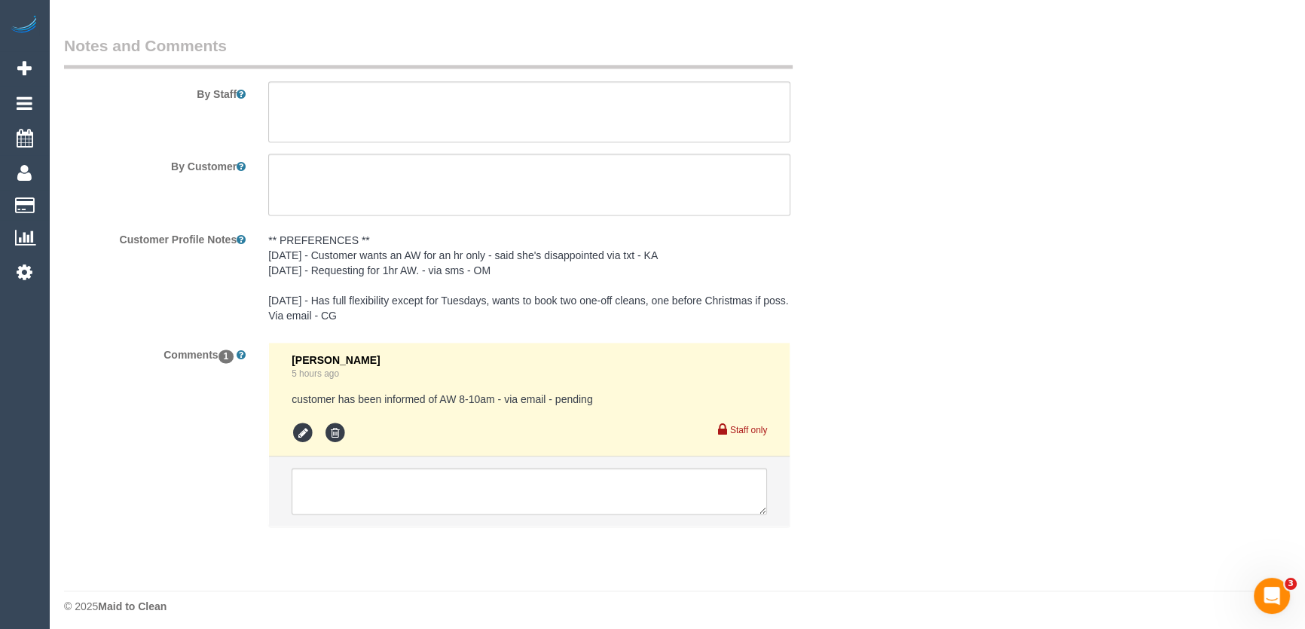
scroll to position [2502, 0]
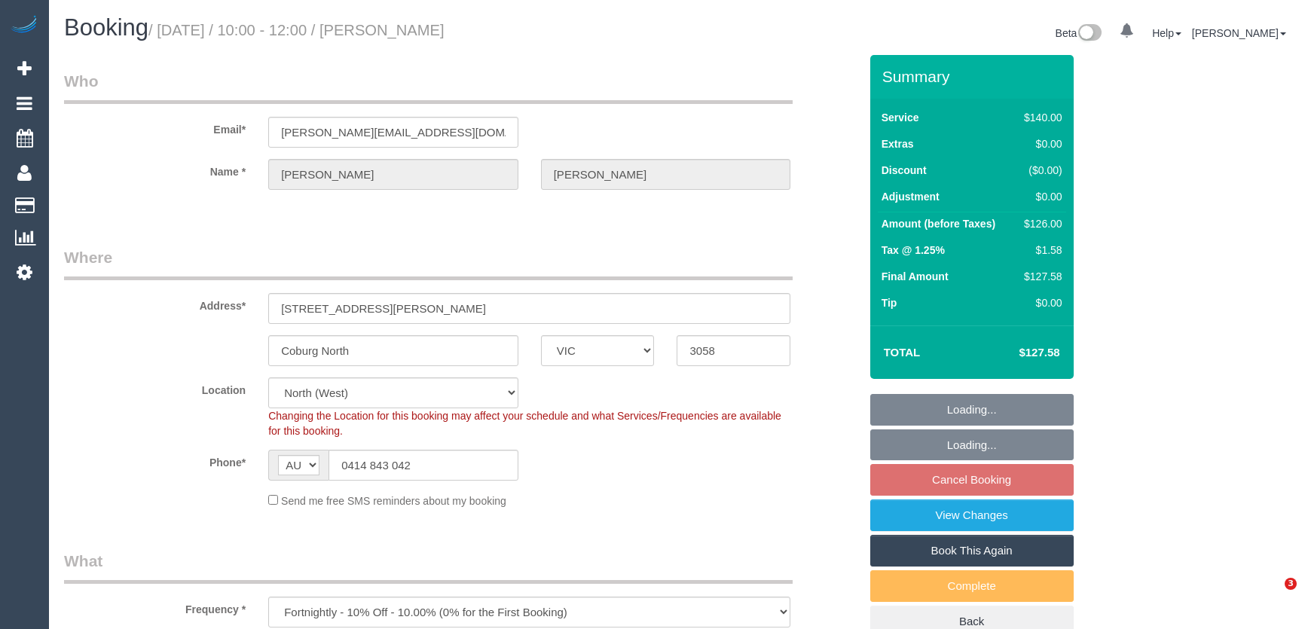
select select "VIC"
select select "object:1468"
select select "spot3"
select select "number:27"
select select "number:14"
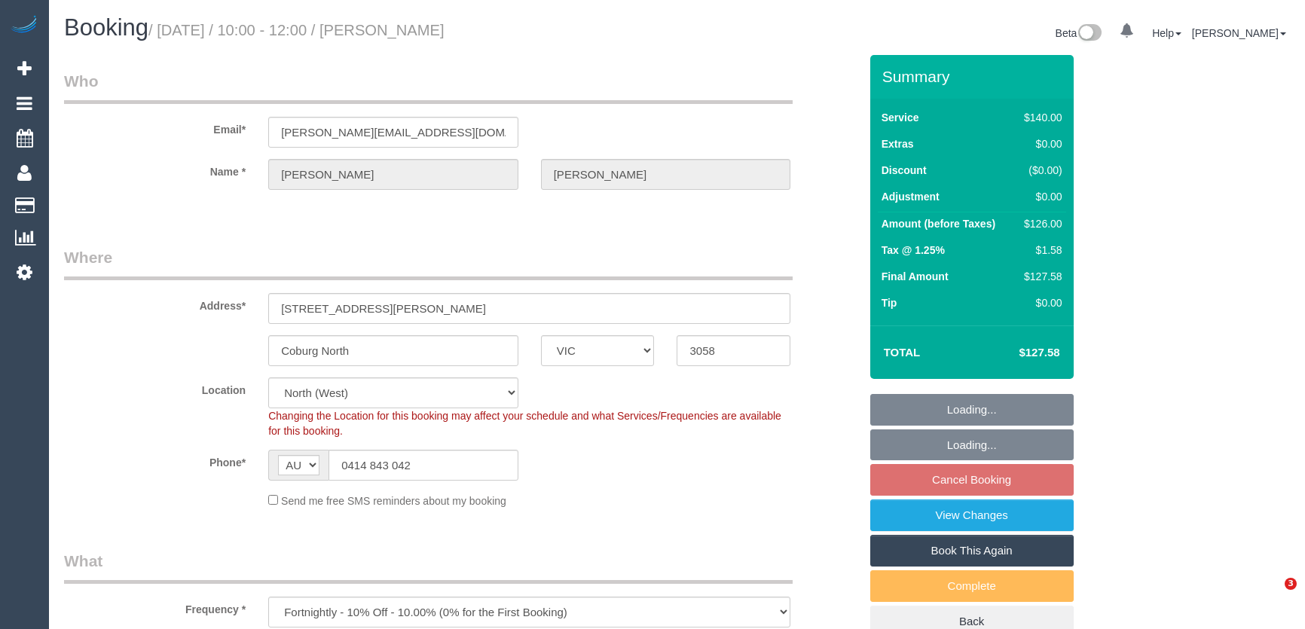
select select "number:19"
select select "number:22"
select select "number:34"
select select "number:11"
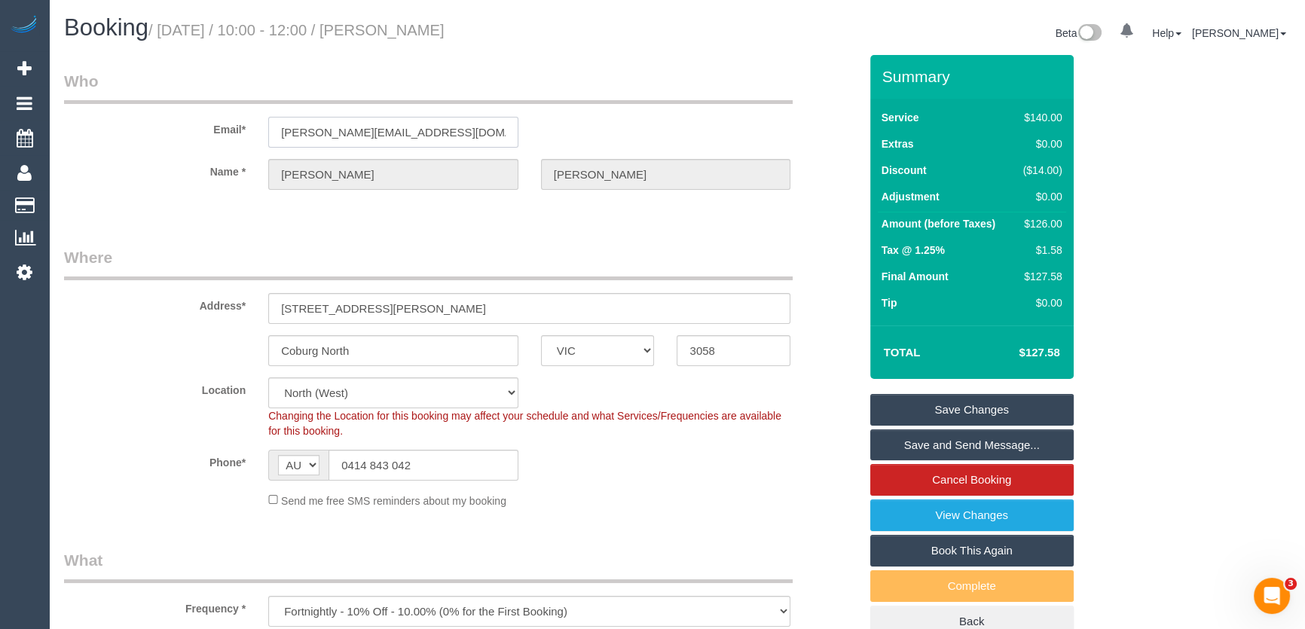
click at [473, 137] on input "greg@humanifestsoftware.com.au" at bounding box center [393, 132] width 250 height 31
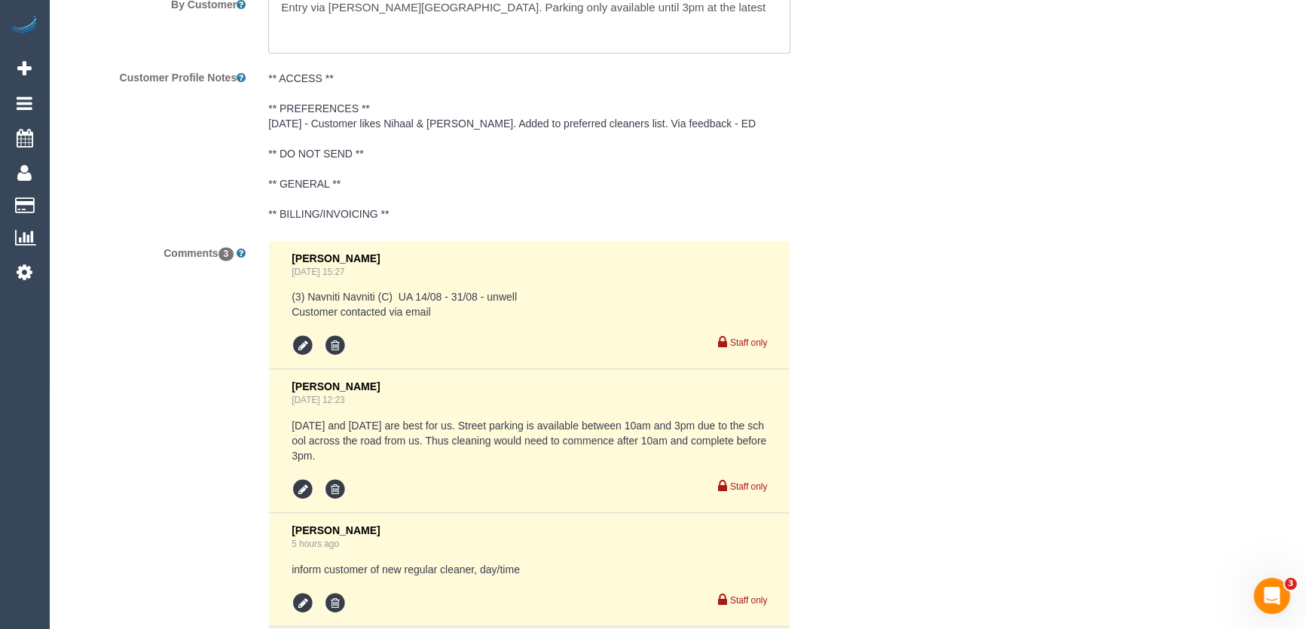
scroll to position [2777, 0]
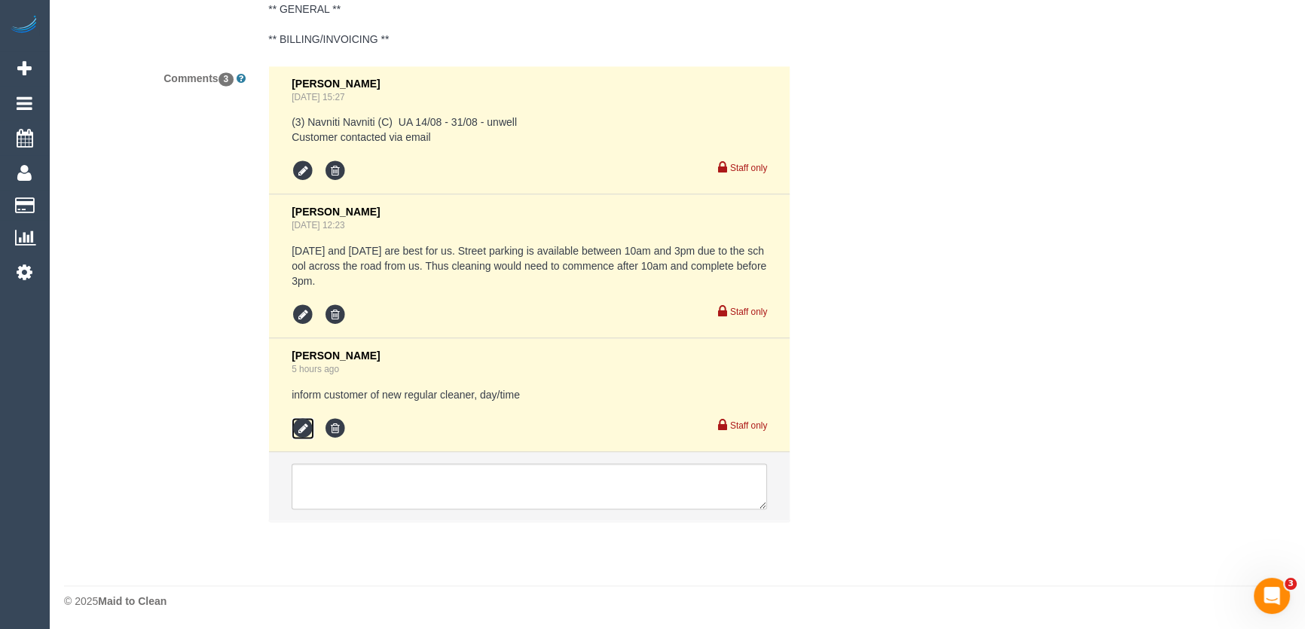
click at [303, 425] on icon at bounding box center [303, 428] width 23 height 23
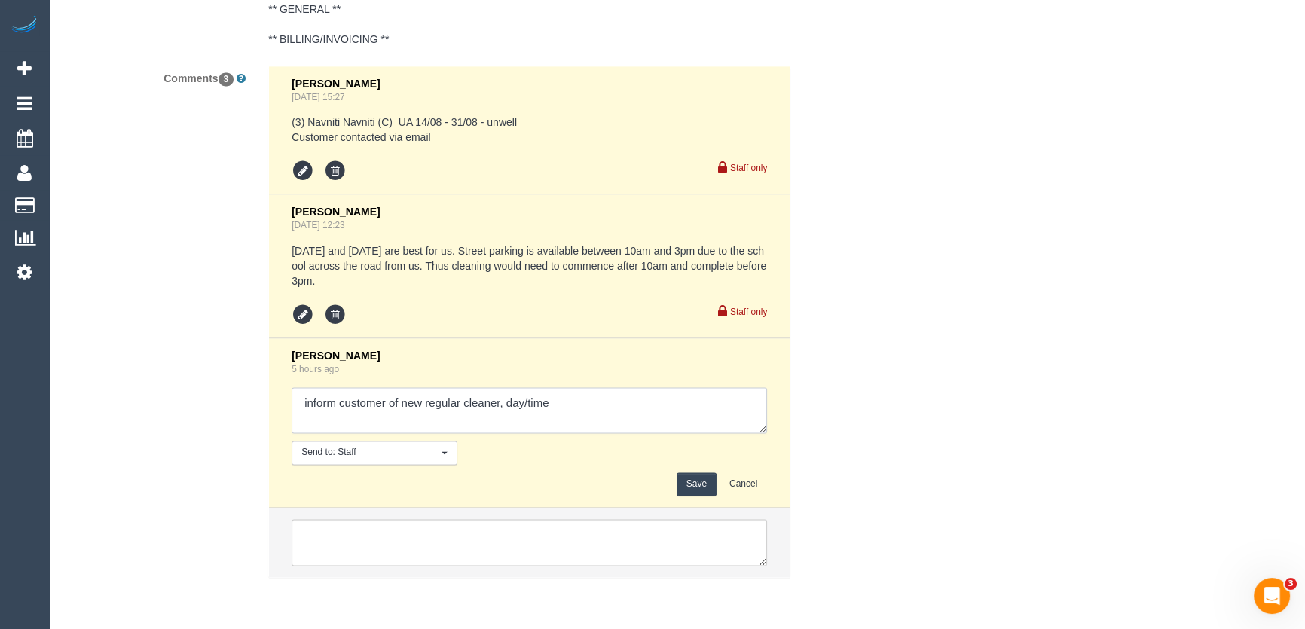
click at [561, 407] on textarea at bounding box center [529, 410] width 475 height 47
type textarea "inform customer of new regular cleaner, day/time - via email - pending"
click at [696, 478] on button "Save" at bounding box center [697, 483] width 40 height 23
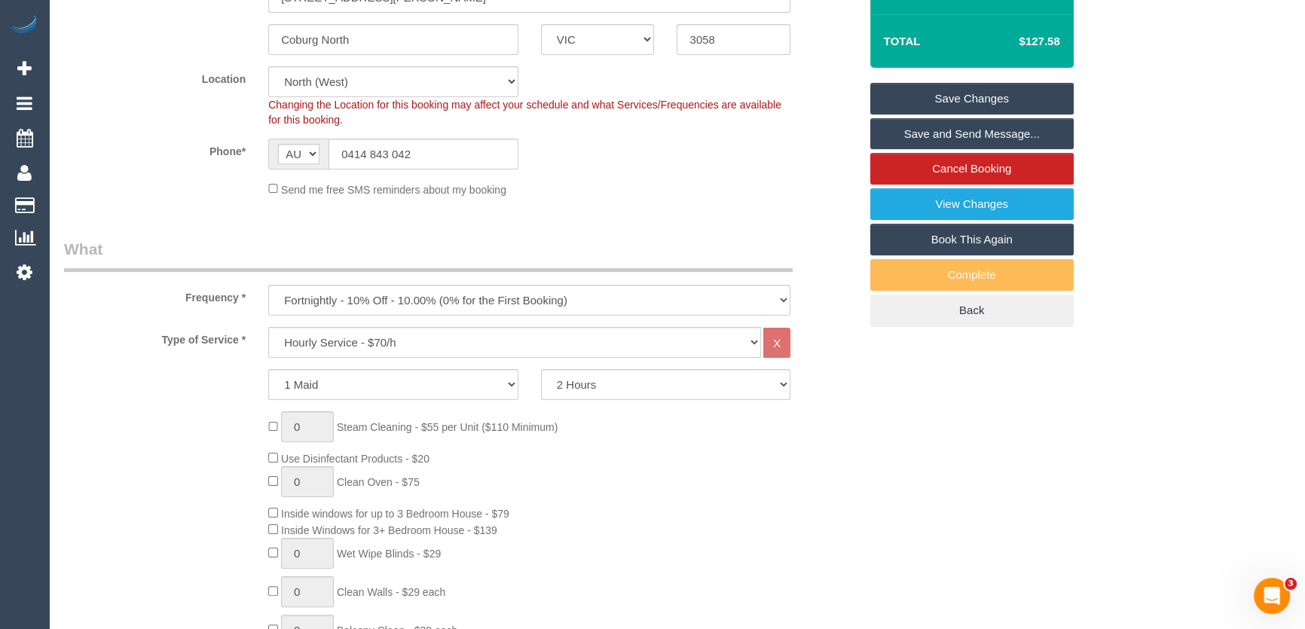
scroll to position [0, 0]
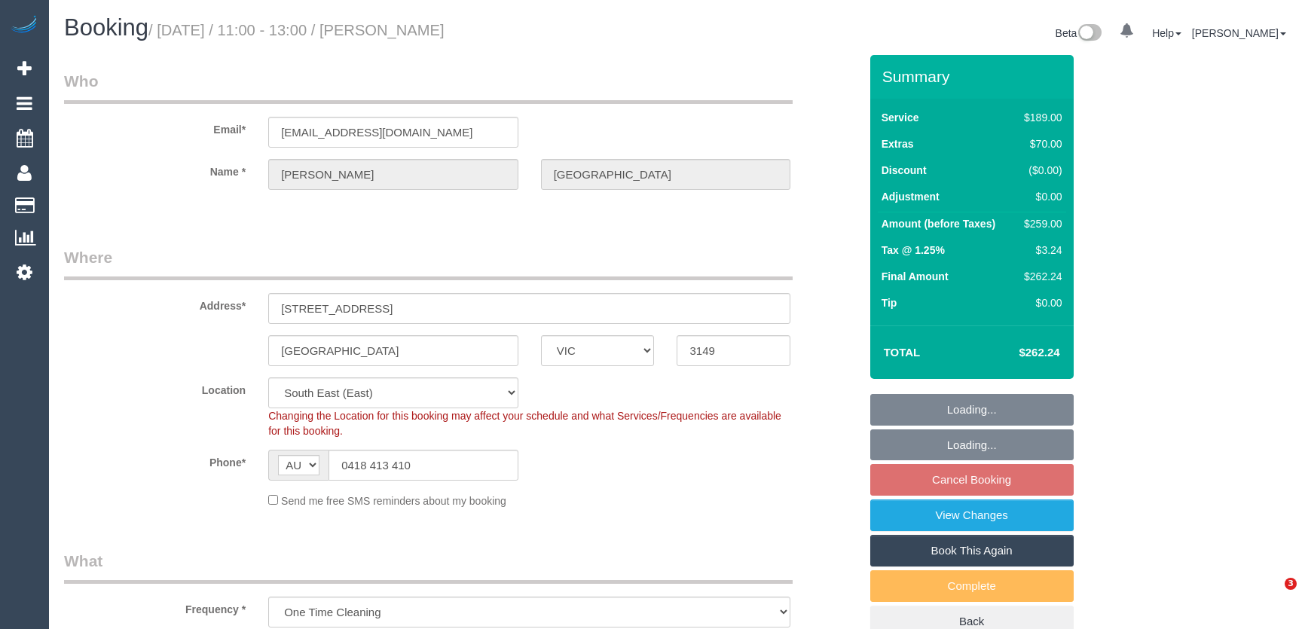
select select "VIC"
select select "string:stripe-pm_1RsvhJ2GScqysDRVq7g8kbVR"
select select "number:28"
select select "number:14"
select select "number:18"
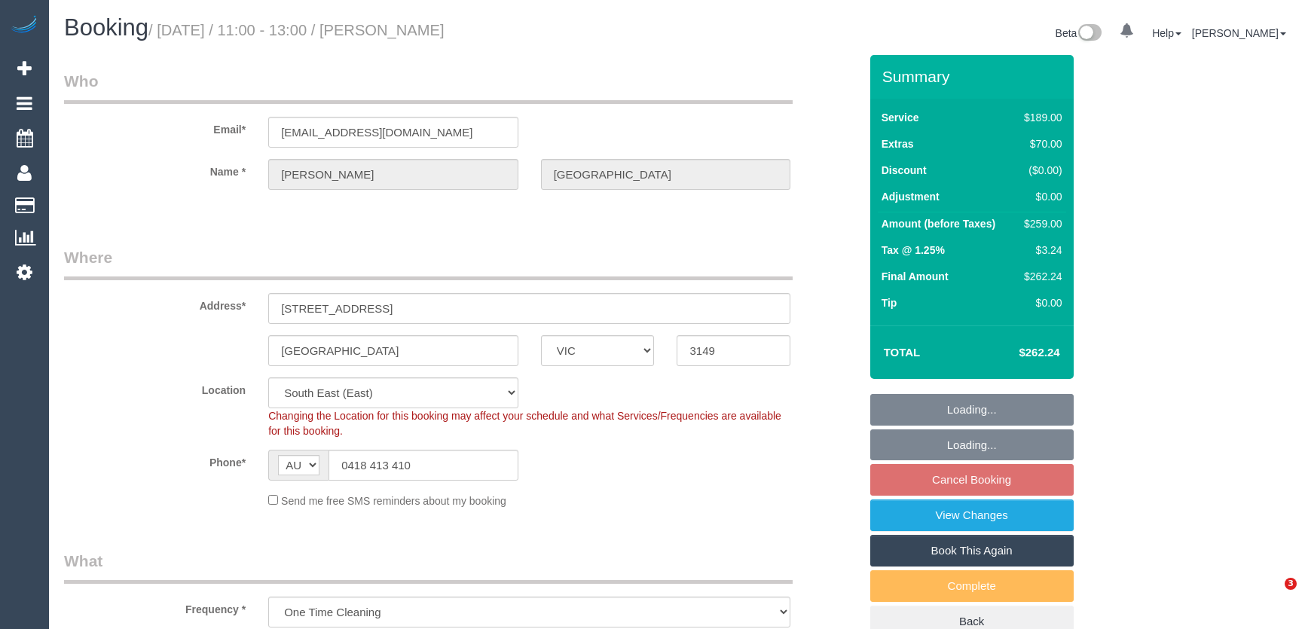
select select "number:25"
select select "number:13"
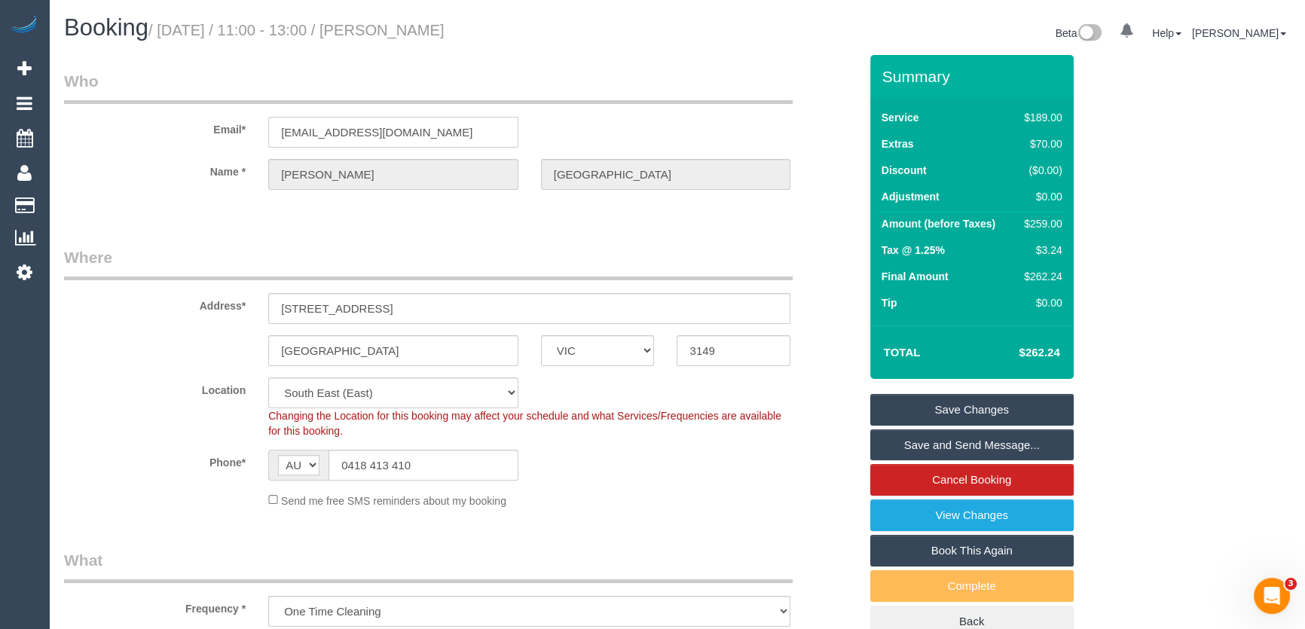
click at [475, 133] on input "sophieelizabethstockdale@gmail.com" at bounding box center [393, 132] width 250 height 31
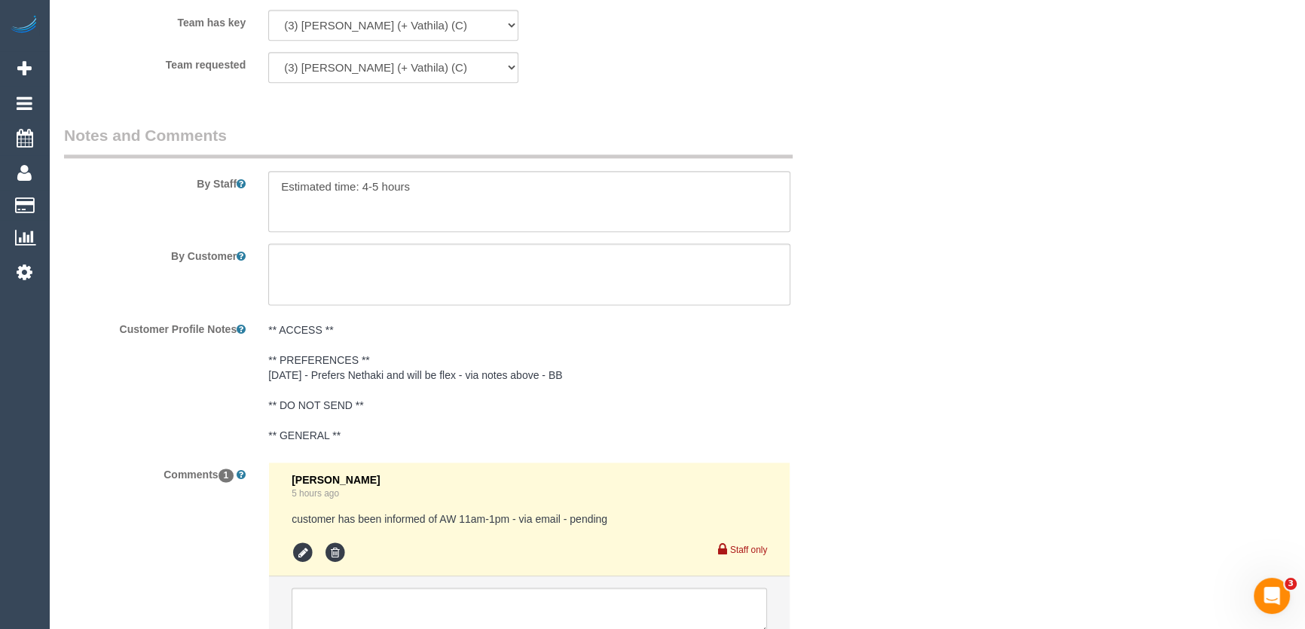
scroll to position [2231, 0]
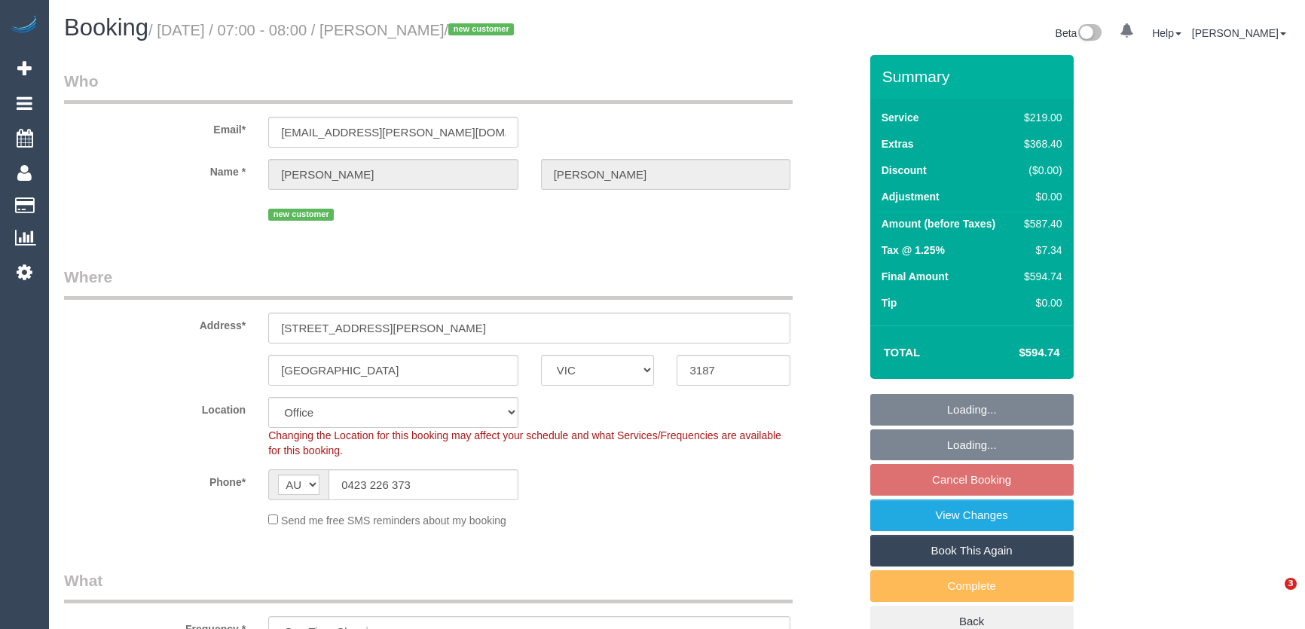
select select "VIC"
select select "number:28"
select select "number:14"
select select "number:19"
select select "number:24"
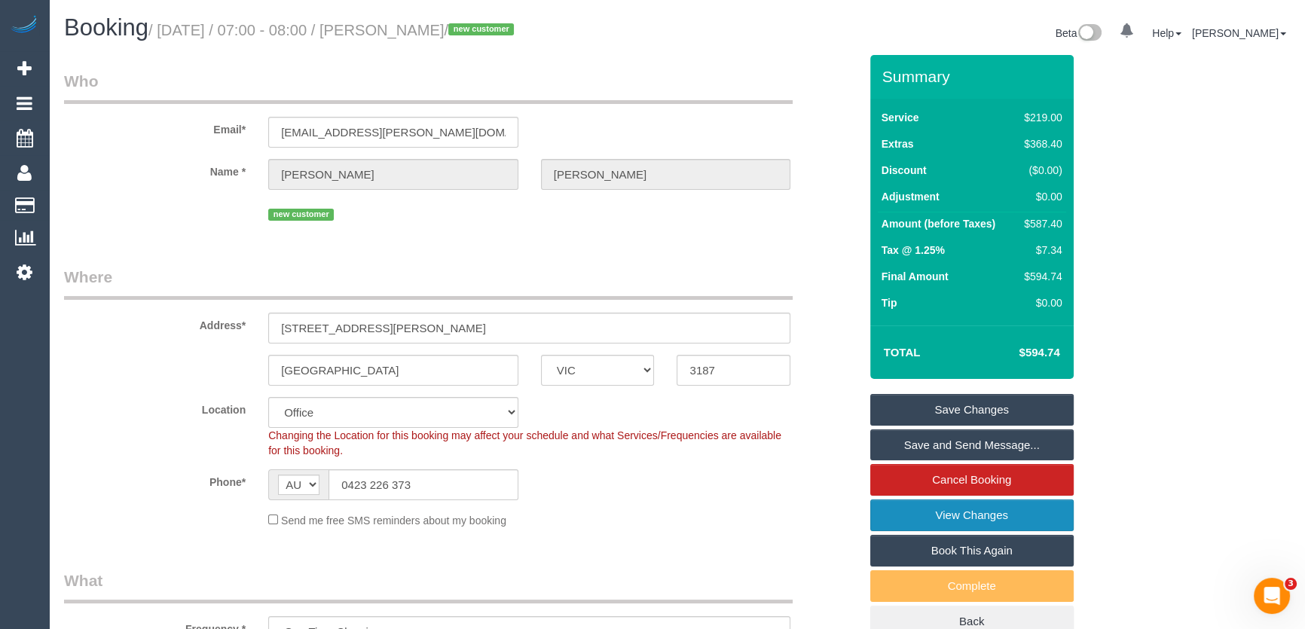
click at [922, 510] on link "View Changes" at bounding box center [971, 516] width 203 height 32
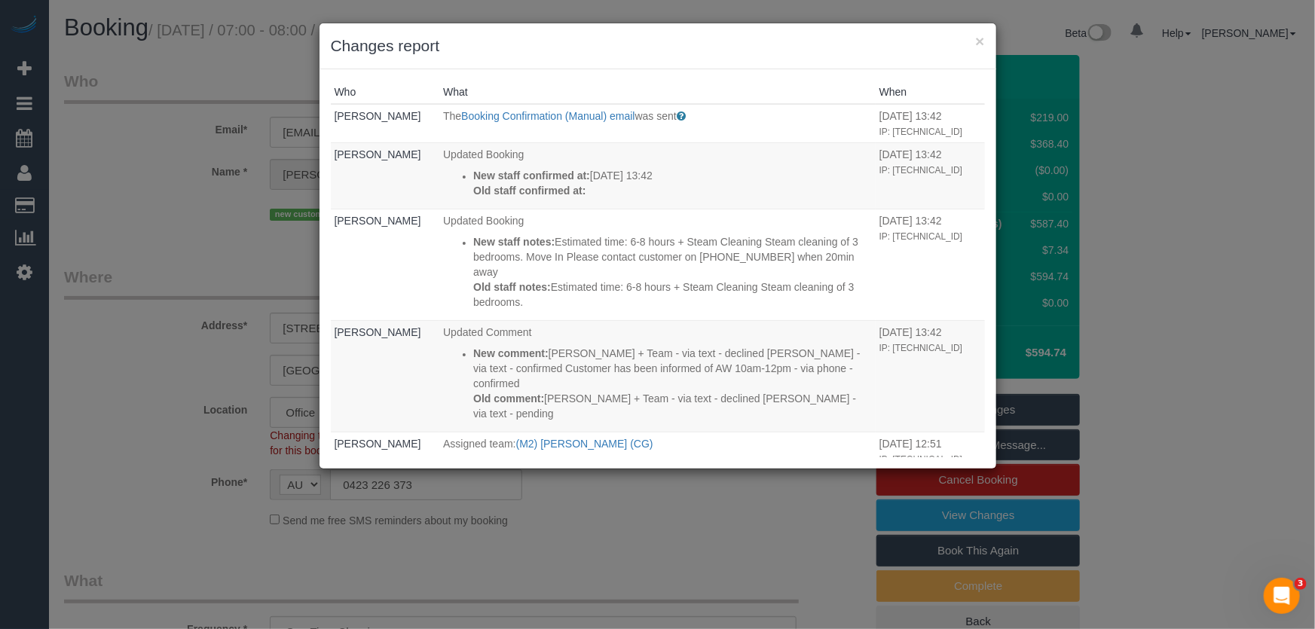
click at [166, 215] on div "× Changes report Who What When [PERSON_NAME] The Booking Confirmation (Manual) …" at bounding box center [657, 314] width 1315 height 629
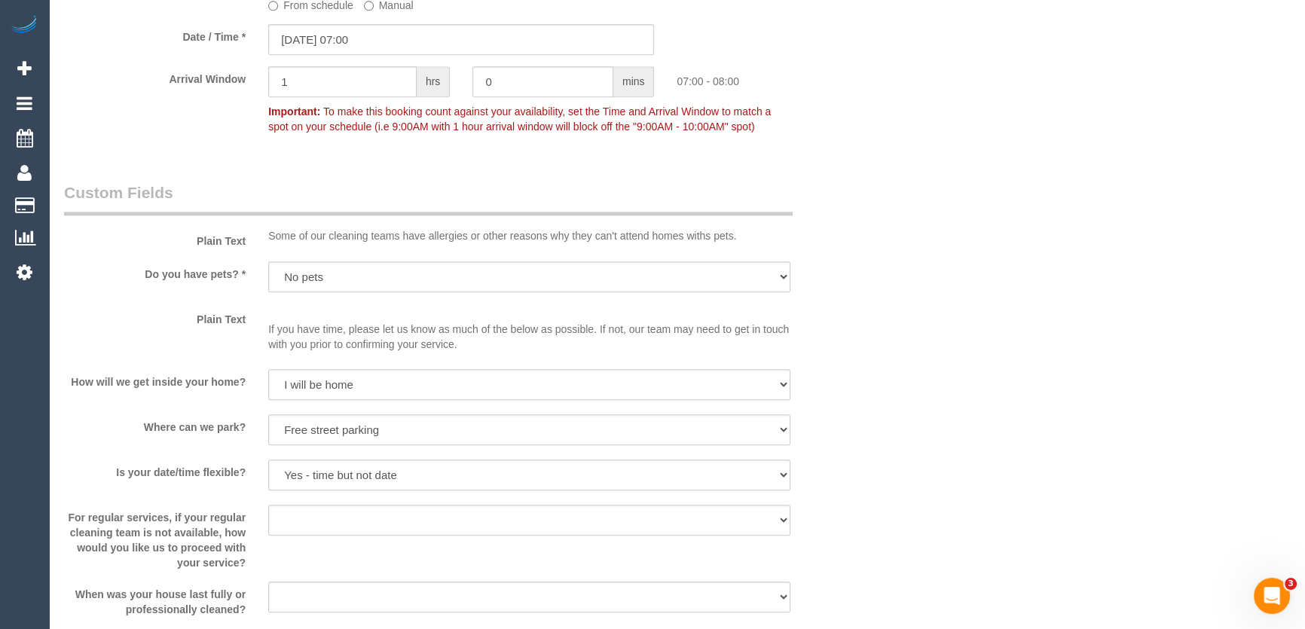
scroll to position [1611, 0]
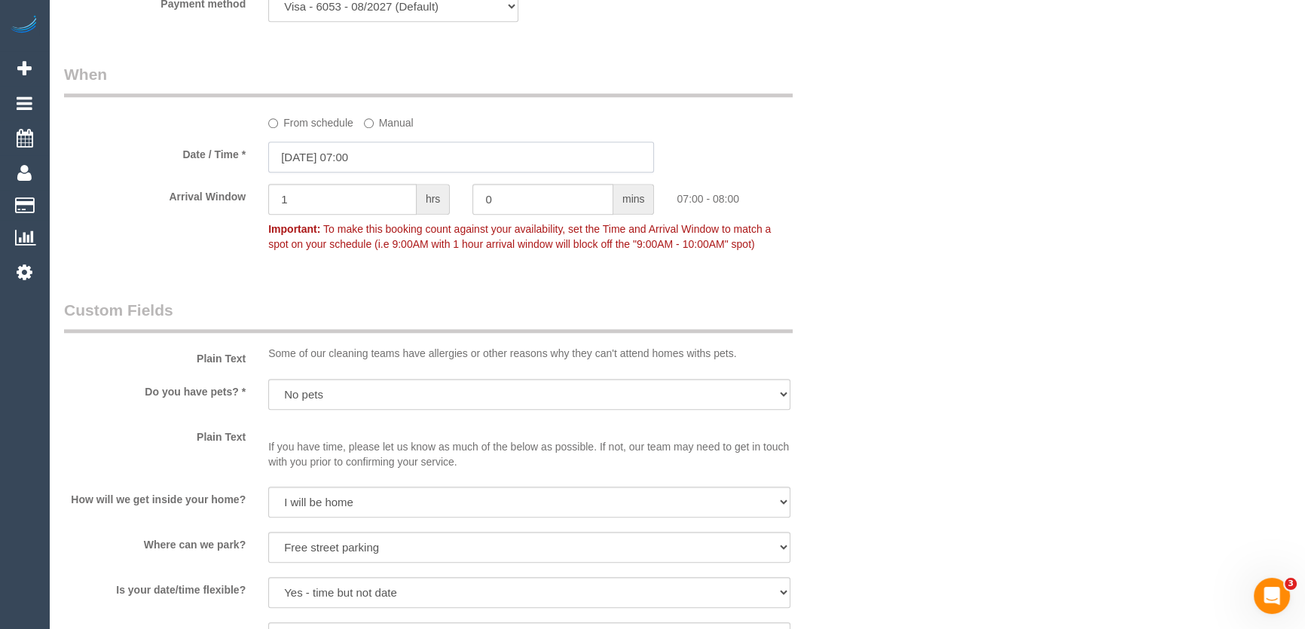
click at [405, 161] on input "29/08/2025 07:00" at bounding box center [461, 157] width 386 height 31
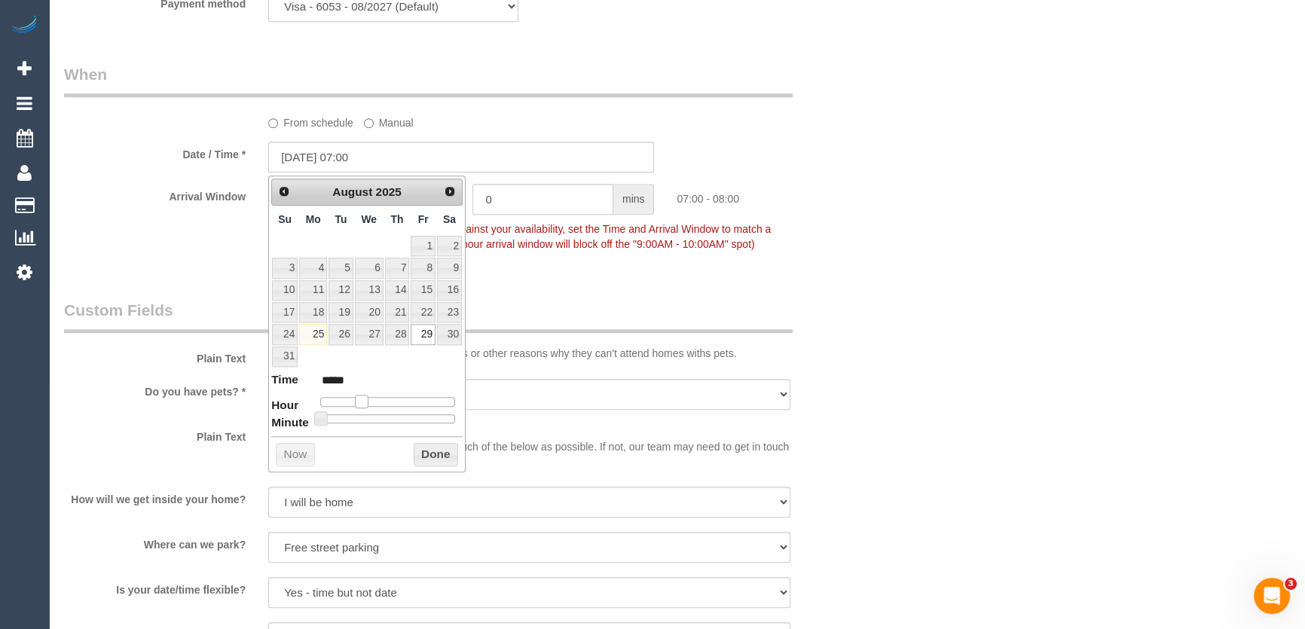
type input "29/08/2025 08:00"
type input "*****"
type input "29/08/2025 09:00"
type input "*****"
type input "29/08/2025 10:00"
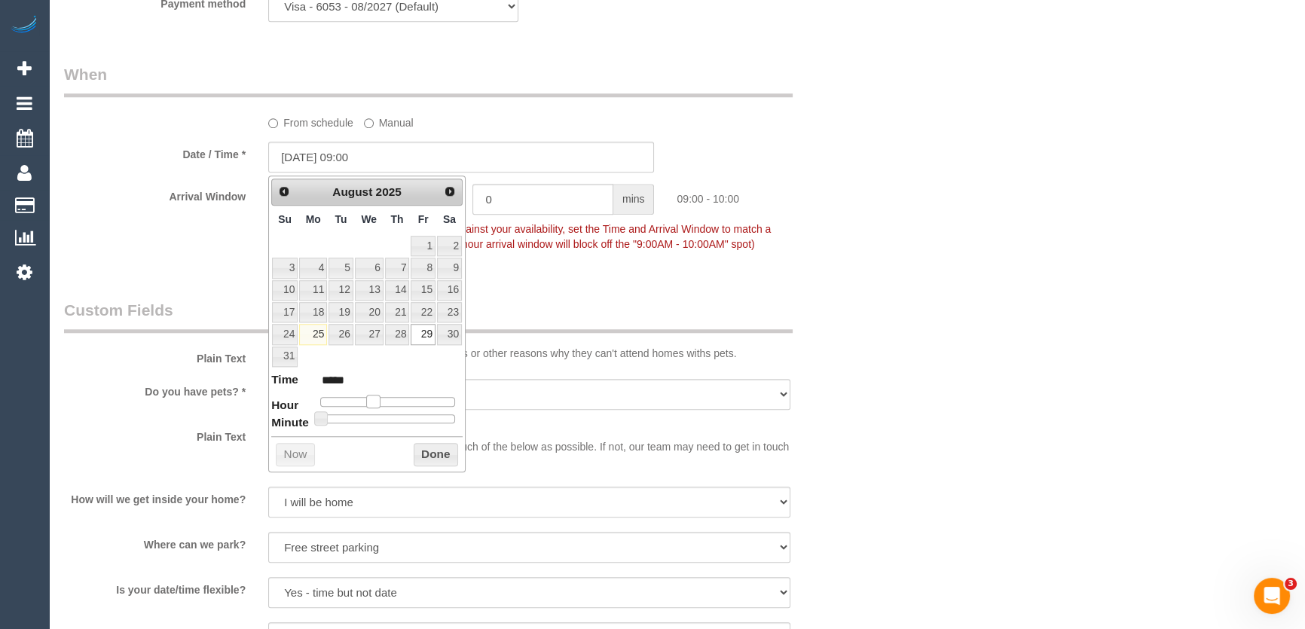
type input "*****"
drag, startPoint x: 358, startPoint y: 400, endPoint x: 377, endPoint y: 399, distance: 18.9
click at [377, 399] on span at bounding box center [379, 402] width 14 height 14
click at [611, 283] on div "Who Email* julian.h.wakeford@gmail.com Name * Julian Wakeford new customer Wher…" at bounding box center [462, 92] width 818 height 3296
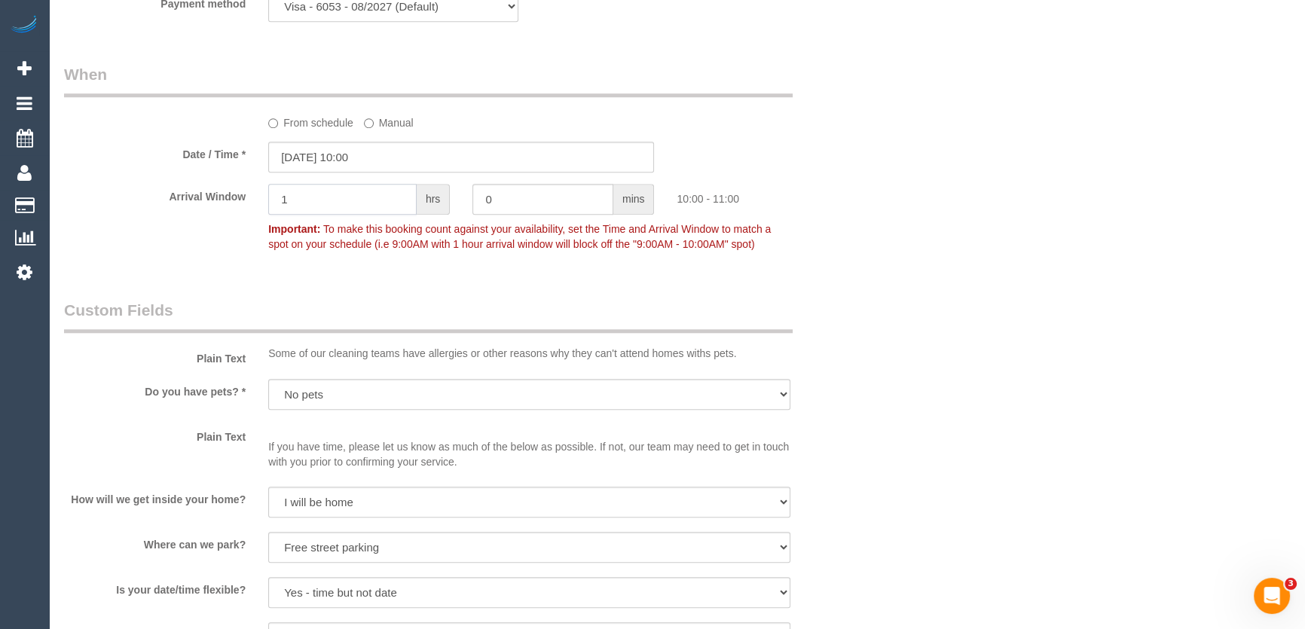
click at [384, 205] on input "1" at bounding box center [342, 199] width 148 height 31
click at [323, 199] on input "2" at bounding box center [342, 199] width 148 height 31
type input "2"
click at [313, 285] on div "Who Email* julian.h.wakeford@gmail.com Name * Julian Wakeford new customer Wher…" at bounding box center [462, 92] width 818 height 3296
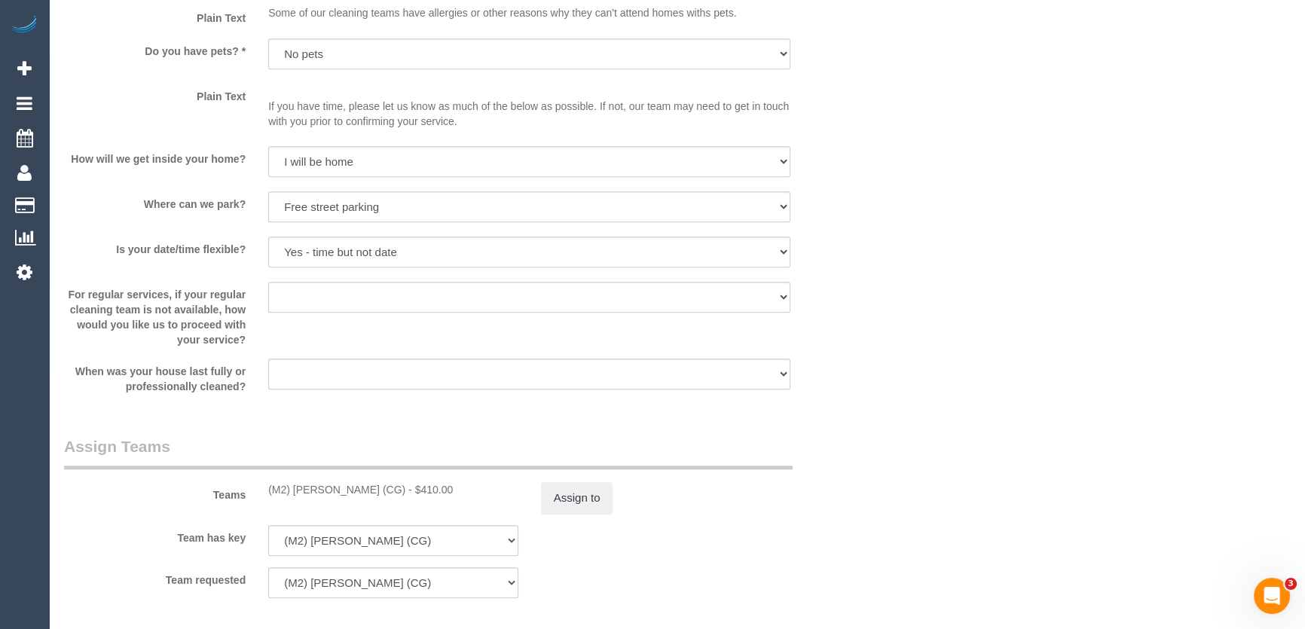
scroll to position [2155, 0]
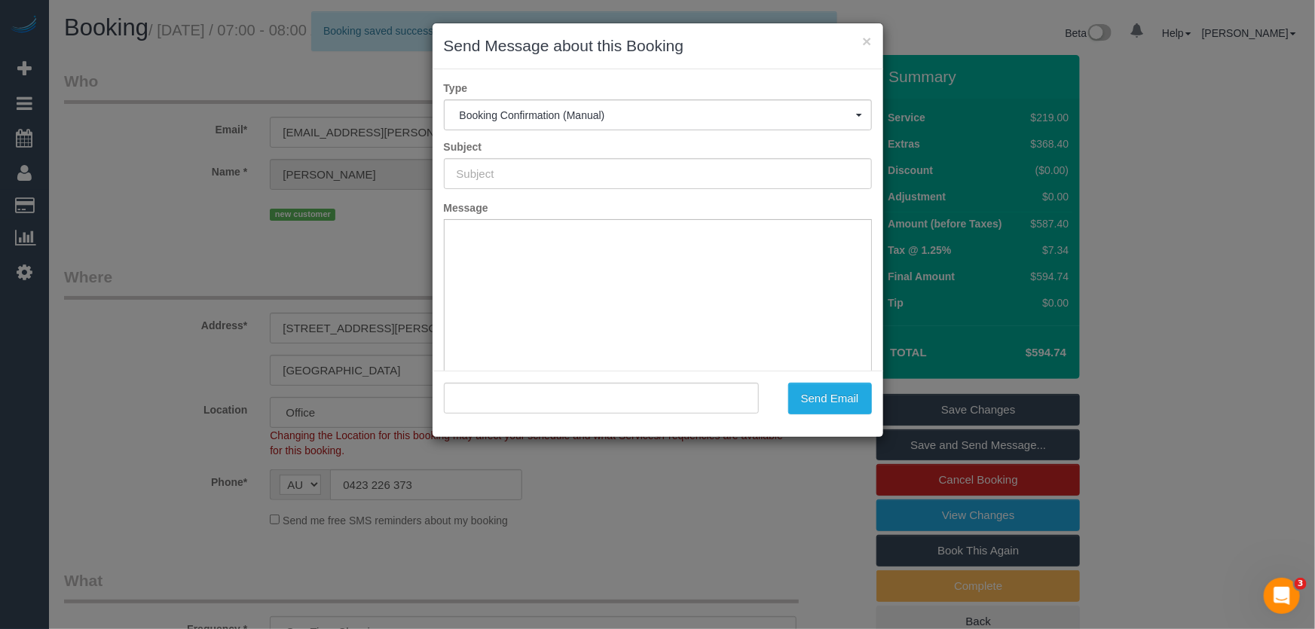
type input "Booking Confirmed"
type input ""Julian Wakeford" <julian.h.wakeford@gmail.com>"
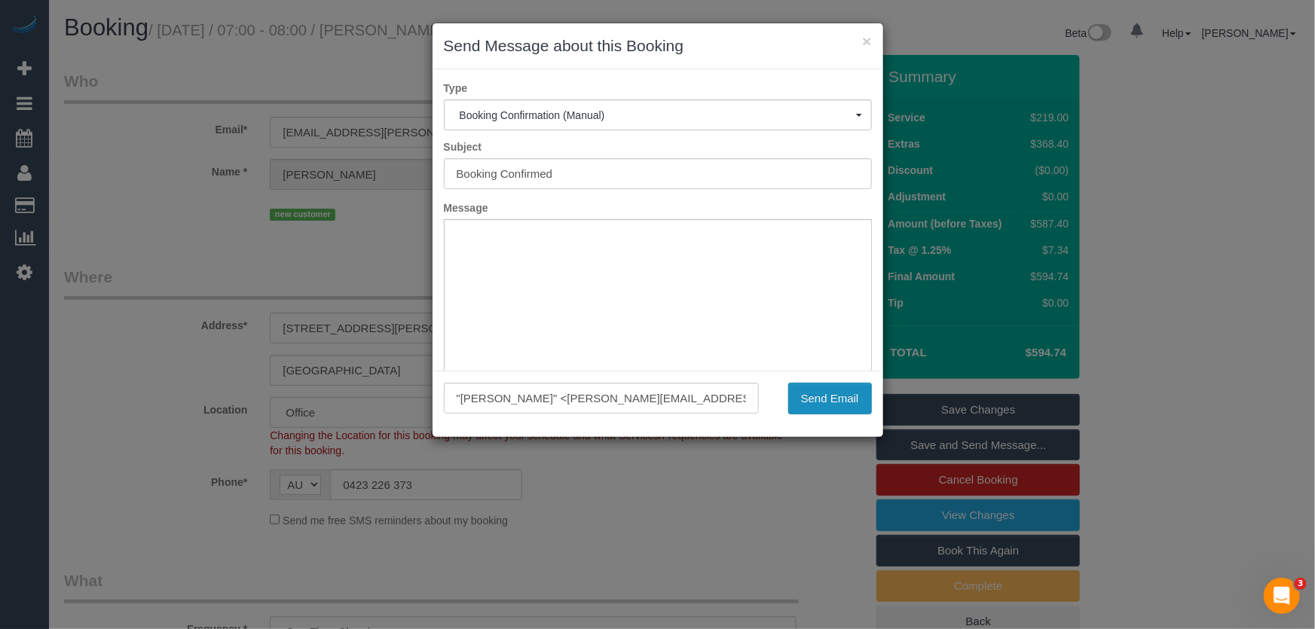
click at [827, 403] on button "Send Email" at bounding box center [830, 399] width 84 height 32
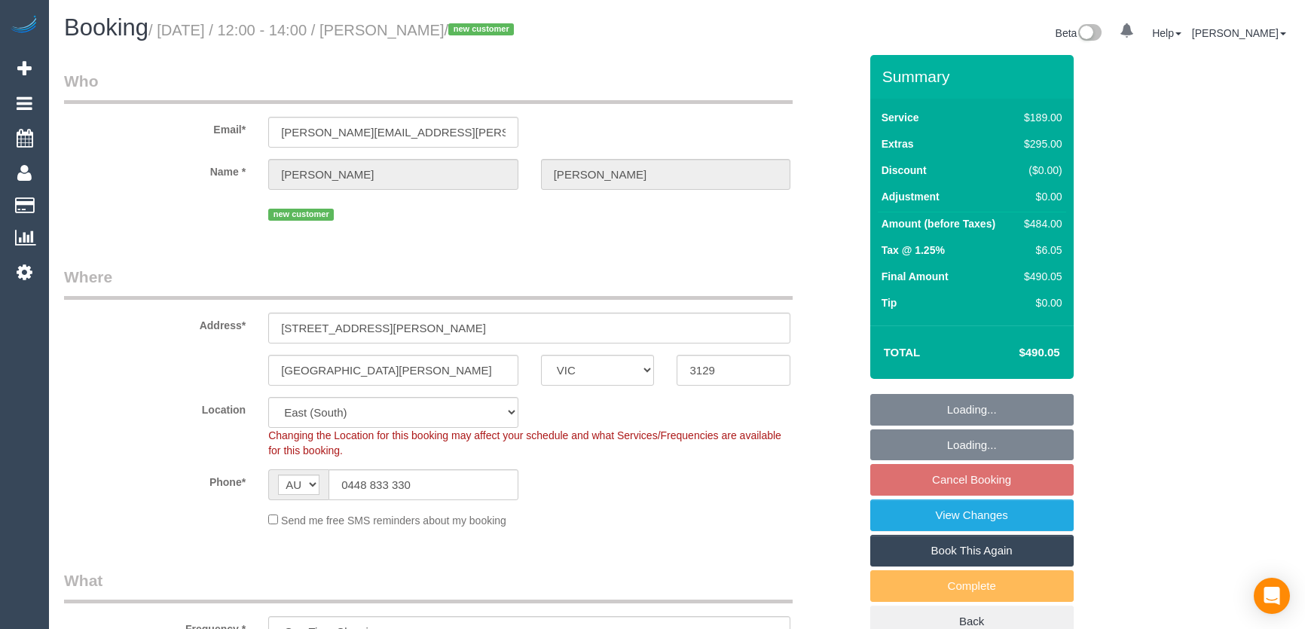
select select "VIC"
select select "number:30"
select select "number:14"
select select "number:19"
select select "number:24"
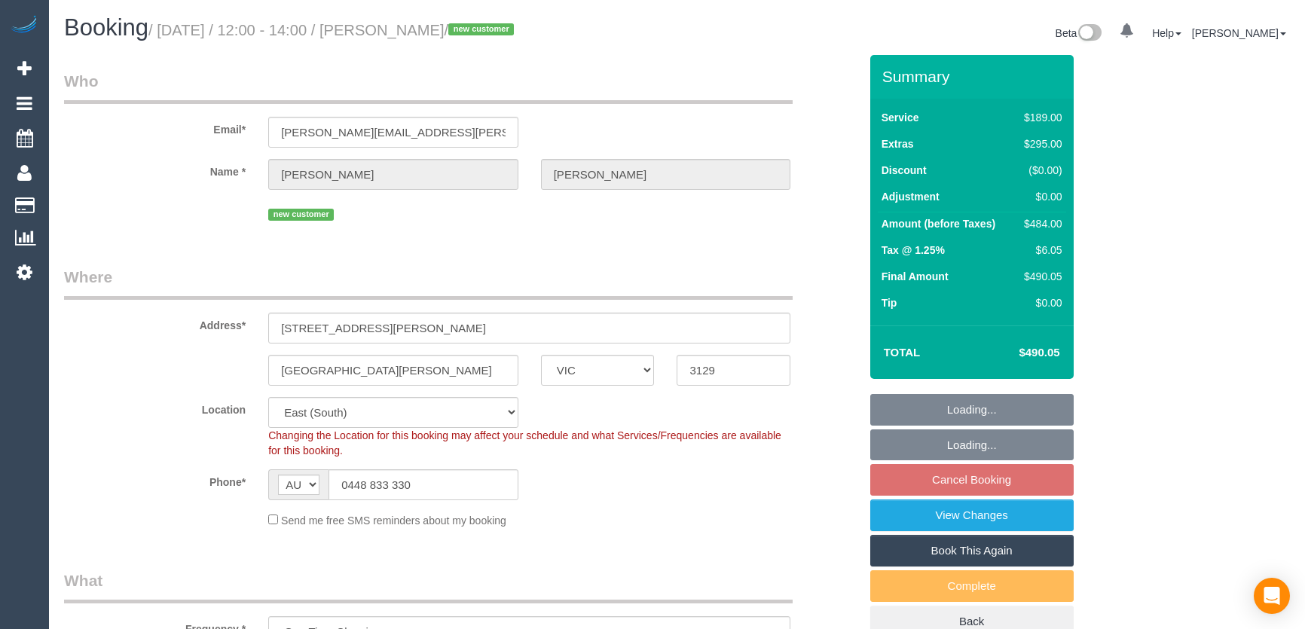
select select "number:33"
select select "number:13"
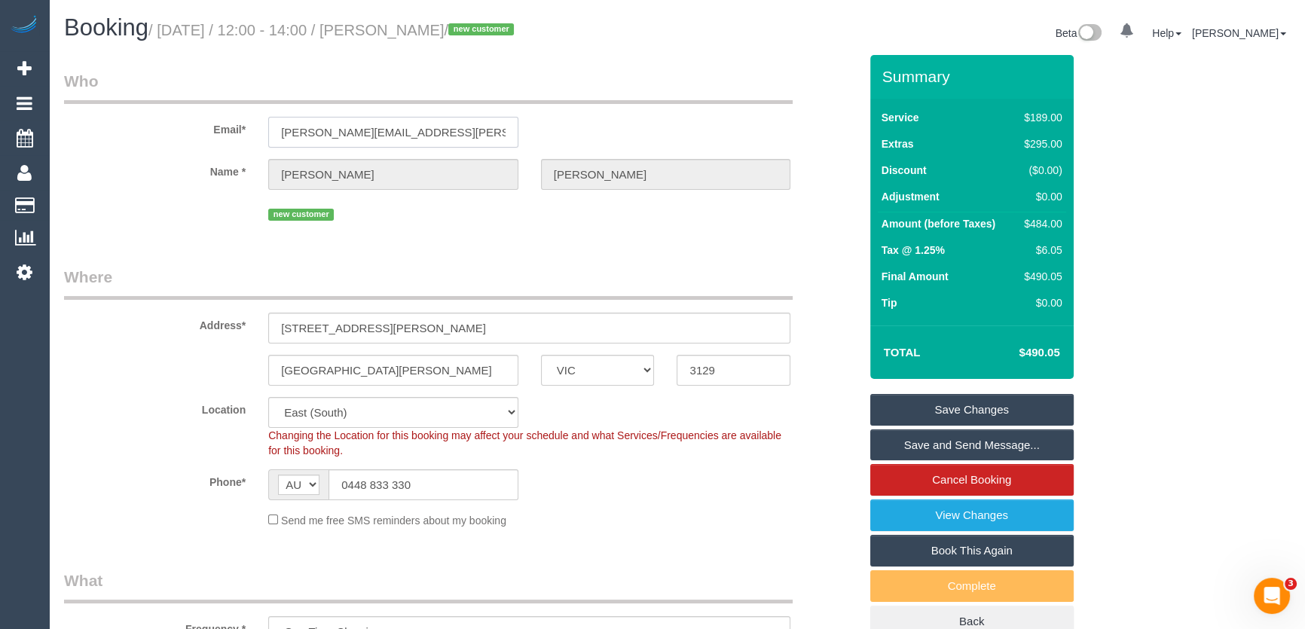
click at [451, 136] on input "koontz.megan@gmail.com" at bounding box center [393, 132] width 250 height 31
click at [452, 136] on input "koontz.megan@gmail.com" at bounding box center [393, 132] width 250 height 31
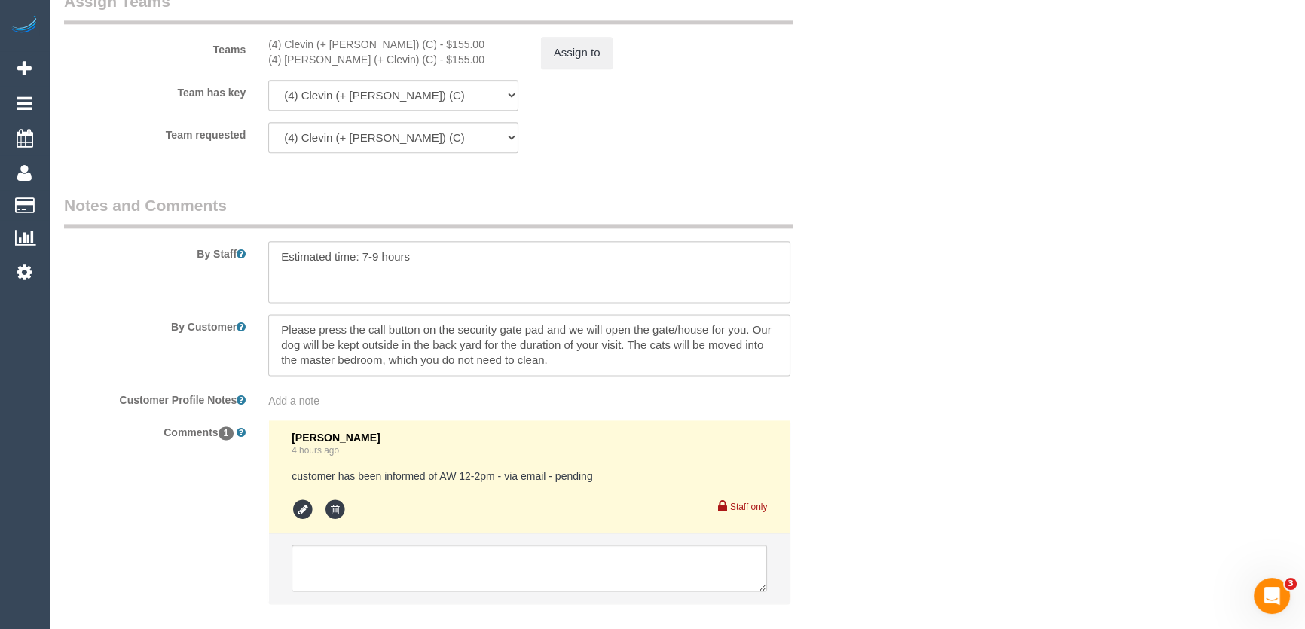
scroll to position [2481, 0]
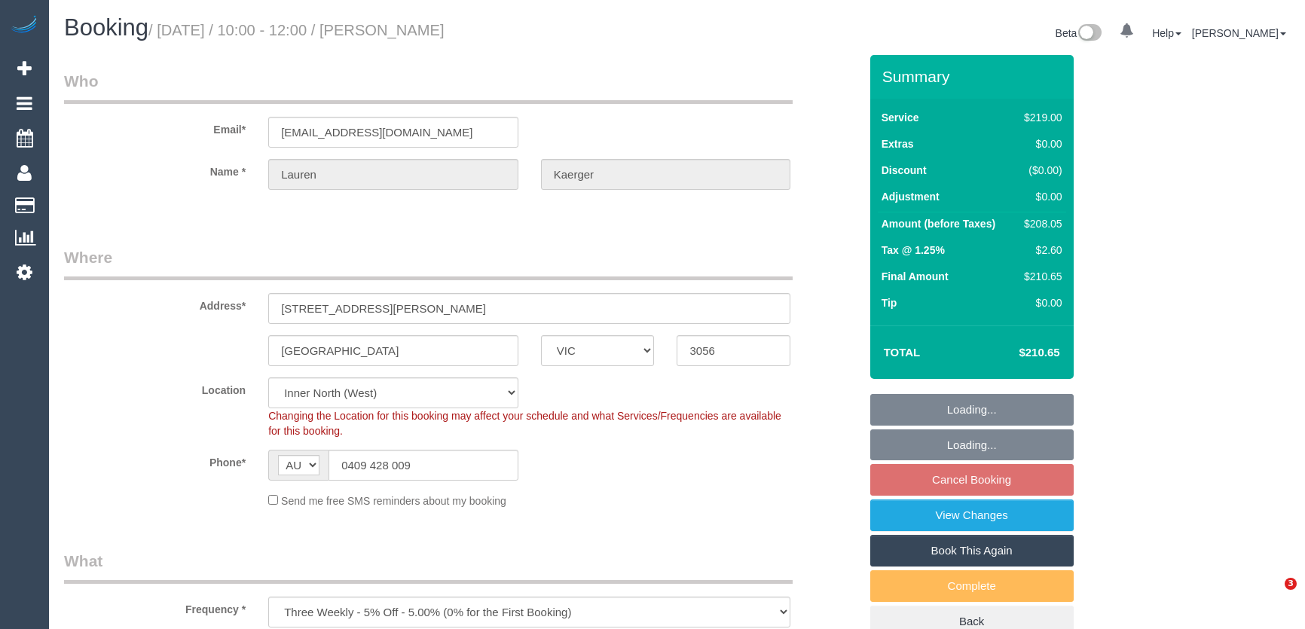
select select "VIC"
select select "string:stripe-pm_1PFVGy2GScqysDRVRaTSydxo"
select select "number:27"
select select "number:14"
select select "number:19"
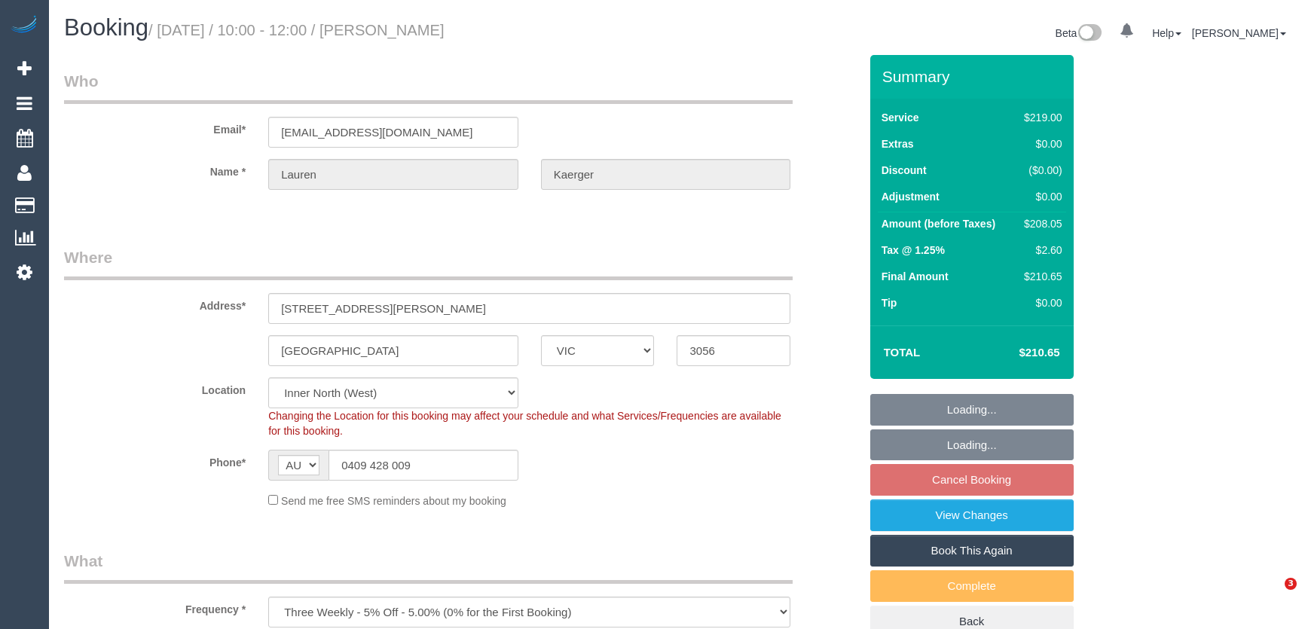
select select "number:24"
select select "number:34"
select select "number:13"
select select "spot4"
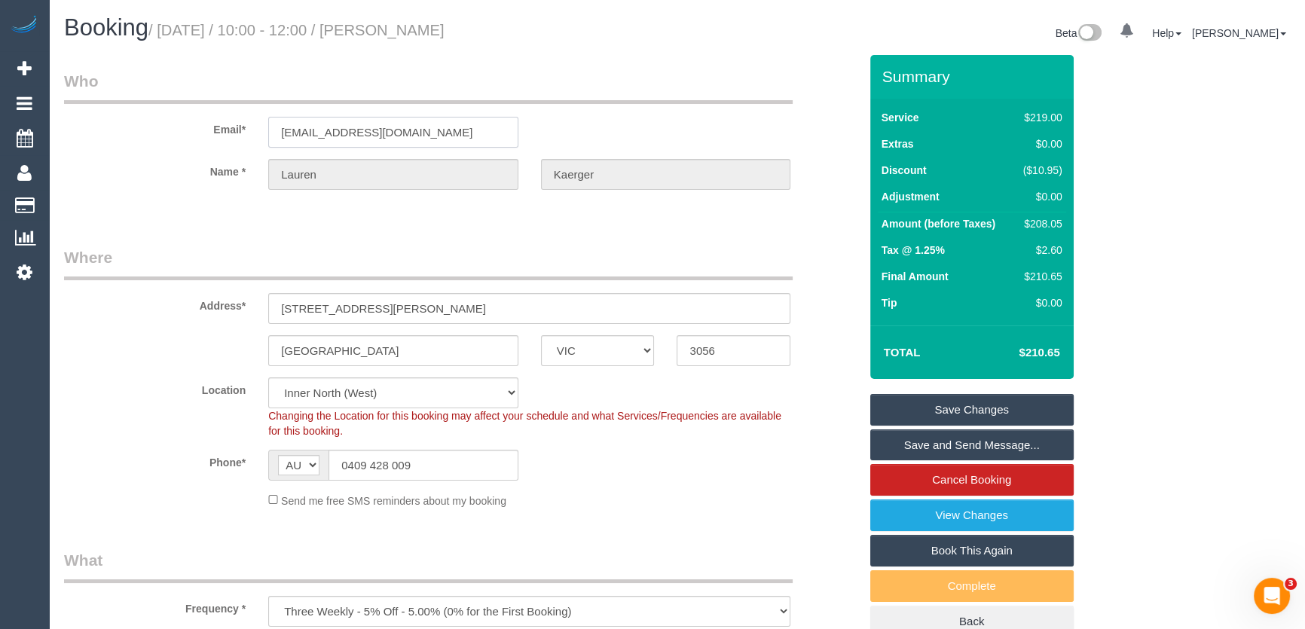
click at [451, 133] on input "lauren.kaerger@gmail.com" at bounding box center [393, 132] width 250 height 31
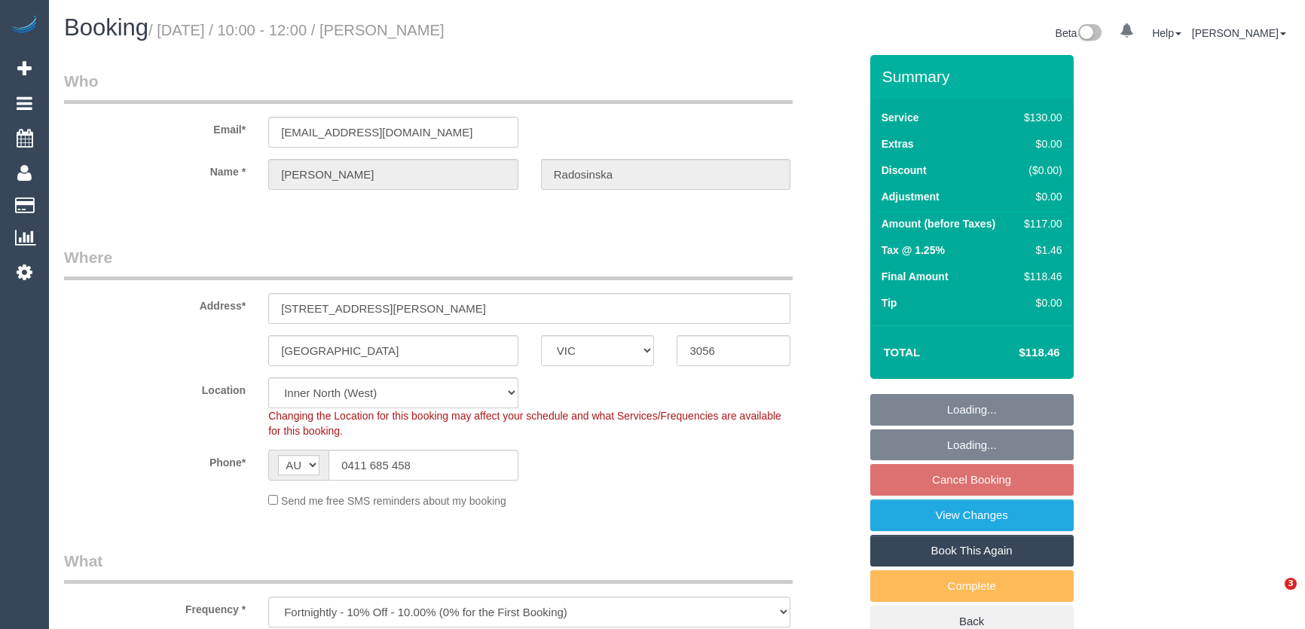
select select "VIC"
select select "number:28"
select select "number:14"
select select "number:18"
select select "number:22"
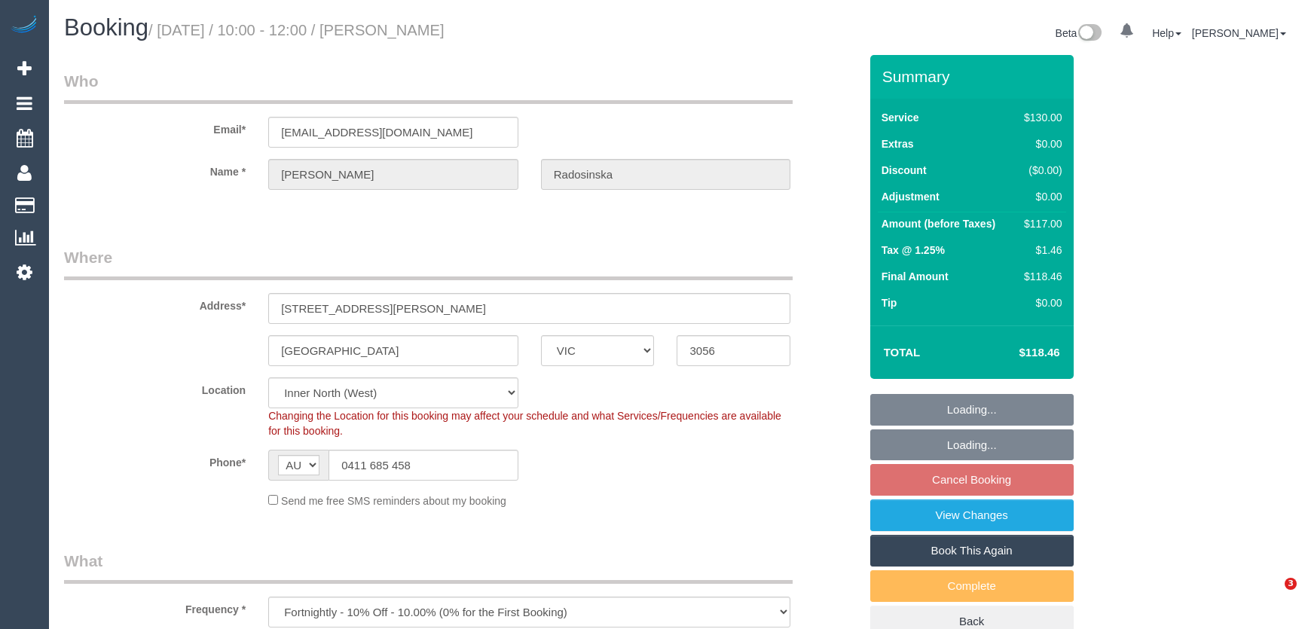
select select "number:11"
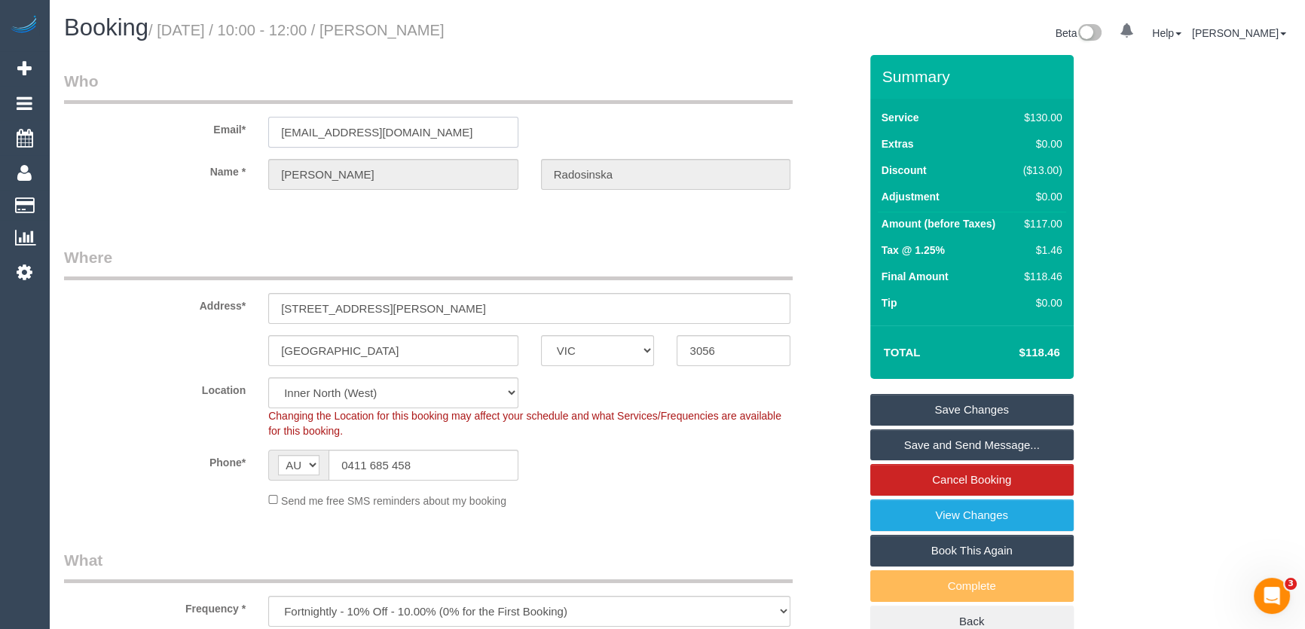
click at [451, 133] on input "lindaradosinska@gmail.com" at bounding box center [393, 132] width 250 height 31
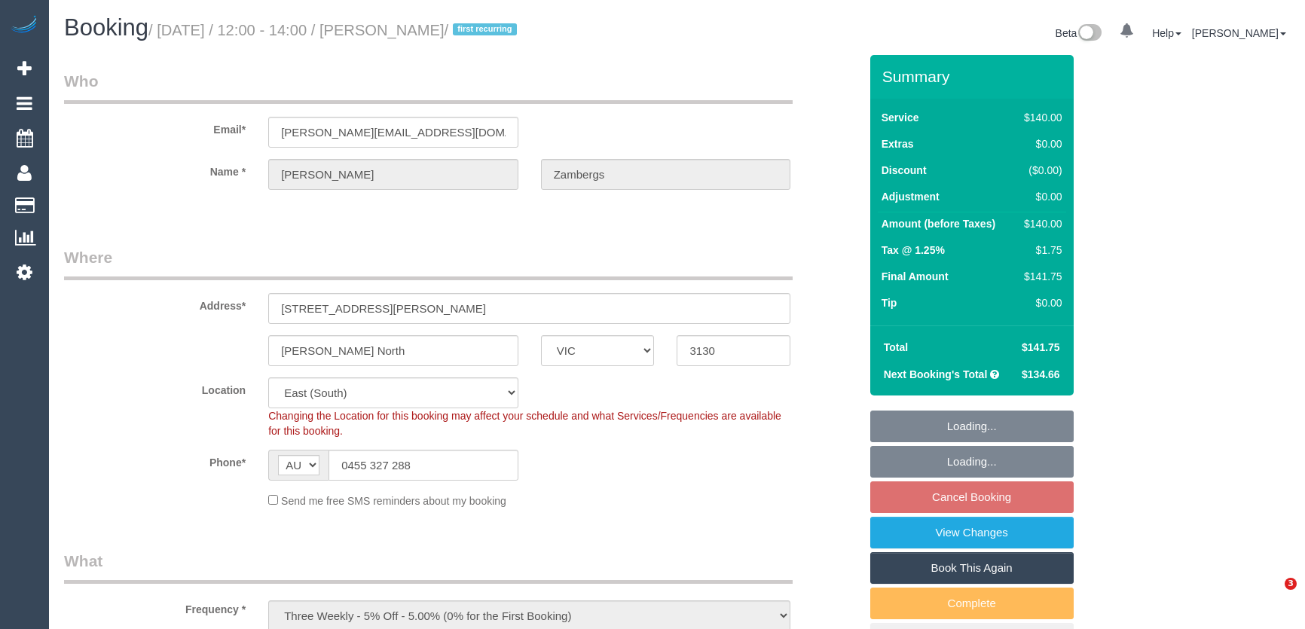
select select "VIC"
select select "spot1"
select select "number:27"
select select "number:14"
select select "number:18"
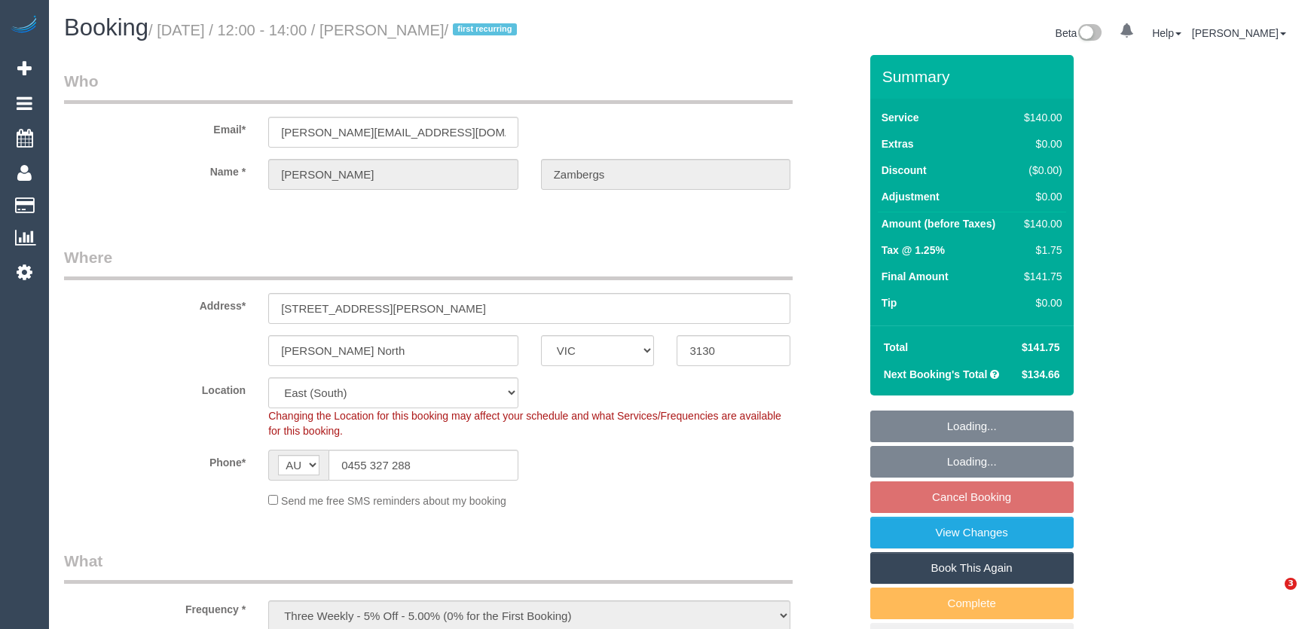
select select "number:36"
select select "number:34"
select select "number:11"
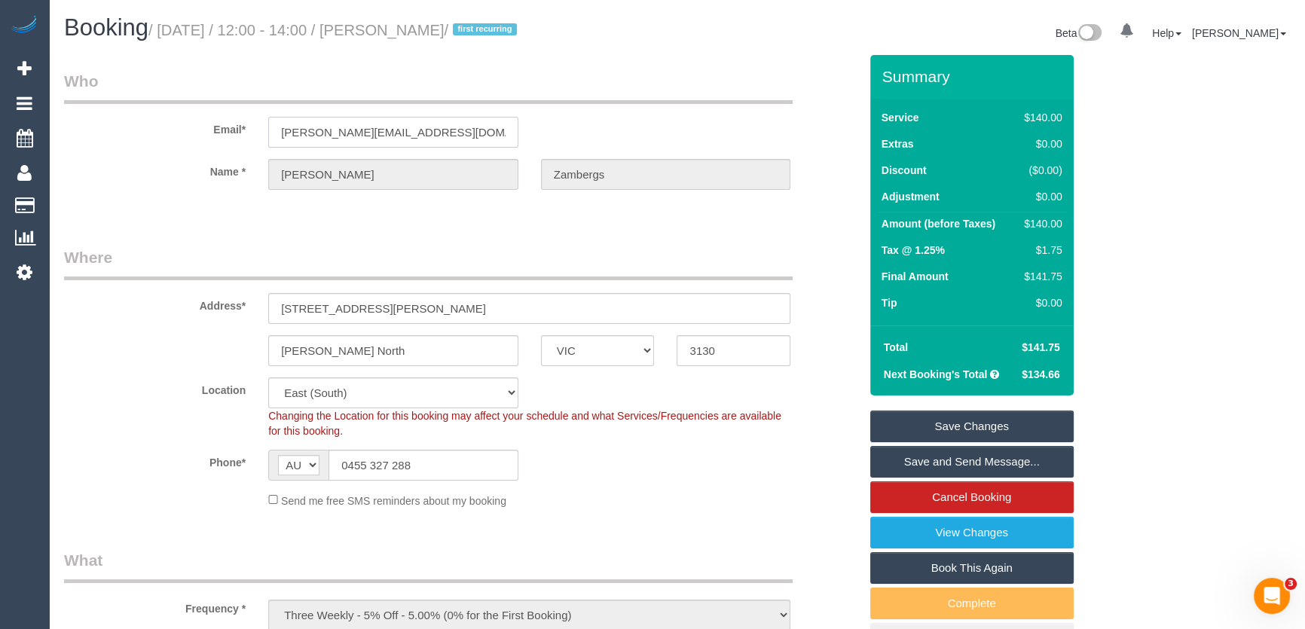
click at [449, 127] on input "[PERSON_NAME][EMAIL_ADDRESS][DOMAIN_NAME]" at bounding box center [393, 132] width 250 height 31
click at [467, 126] on input "brodie.zambergs@gmail.com" at bounding box center [393, 132] width 250 height 31
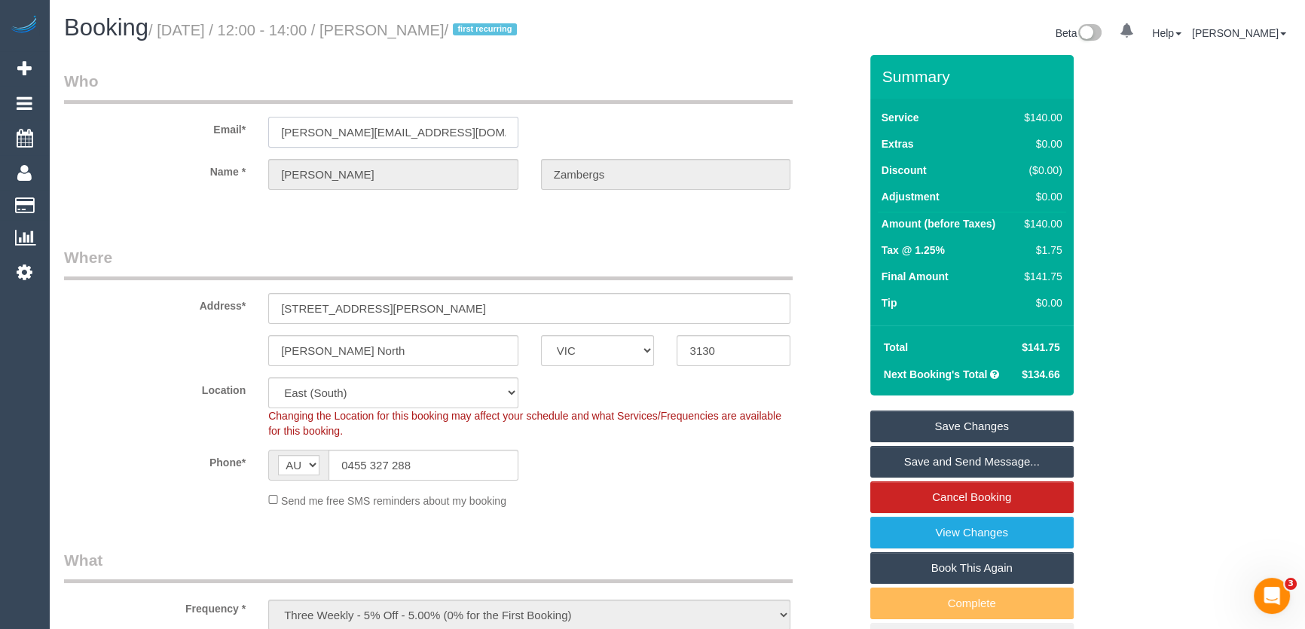
click at [467, 126] on input "brodie.zambergs@gmail.com" at bounding box center [393, 132] width 250 height 31
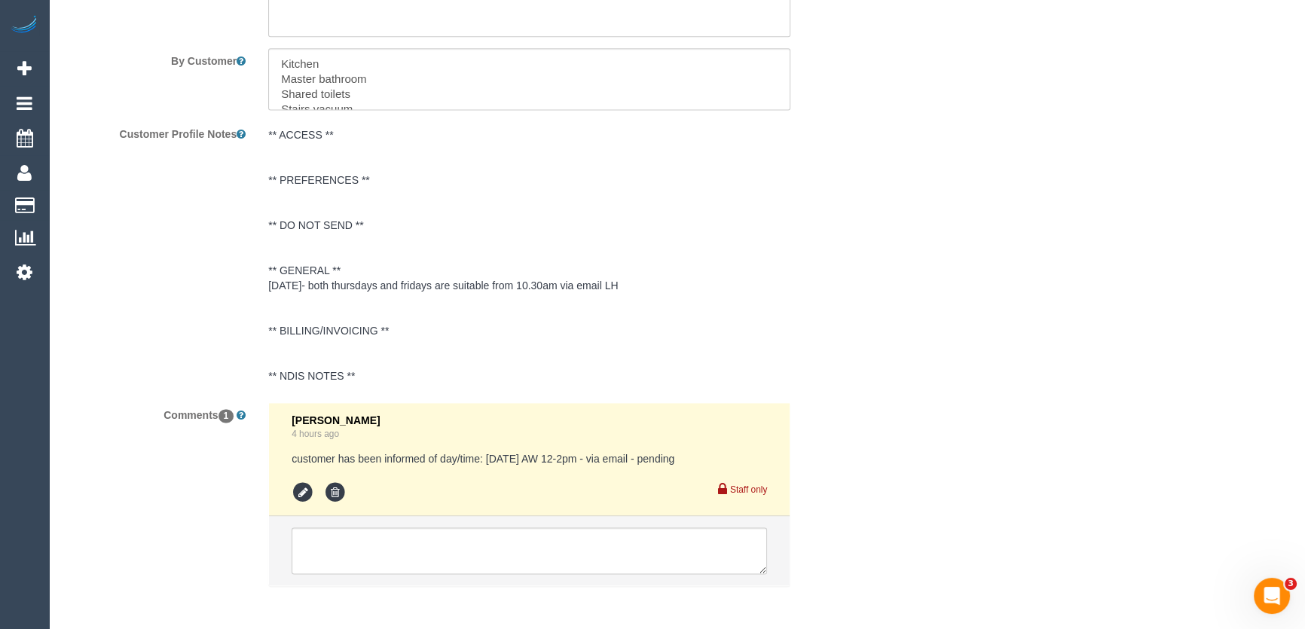
scroll to position [2675, 0]
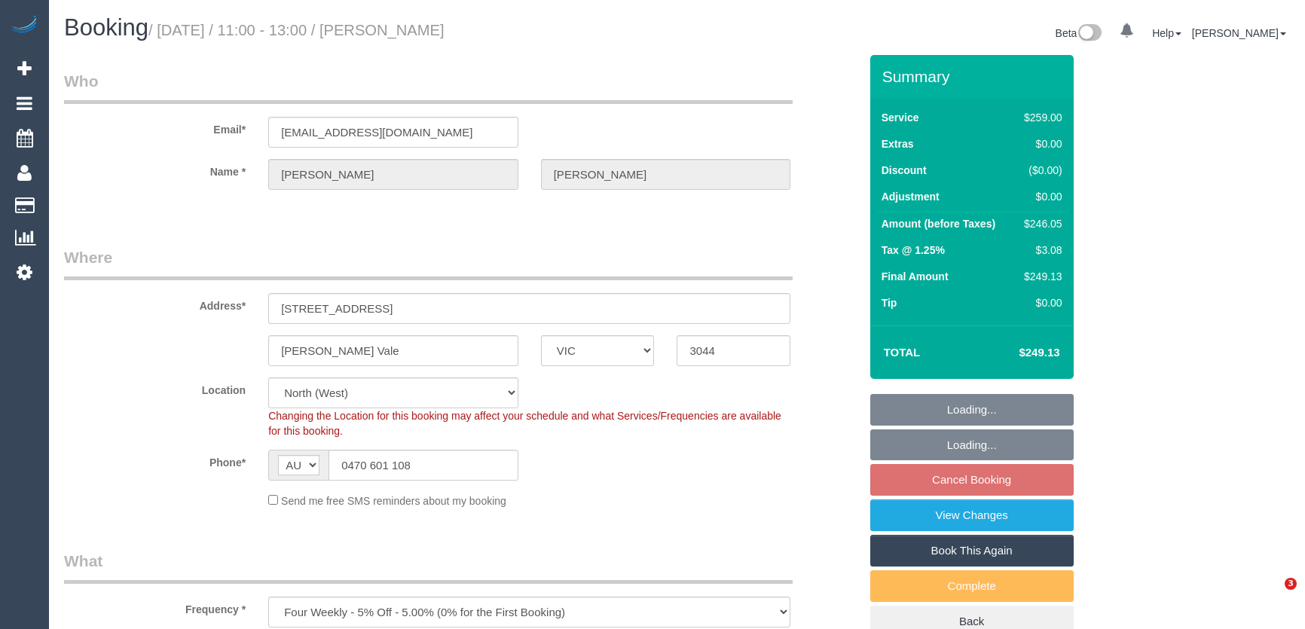
select select "VIC"
select select "number:28"
select select "number:14"
select select "number:19"
select select "number:25"
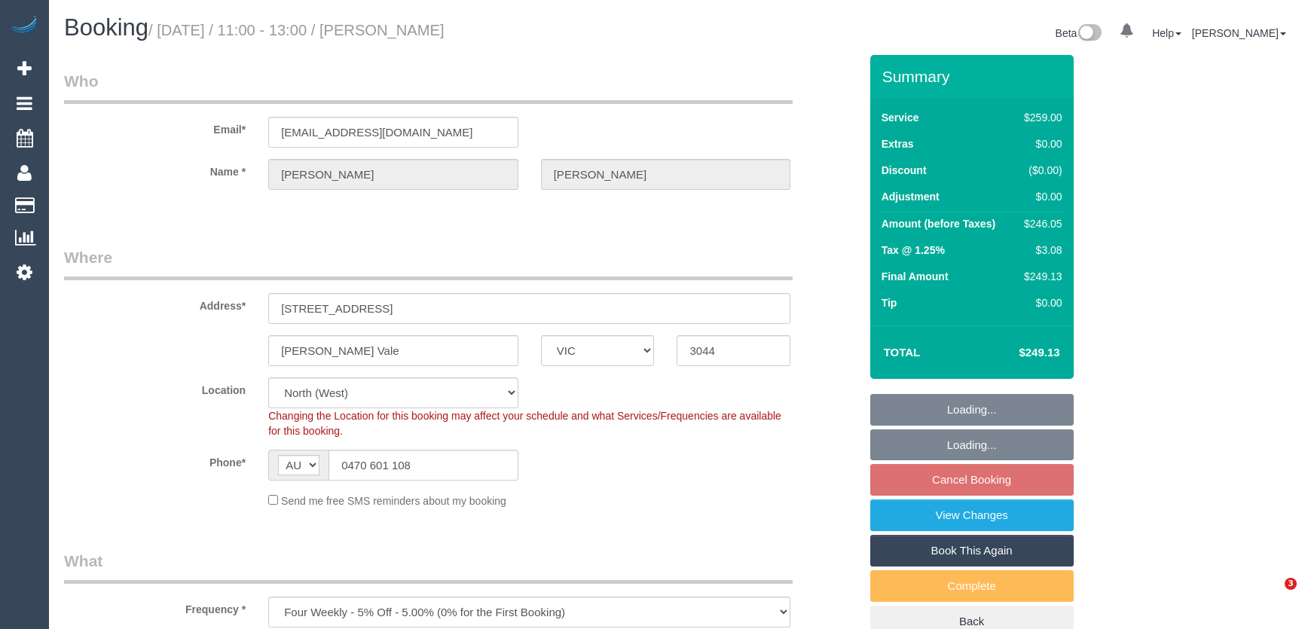
select select "number:34"
select select "number:13"
click at [432, 130] on input "[EMAIL_ADDRESS][DOMAIN_NAME]" at bounding box center [393, 132] width 250 height 31
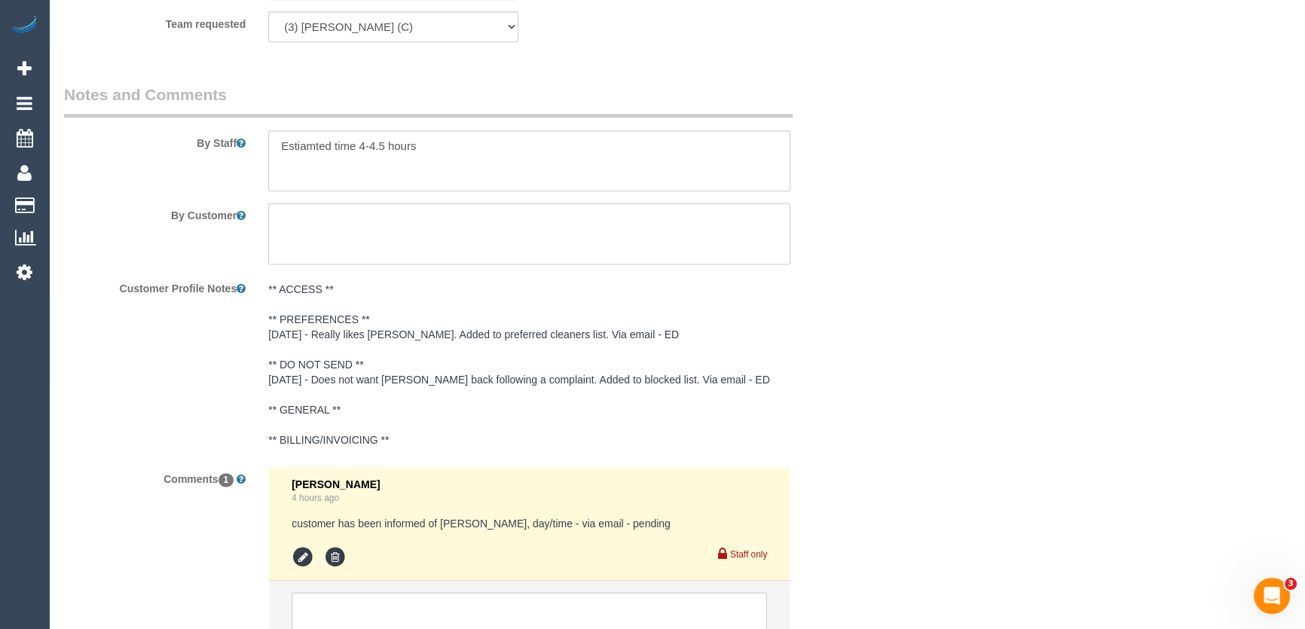
scroll to position [2619, 0]
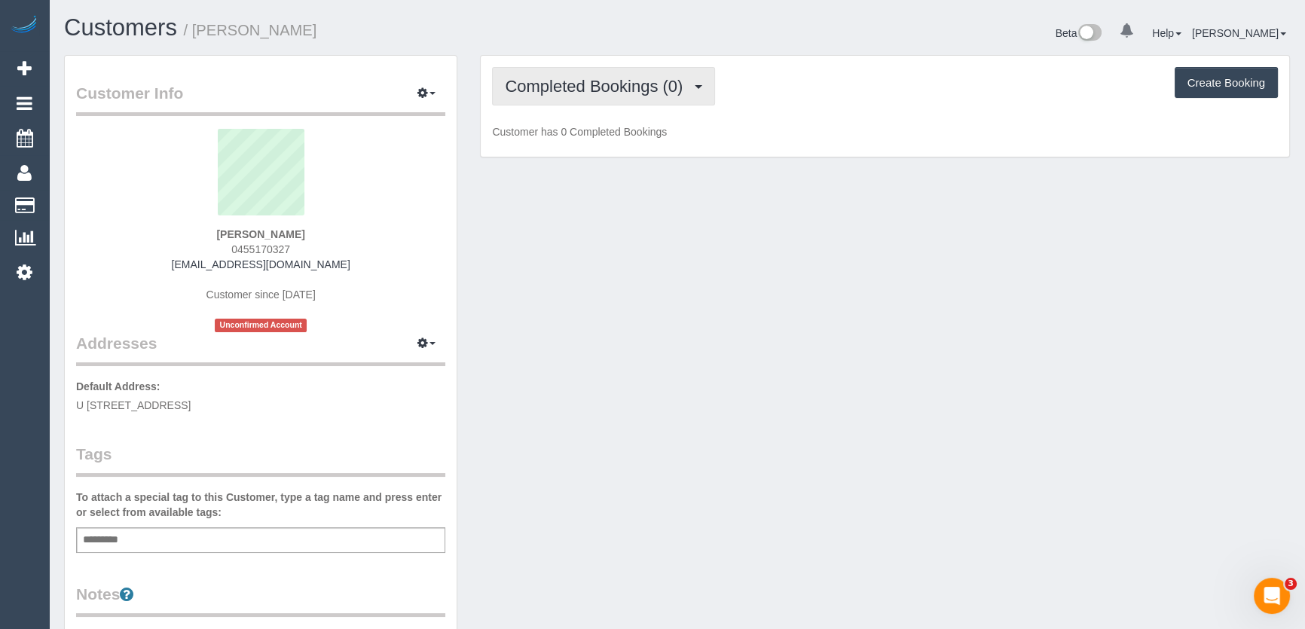
click at [570, 93] on span "Completed Bookings (0)" at bounding box center [597, 86] width 185 height 19
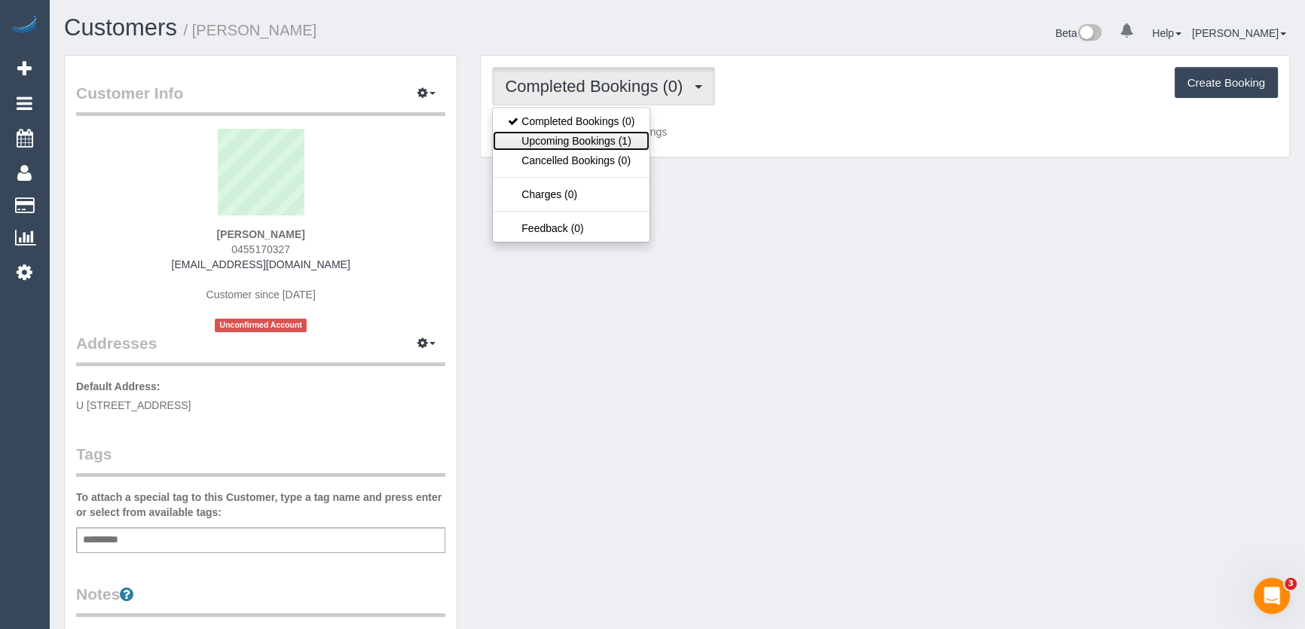
click at [567, 142] on link "Upcoming Bookings (1)" at bounding box center [571, 141] width 157 height 20
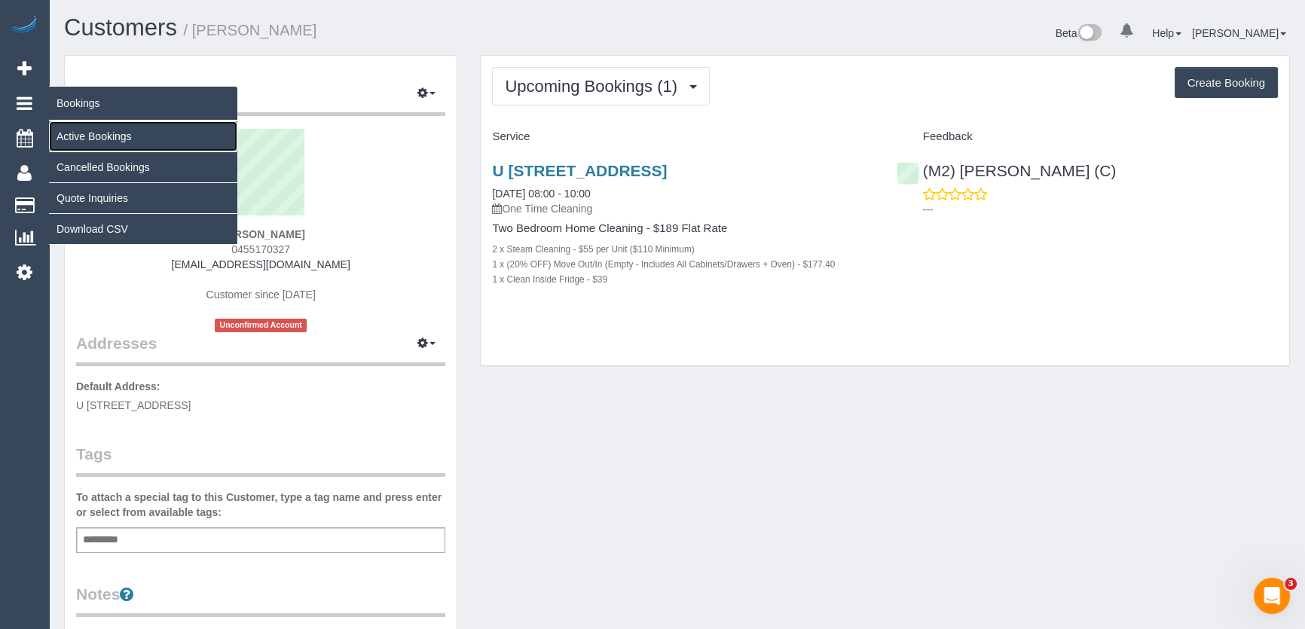
click at [87, 138] on link "Active Bookings" at bounding box center [143, 136] width 188 height 30
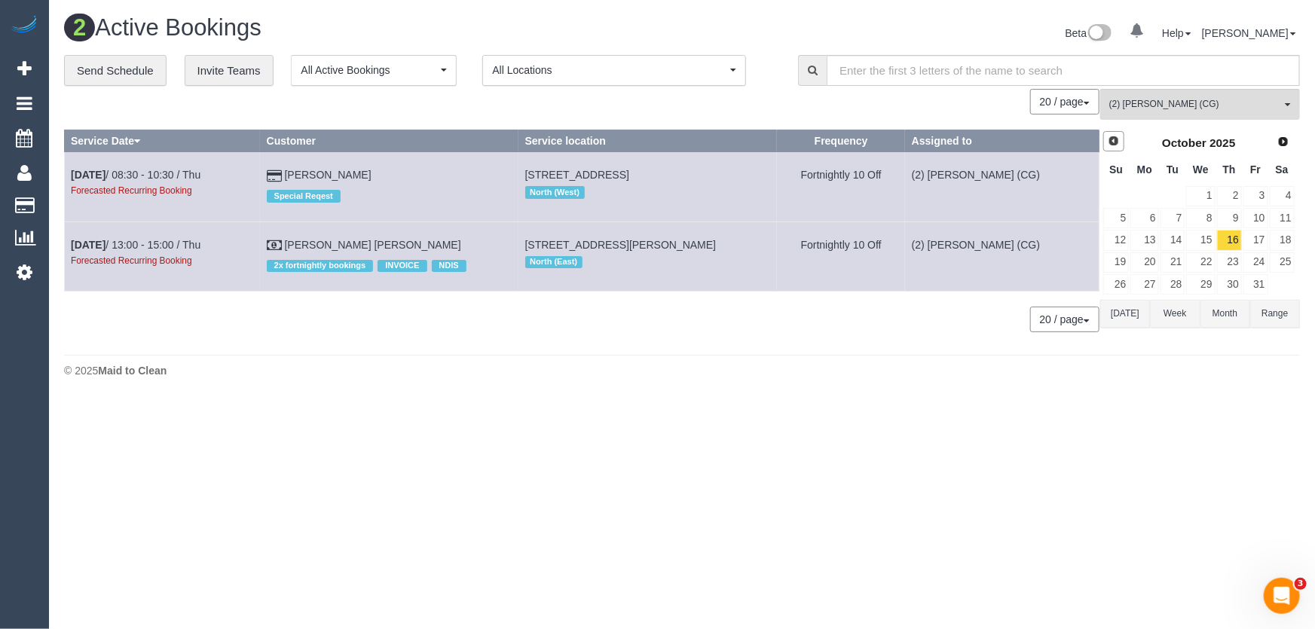
click at [1119, 142] on span "Prev" at bounding box center [1114, 141] width 12 height 12
click at [1161, 106] on span "(2) [PERSON_NAME] (CG)" at bounding box center [1195, 104] width 172 height 13
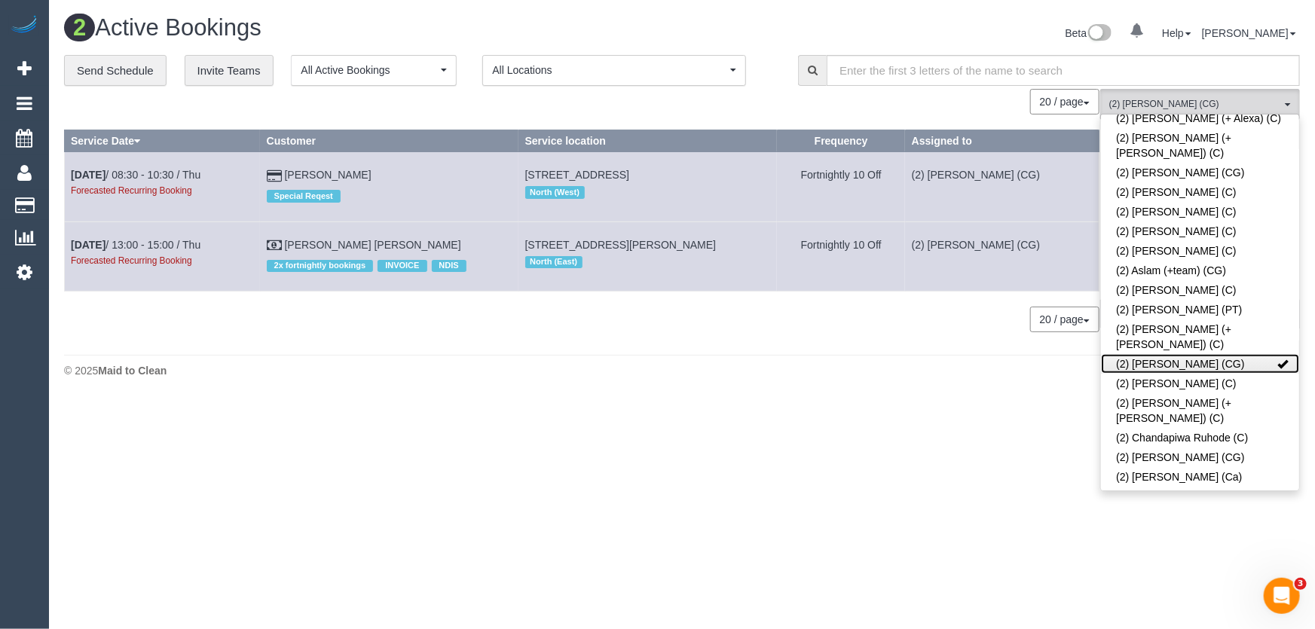
click at [1157, 354] on link "(2) [PERSON_NAME] (CG)" at bounding box center [1200, 364] width 198 height 20
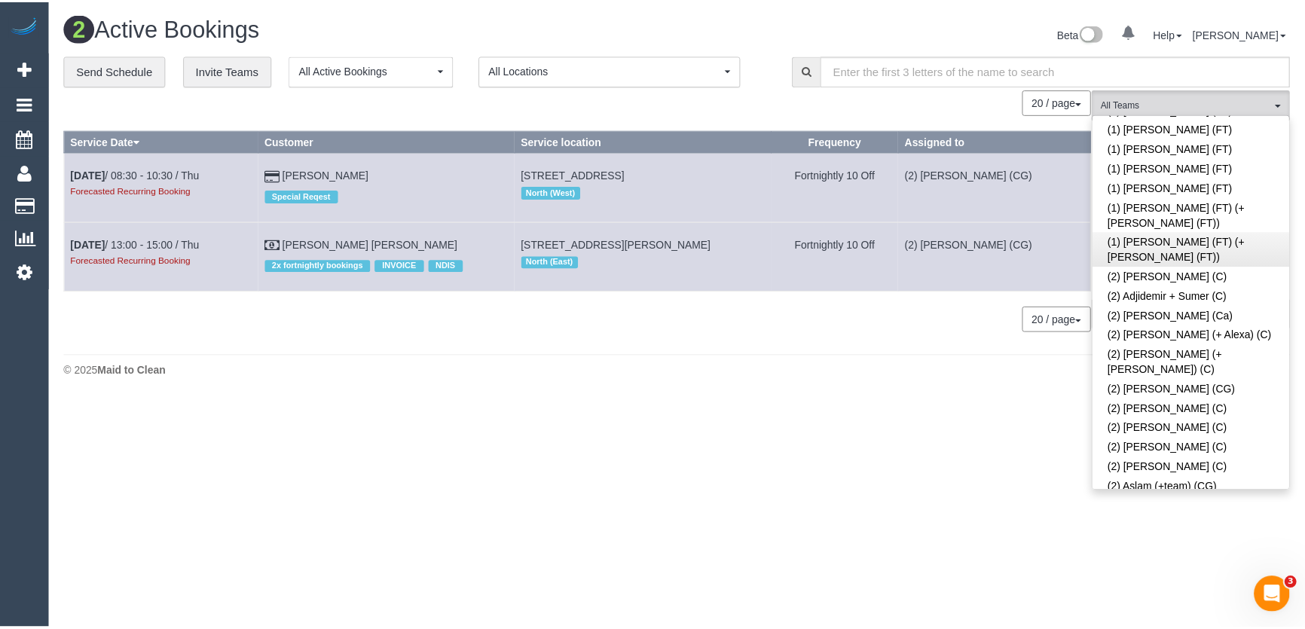
scroll to position [0, 0]
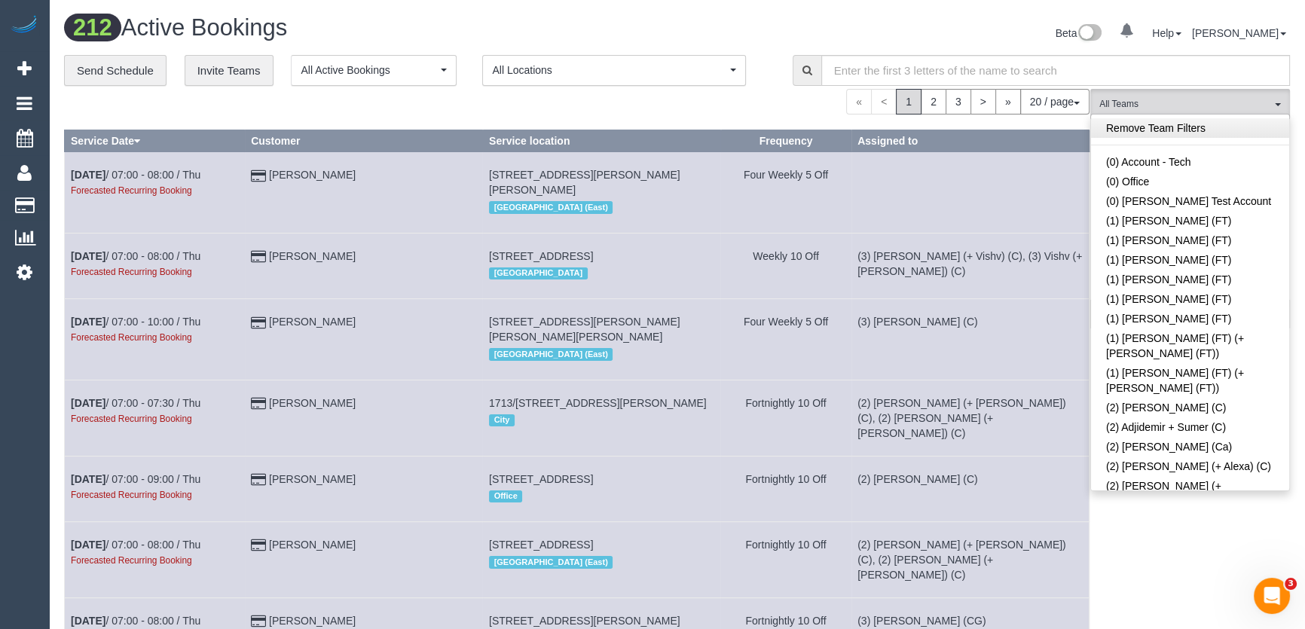
click at [1157, 122] on link "Remove Team Filters" at bounding box center [1190, 128] width 198 height 20
click at [949, 29] on div "Beta 0 Your Notifications You have 0 alerts Help Help Docs Take a Tour Contact …" at bounding box center [989, 35] width 625 height 40
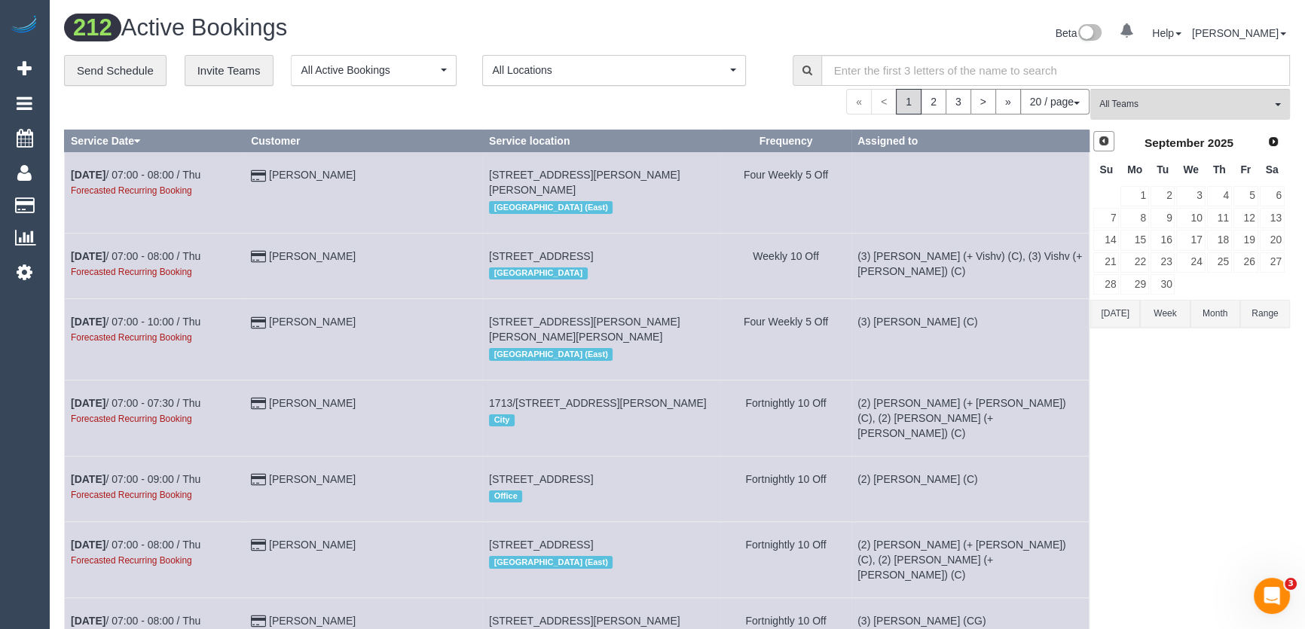
click at [1106, 139] on span "Prev" at bounding box center [1104, 141] width 12 height 12
click at [1246, 285] on link "29" at bounding box center [1245, 284] width 25 height 20
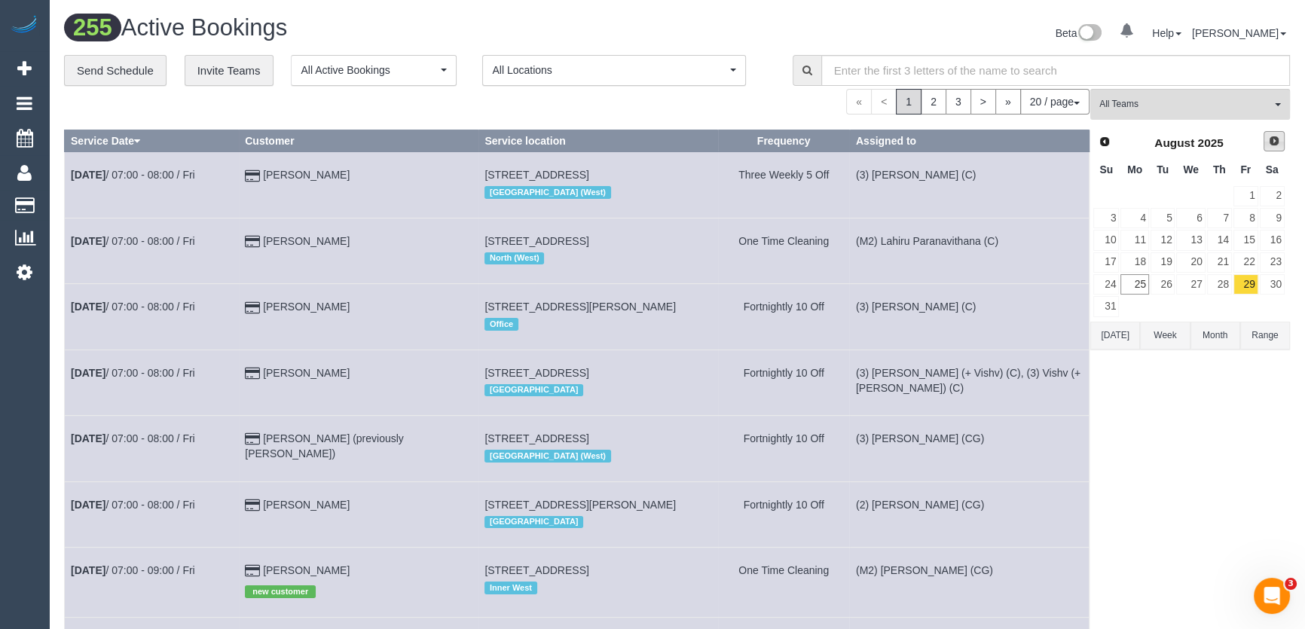
click at [1271, 141] on span "Next" at bounding box center [1274, 141] width 12 height 12
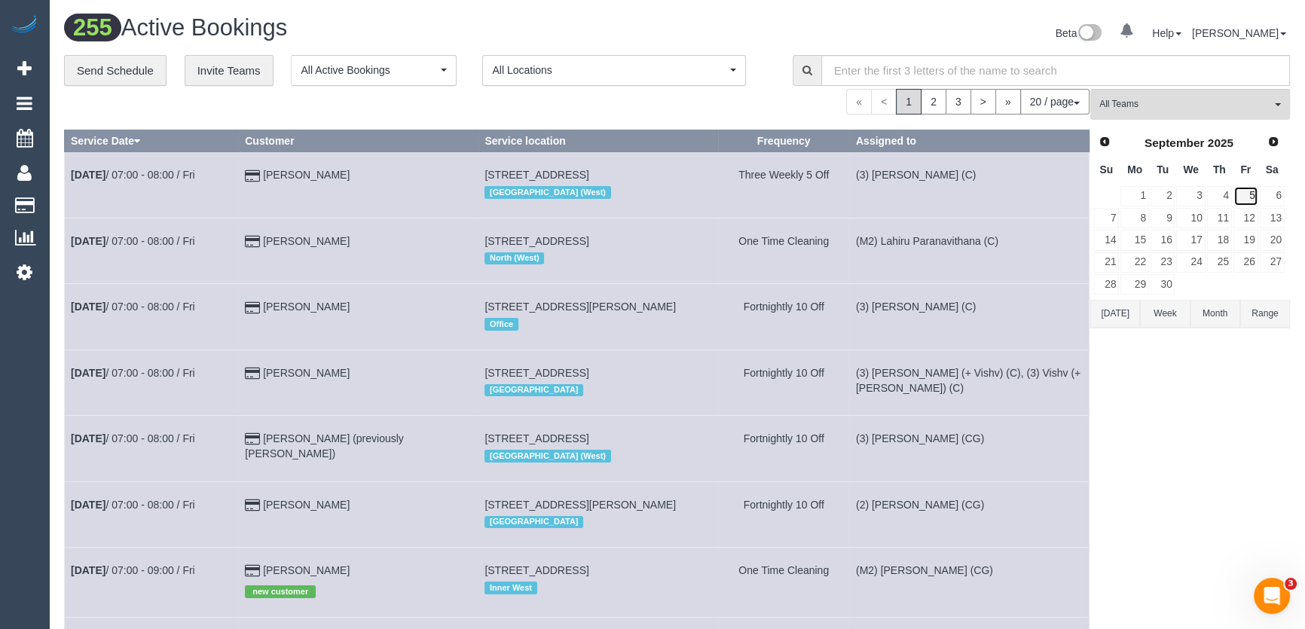
click at [1251, 189] on link "5" at bounding box center [1245, 196] width 25 height 20
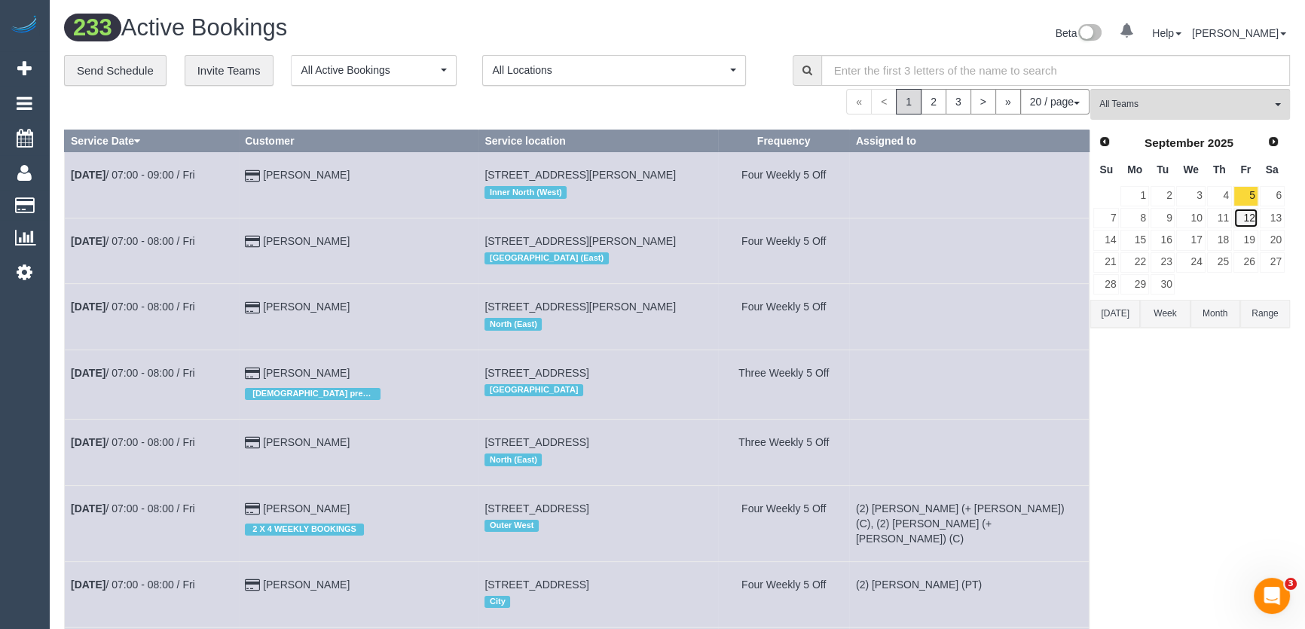
click at [1250, 218] on link "12" at bounding box center [1245, 218] width 25 height 20
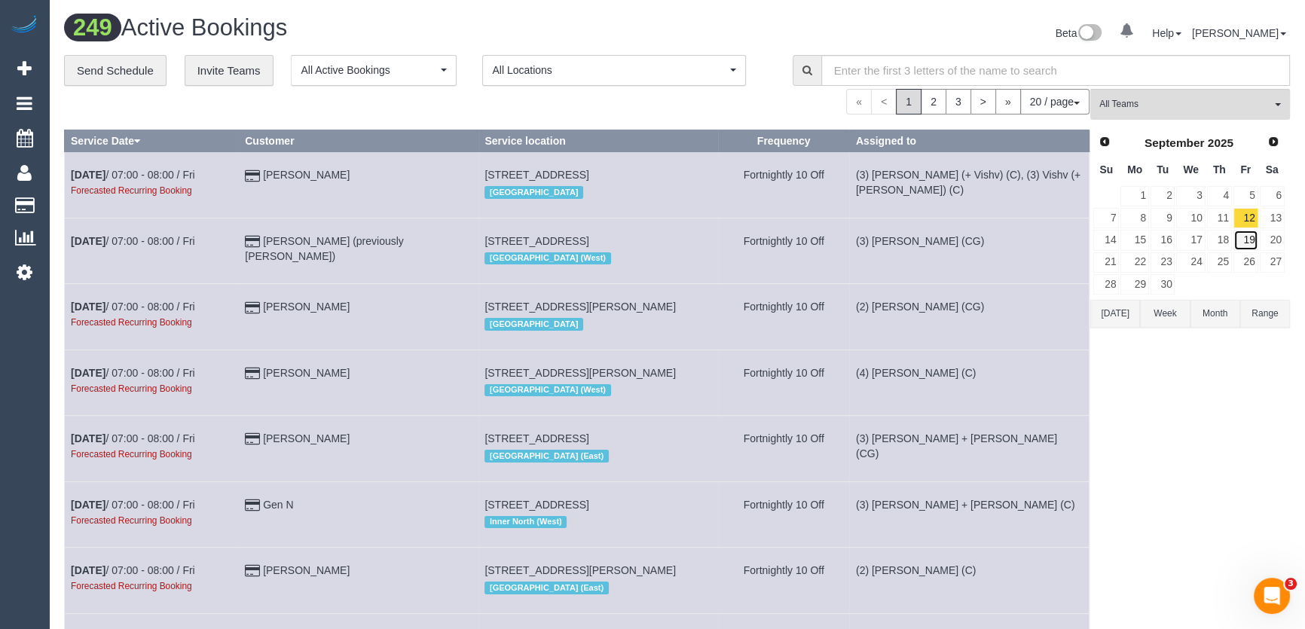
click at [1245, 240] on link "19" at bounding box center [1245, 240] width 25 height 20
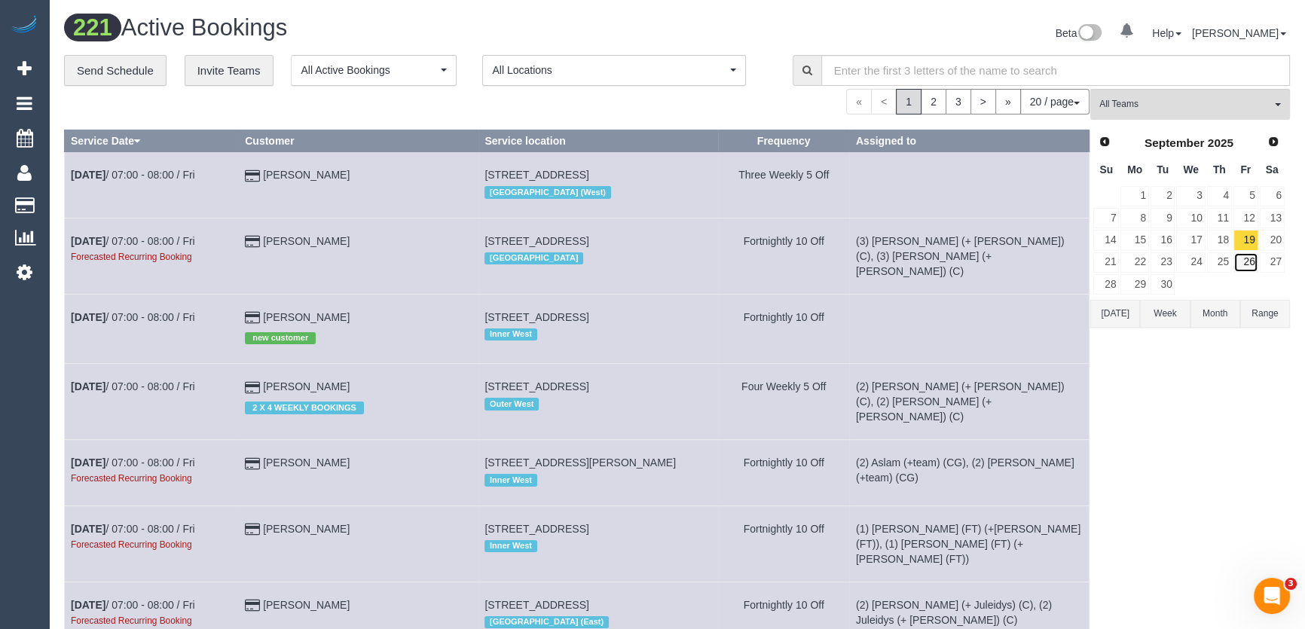
click at [1254, 261] on link "26" at bounding box center [1245, 262] width 25 height 20
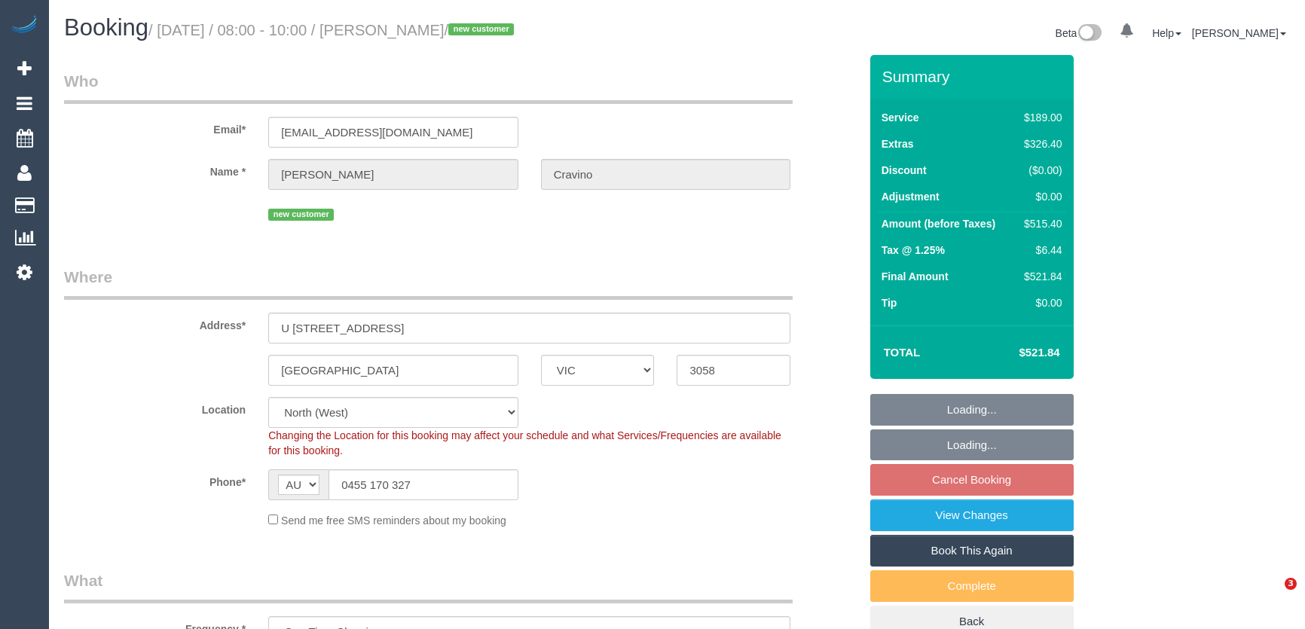
select select "VIC"
select select "number:27"
select select "number:14"
select select "number:21"
select select "number:24"
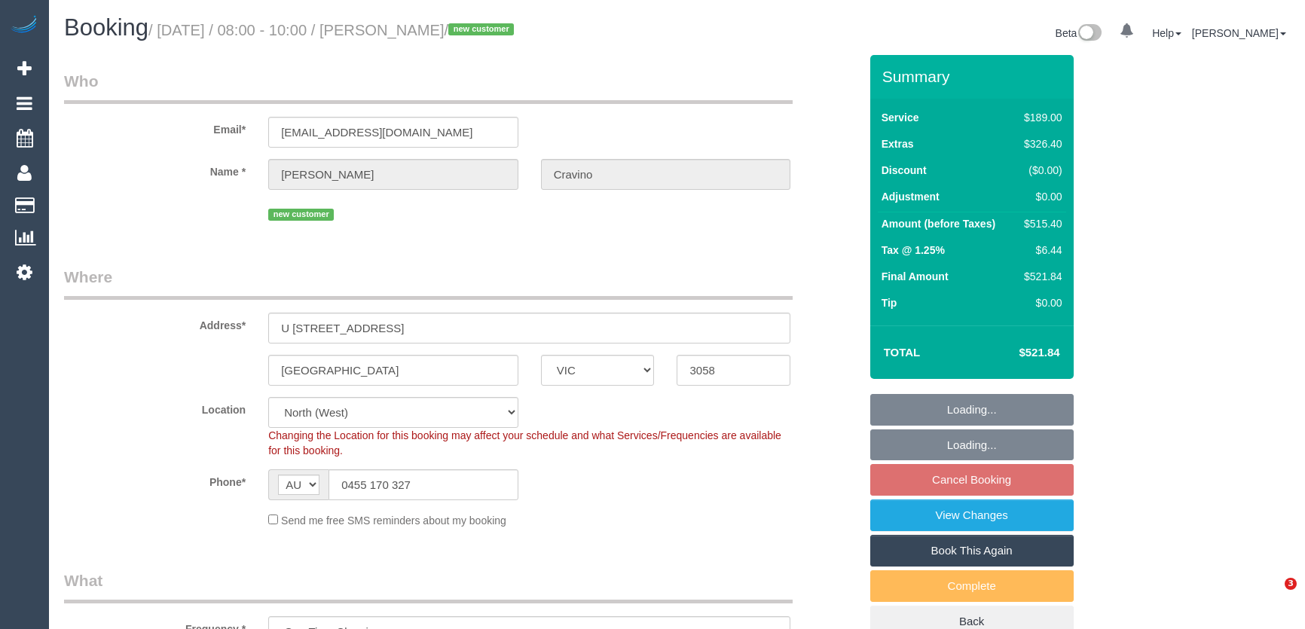
select select "number:13"
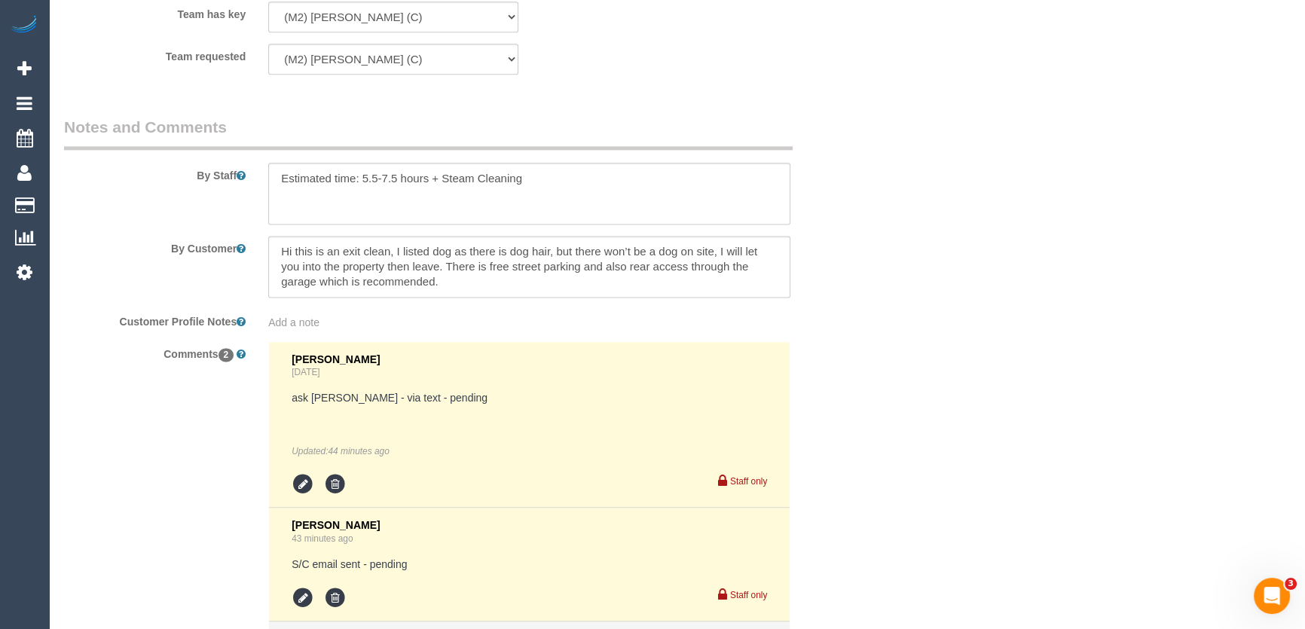
scroll to position [2647, 0]
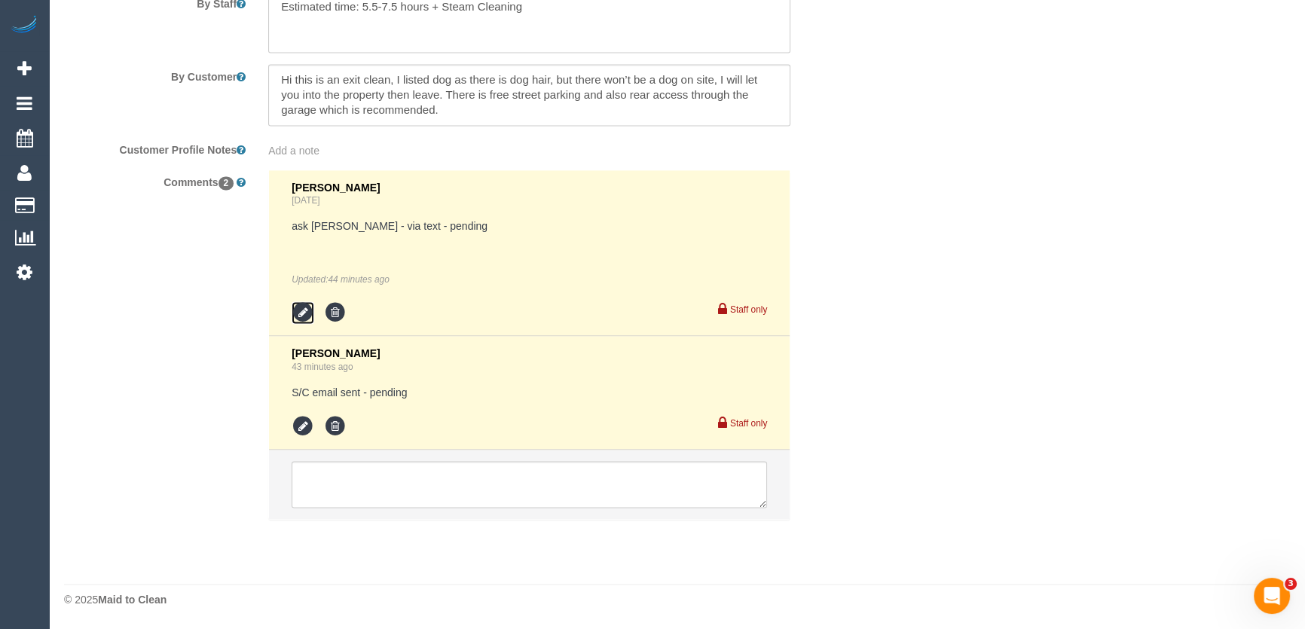
click at [301, 316] on icon at bounding box center [303, 312] width 23 height 23
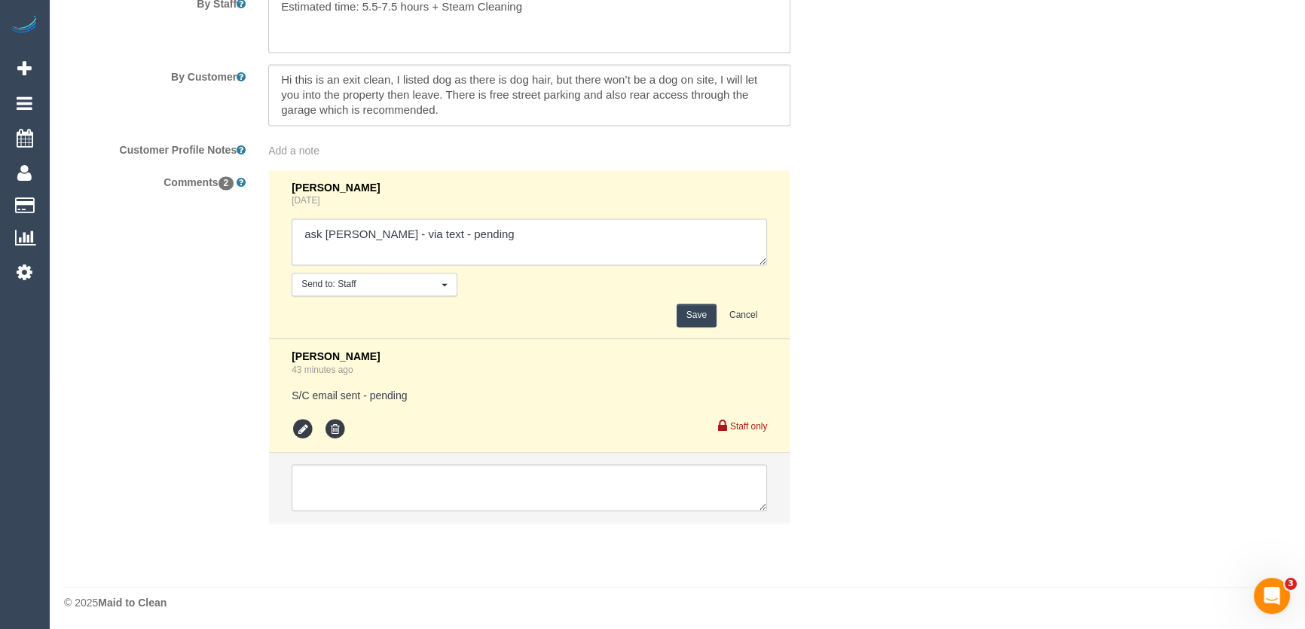
drag, startPoint x: 489, startPoint y: 240, endPoint x: 475, endPoint y: 233, distance: 15.5
click at [490, 240] on textarea at bounding box center [529, 242] width 475 height 47
type textarea "ask Darshan - via text - confirmed"
click at [692, 310] on button "Save" at bounding box center [697, 315] width 40 height 23
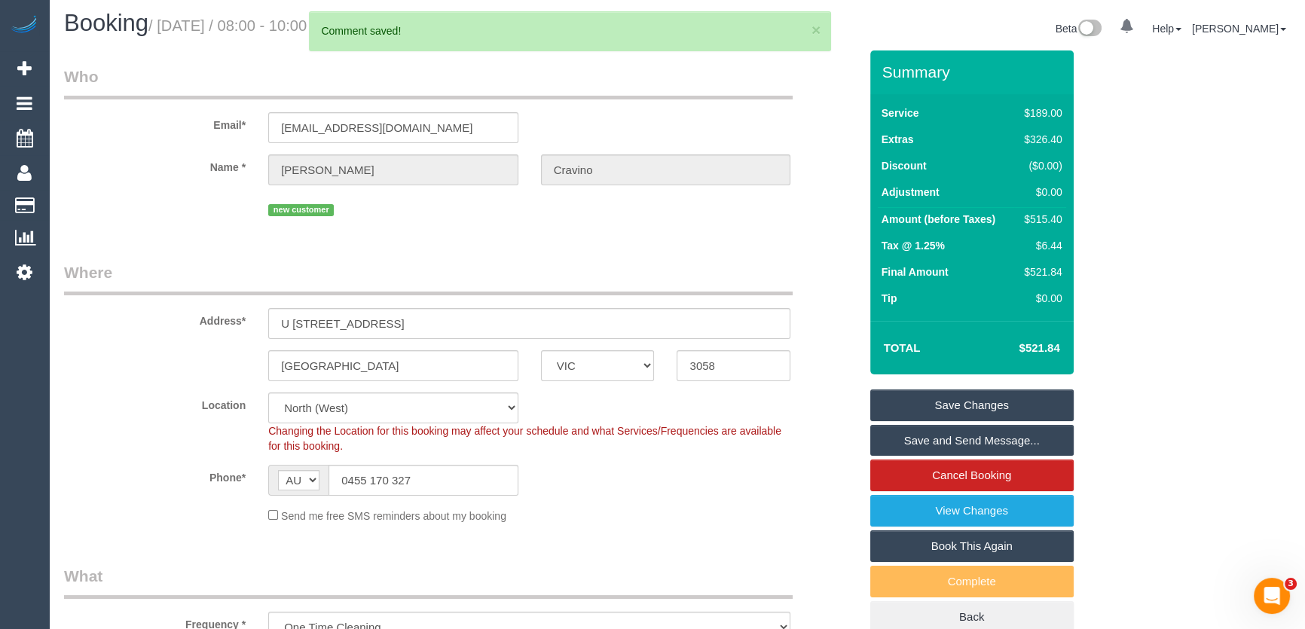
scroll to position [0, 0]
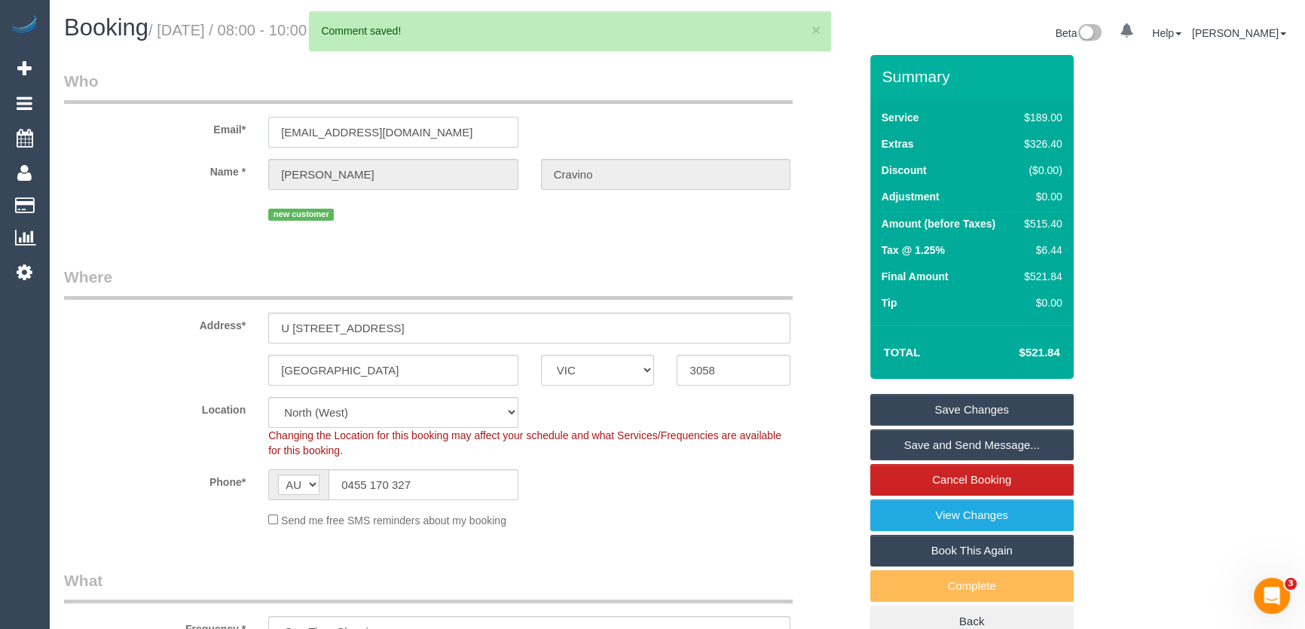
click at [442, 133] on input "[EMAIL_ADDRESS][DOMAIN_NAME]" at bounding box center [393, 132] width 250 height 31
